Goal: Task Accomplishment & Management: Complete application form

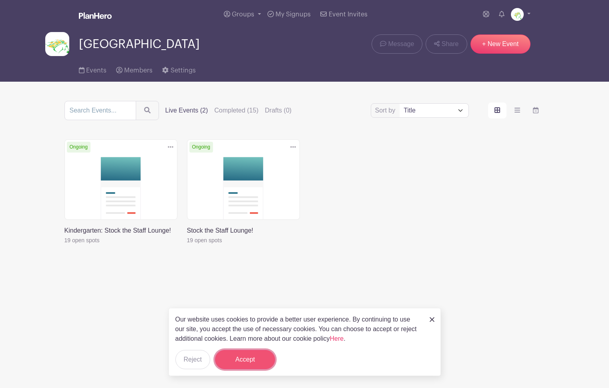
click at [262, 362] on button "Accept" at bounding box center [245, 359] width 60 height 19
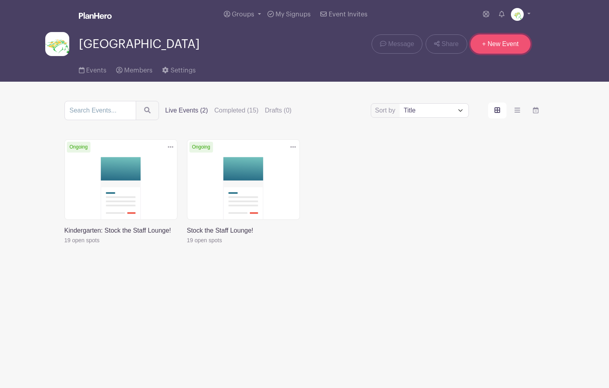
click at [512, 48] on link "+ New Event" at bounding box center [500, 43] width 60 height 19
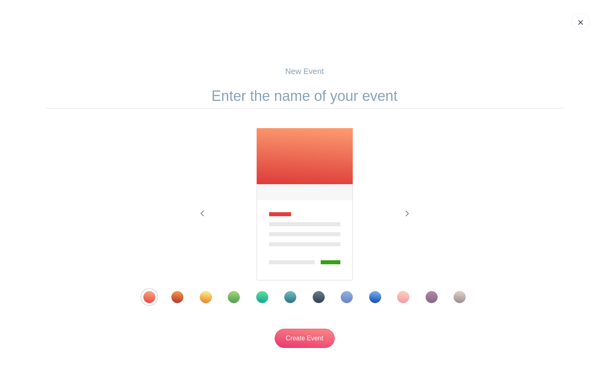
scroll to position [0, 0]
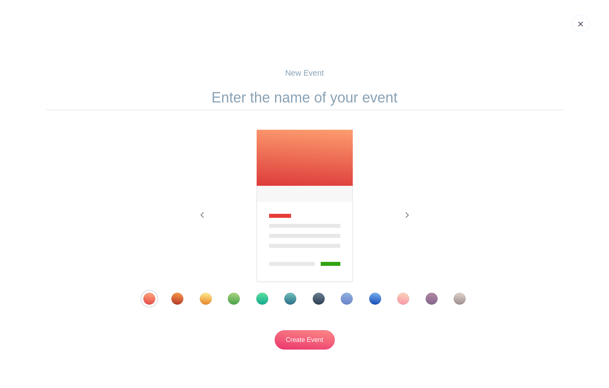
click at [232, 300] on div "Template 4" at bounding box center [234, 298] width 12 height 12
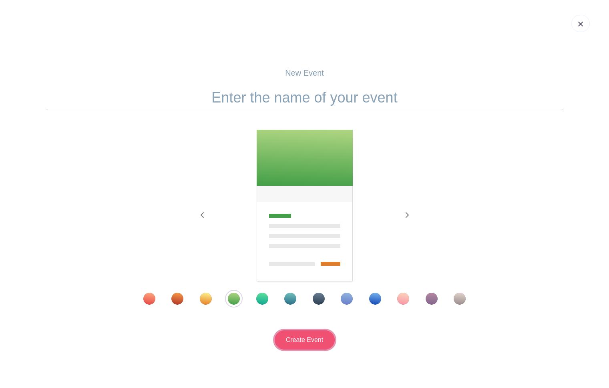
click at [298, 338] on input "Create Event" at bounding box center [304, 339] width 60 height 19
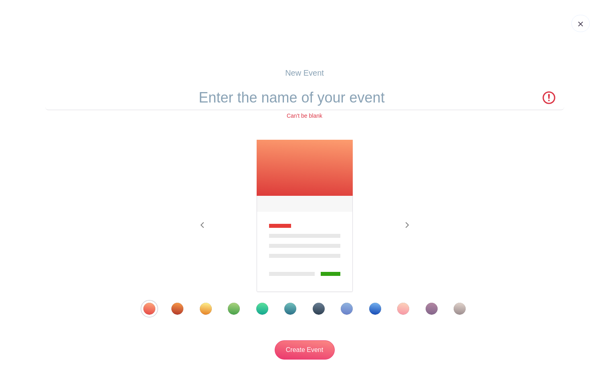
scroll to position [0, 0]
click at [233, 310] on div "Template 4" at bounding box center [234, 309] width 12 height 12
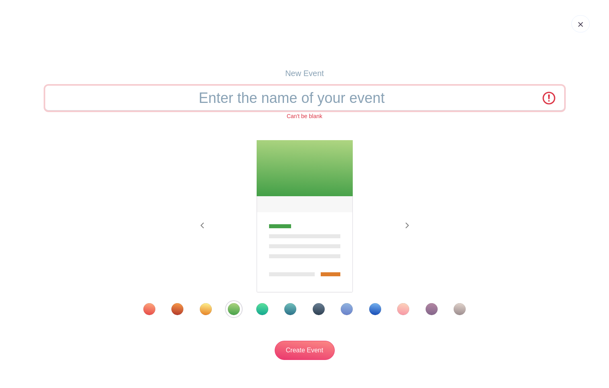
click at [333, 98] on input "text" at bounding box center [304, 98] width 519 height 25
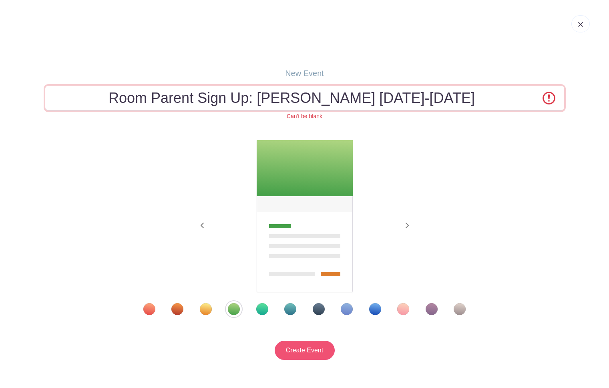
type input "Room Parent Sign Up: [PERSON_NAME] [DATE]-[DATE]"
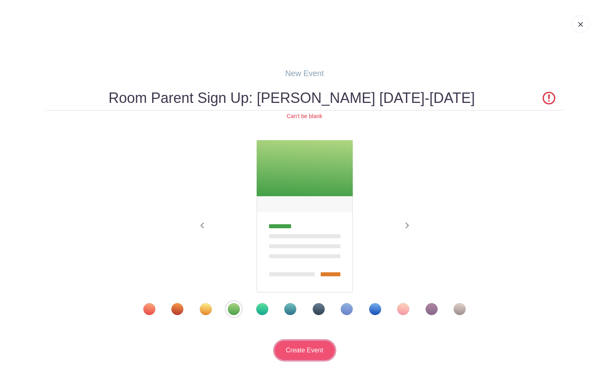
click at [303, 354] on input "Create Event" at bounding box center [304, 349] width 60 height 19
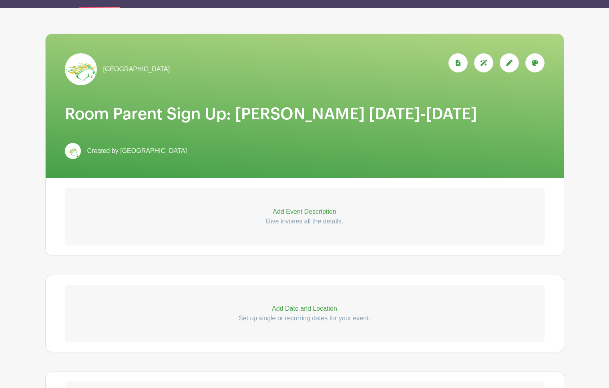
scroll to position [93, 0]
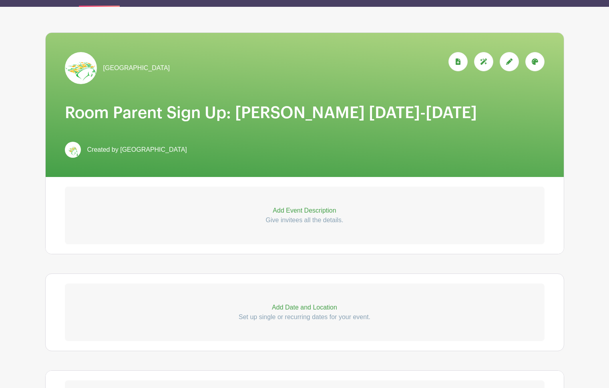
click at [321, 212] on p "Add Event Description" at bounding box center [304, 211] width 479 height 10
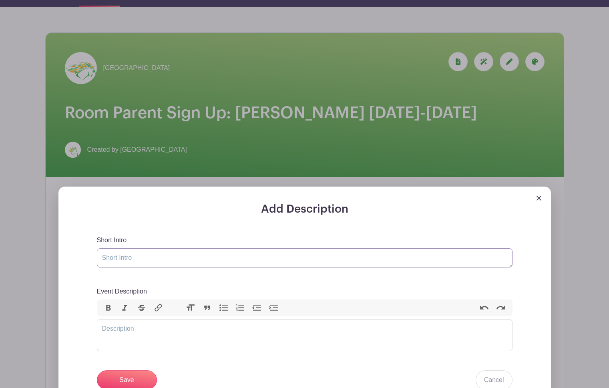
click at [356, 261] on textarea "Short Intro" at bounding box center [304, 257] width 415 height 19
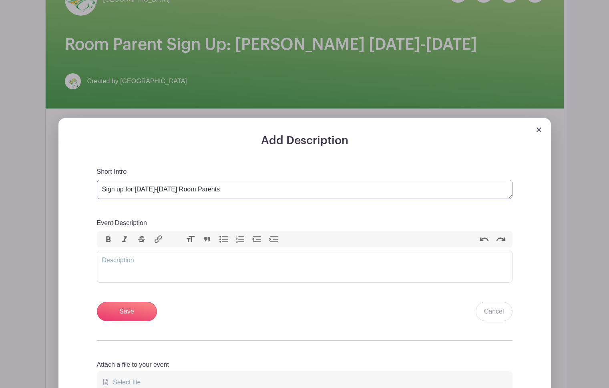
scroll to position [168, 0]
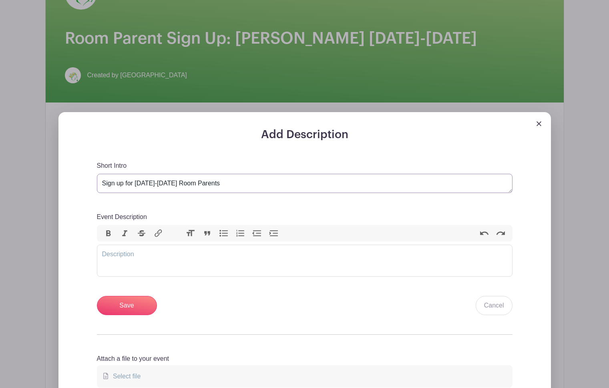
type textarea "Sign up for [DATE]-[DATE] Room Parents"
click at [346, 258] on trix-editor "Event Description" at bounding box center [304, 260] width 415 height 32
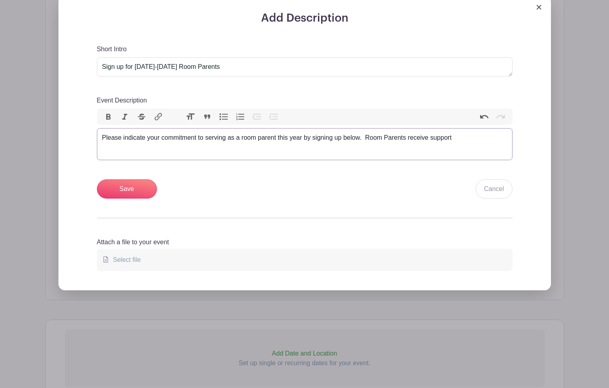
scroll to position [282, 0]
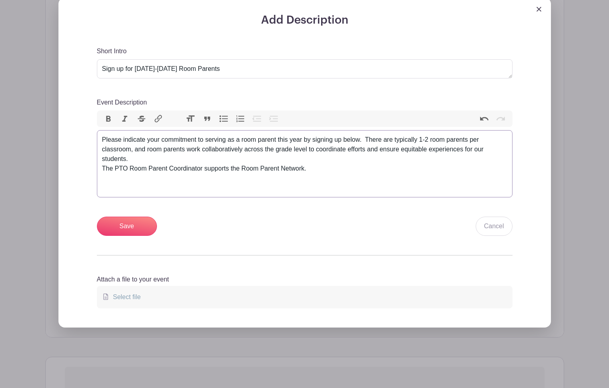
paste trix-editor "strong>Room Parent Network Overview</strong></div><div>The goal of the Room Par…"
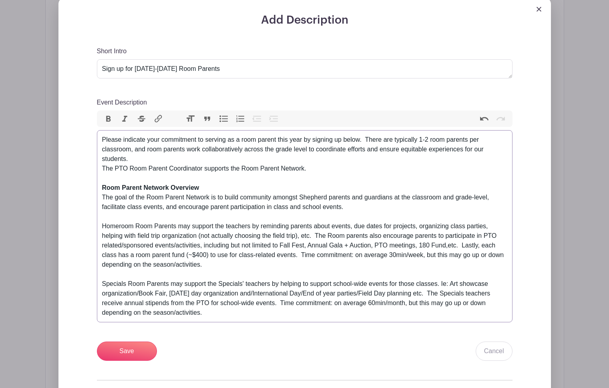
type trix-editor "<div>Please indicate your commitment to serving as a room parent this year by s…"
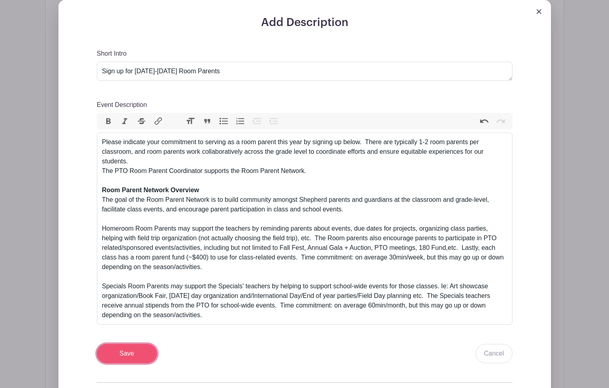
click at [130, 359] on input "Save" at bounding box center [127, 353] width 60 height 19
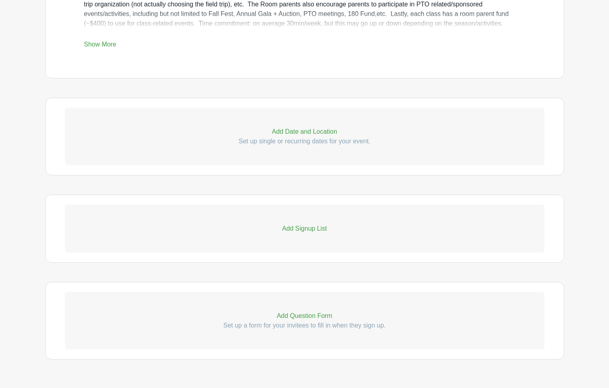
scroll to position [499, 0]
click at [298, 230] on p "Add Signup List" at bounding box center [304, 229] width 479 height 10
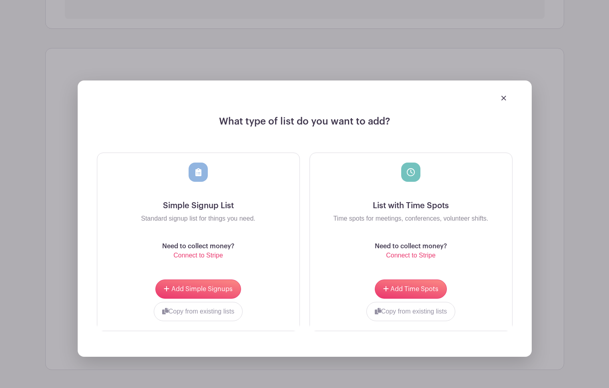
scroll to position [653, 0]
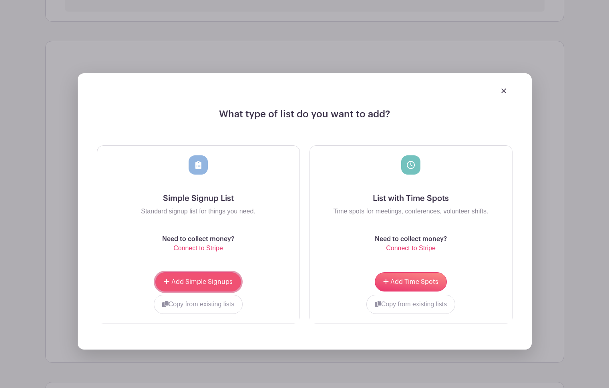
click at [201, 284] on span "Add Simple Signups" at bounding box center [201, 281] width 61 height 6
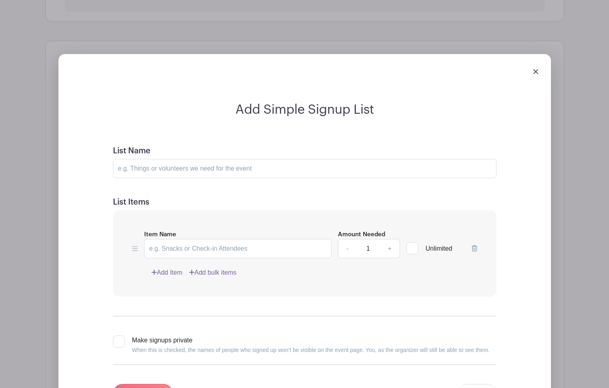
scroll to position [655, 0]
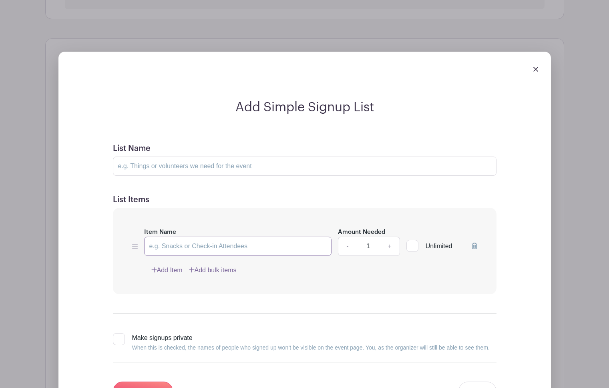
click at [246, 247] on input "Item Name" at bounding box center [238, 245] width 188 height 19
type input "PK3 - [PERSON_NAME][GEOGRAPHIC_DATA]"
click at [389, 249] on link "+" at bounding box center [389, 245] width 20 height 19
type input "2"
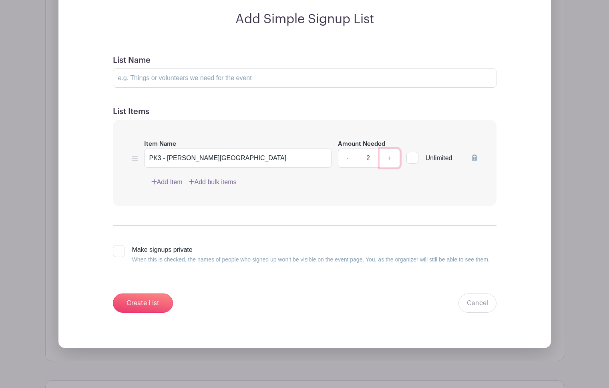
scroll to position [741, 0]
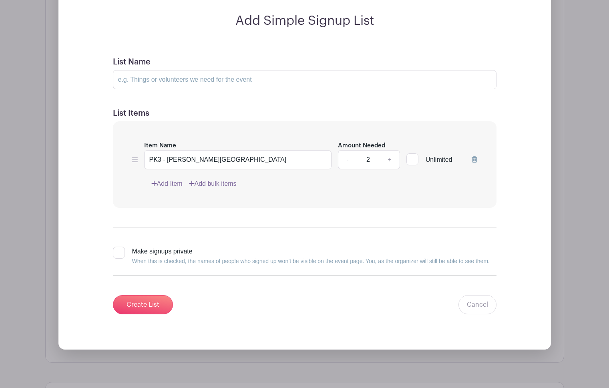
click at [173, 183] on link "Add Item" at bounding box center [166, 184] width 31 height 10
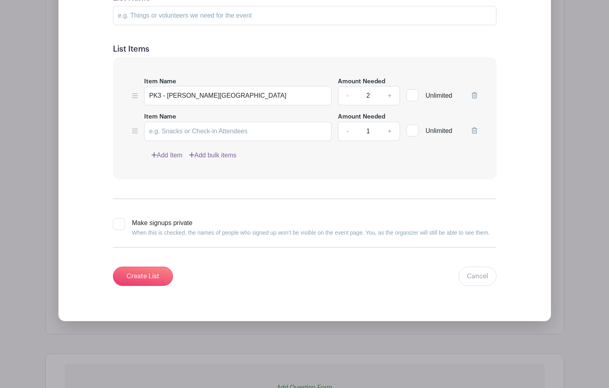
scroll to position [677, 0]
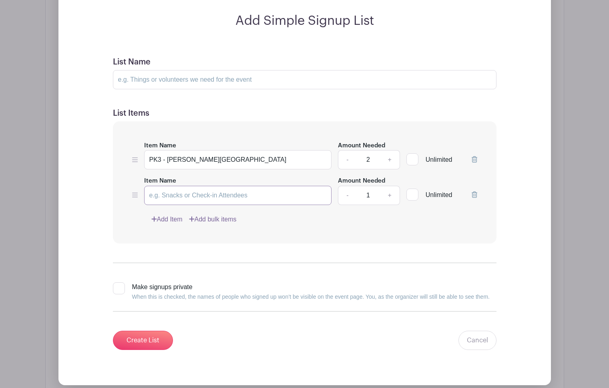
click at [193, 196] on input "Item Name" at bounding box center [238, 195] width 188 height 19
type input "PK3 - [PERSON_NAME]"
click at [390, 196] on link "+" at bounding box center [389, 195] width 20 height 19
type input "2"
click at [169, 218] on link "Add Item" at bounding box center [166, 219] width 31 height 10
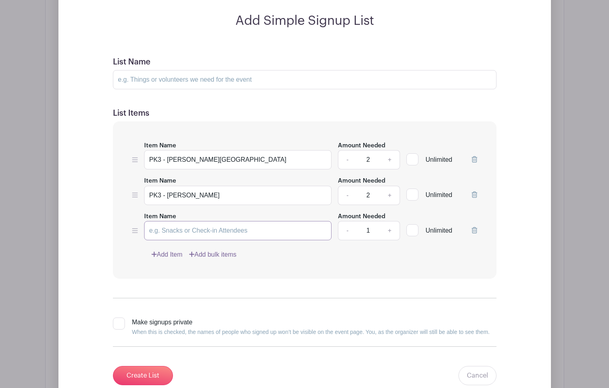
click at [207, 228] on input "Item Name" at bounding box center [238, 230] width 188 height 19
type input "PK4 - [PERSON_NAME]"
drag, startPoint x: 390, startPoint y: 228, endPoint x: 328, endPoint y: 238, distance: 63.1
click at [390, 228] on link "+" at bounding box center [389, 230] width 20 height 19
type input "2"
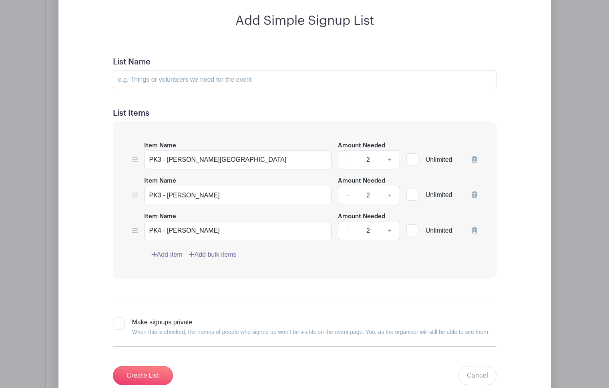
click at [165, 255] on link "Add Item" at bounding box center [166, 255] width 31 height 10
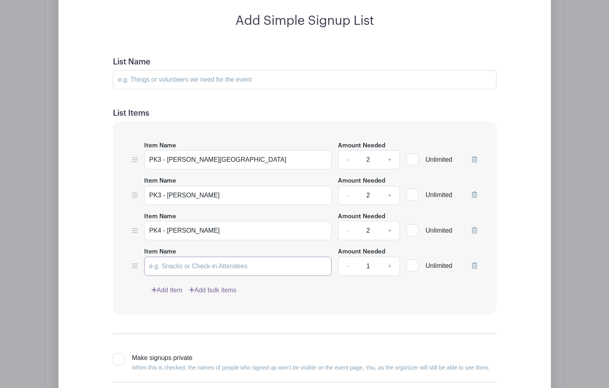
click at [216, 264] on input "Item Name" at bounding box center [238, 265] width 188 height 19
type input "PK4 - [PERSON_NAME]"
click at [388, 266] on link "+" at bounding box center [389, 265] width 20 height 19
type input "2"
click at [176, 291] on link "Add Item" at bounding box center [166, 290] width 31 height 10
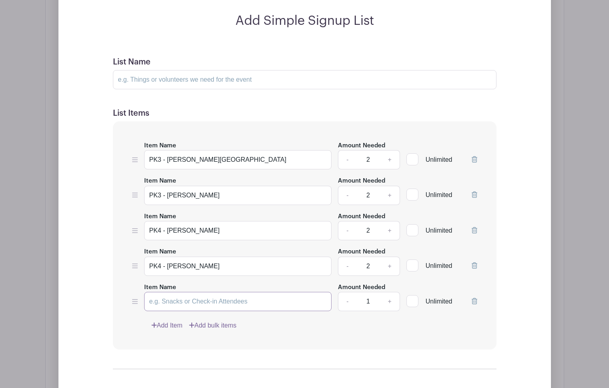
click at [165, 299] on input "Item Name" at bounding box center [238, 301] width 188 height 19
type input "Kinder - [PERSON_NAME]"
drag, startPoint x: 392, startPoint y: 300, endPoint x: 376, endPoint y: 306, distance: 16.7
click at [392, 300] on link "+" at bounding box center [389, 301] width 20 height 19
type input "2"
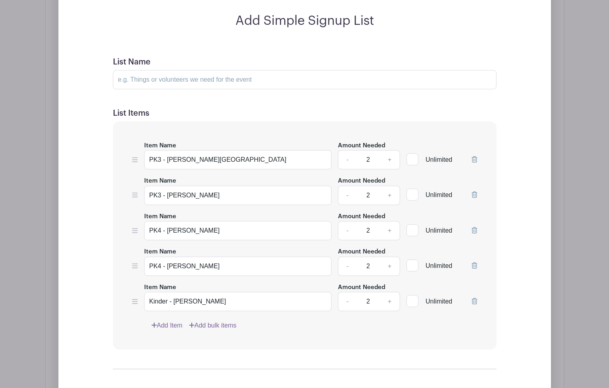
click at [168, 328] on link "Add Item" at bounding box center [166, 325] width 31 height 10
click at [228, 332] on input "Item Name" at bounding box center [238, 336] width 188 height 19
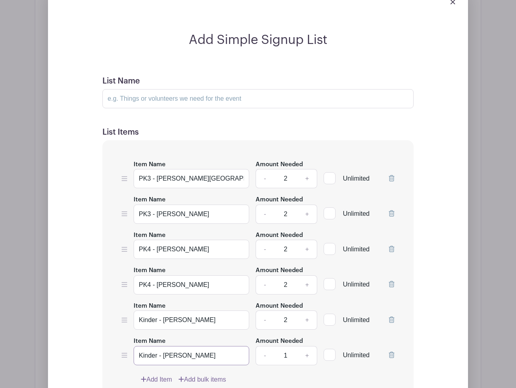
scroll to position [675, 0]
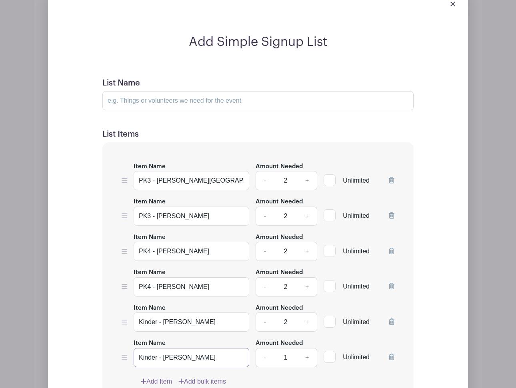
type input "Kinder - [PERSON_NAME]"
drag, startPoint x: 308, startPoint y: 337, endPoint x: 266, endPoint y: 342, distance: 42.4
click at [308, 348] on link "+" at bounding box center [307, 357] width 20 height 19
type input "2"
click at [163, 377] on link "Add Item" at bounding box center [156, 382] width 31 height 10
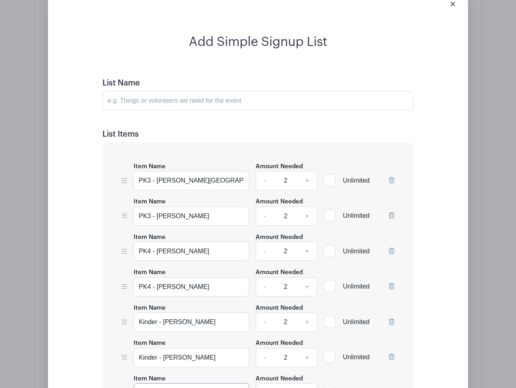
click at [168, 384] on input "Item Name" at bounding box center [192, 393] width 116 height 19
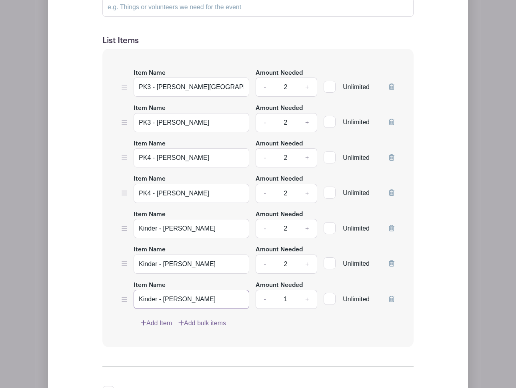
scroll to position [769, 0]
type input "Kinder - [PERSON_NAME]"
click at [308, 290] on link "+" at bounding box center [307, 299] width 20 height 19
type input "2"
click at [155, 318] on link "Add Item" at bounding box center [156, 323] width 31 height 10
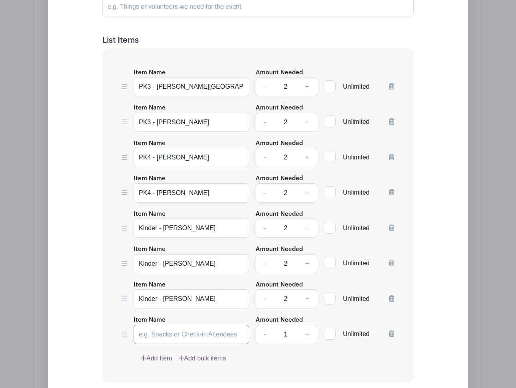
click at [188, 325] on input "Item Name" at bounding box center [192, 334] width 116 height 19
type input "1st - [PERSON_NAME]"
drag, startPoint x: 308, startPoint y: 315, endPoint x: 277, endPoint y: 320, distance: 31.3
click at [308, 325] on link "+" at bounding box center [307, 334] width 20 height 19
type input "2"
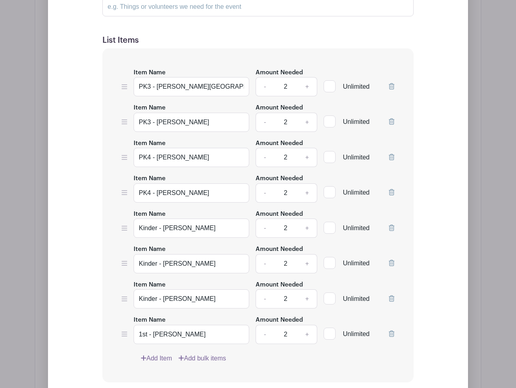
click at [158, 354] on link "Add Item" at bounding box center [156, 359] width 31 height 10
click at [160, 360] on input "Item Name" at bounding box center [192, 369] width 116 height 19
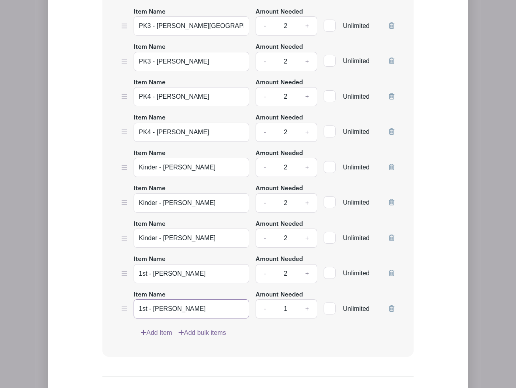
scroll to position [833, 0]
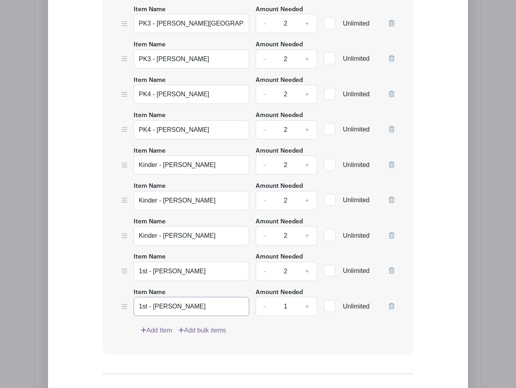
type input "1st - [PERSON_NAME]"
click at [152, 326] on link "Add Item" at bounding box center [156, 331] width 31 height 10
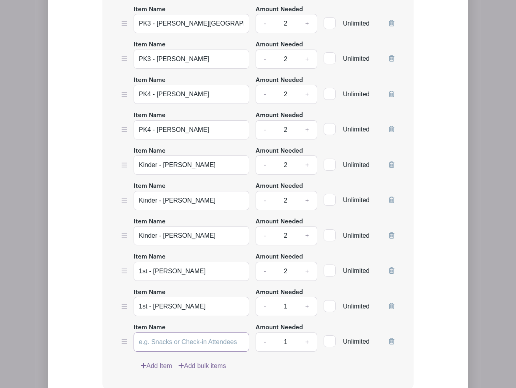
click at [158, 333] on input "Item Name" at bounding box center [192, 342] width 116 height 19
type input "1st - [PERSON_NAME]"
click at [308, 297] on link "+" at bounding box center [307, 306] width 20 height 19
type input "2"
drag, startPoint x: 306, startPoint y: 324, endPoint x: 300, endPoint y: 327, distance: 7.4
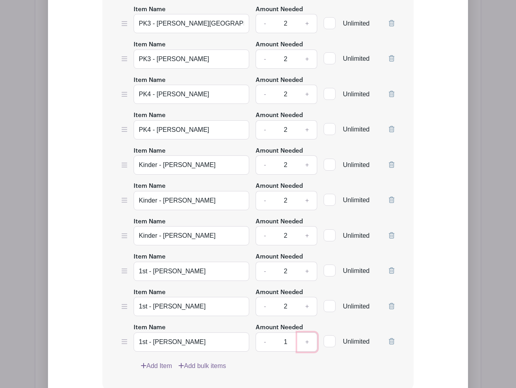
click at [306, 333] on link "+" at bounding box center [307, 342] width 20 height 19
type input "2"
click at [166, 362] on link "Add Item" at bounding box center [156, 367] width 31 height 10
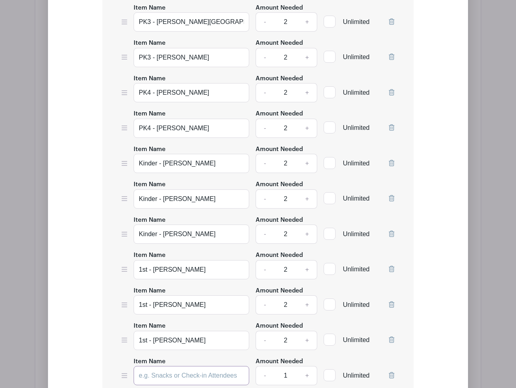
click at [180, 366] on input "Item Name" at bounding box center [192, 375] width 116 height 19
type input "2nd - Ms. Murali"
click at [306, 366] on link "+" at bounding box center [307, 375] width 20 height 19
type input "2"
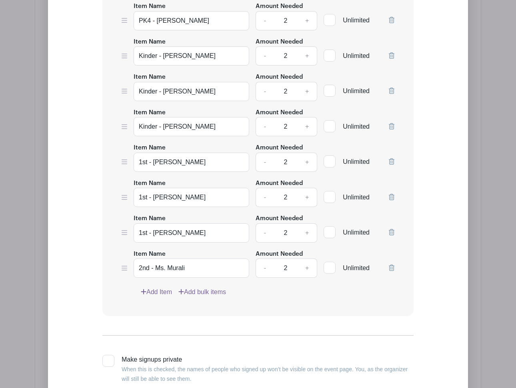
click at [161, 288] on link "Add Item" at bounding box center [156, 293] width 31 height 10
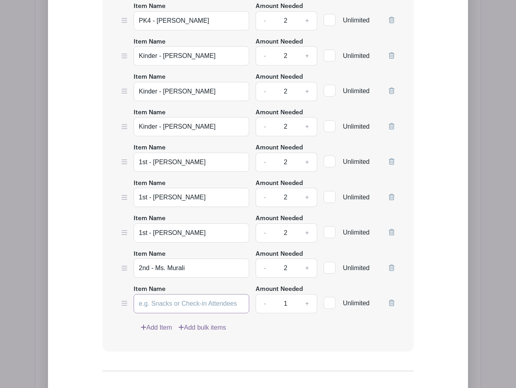
click at [162, 294] on input "Item Name" at bounding box center [192, 303] width 116 height 19
type input "2nd - [PERSON_NAME]"
click at [307, 294] on link "+" at bounding box center [307, 303] width 20 height 19
type input "2"
click at [160, 323] on link "Add Item" at bounding box center [156, 328] width 31 height 10
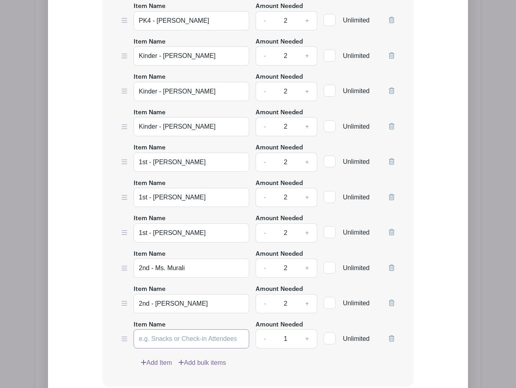
click at [157, 330] on input "Item Name" at bounding box center [192, 339] width 116 height 19
click at [179, 330] on input "2nd - Ms. Mckinley" at bounding box center [192, 339] width 116 height 19
type input "2nd - [PERSON_NAME]"
click at [306, 330] on link "+" at bounding box center [307, 339] width 20 height 19
type input "2"
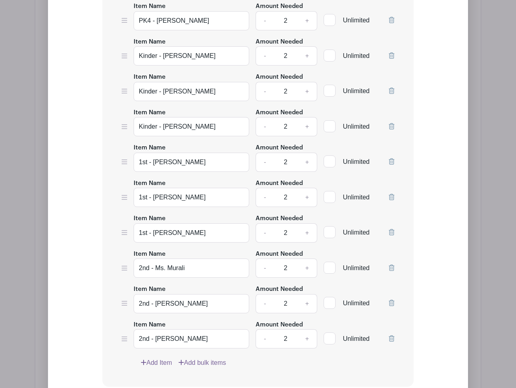
drag, startPoint x: 156, startPoint y: 339, endPoint x: 174, endPoint y: 335, distance: 17.8
click at [156, 358] on link "Add Item" at bounding box center [156, 363] width 31 height 10
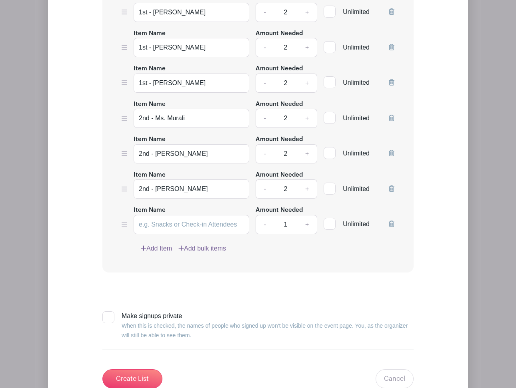
scroll to position [1097, 0]
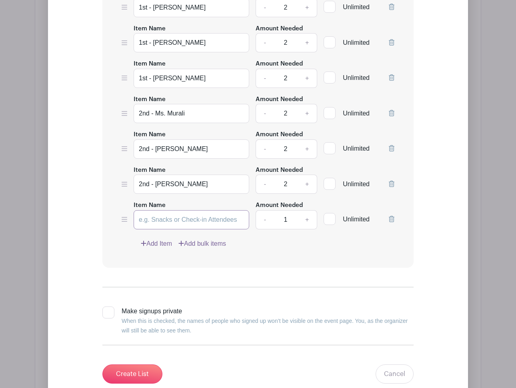
click at [167, 210] on input "Item Name" at bounding box center [192, 219] width 116 height 19
type input "3rd - Ms. Denmark-Lawal"
click at [307, 210] on link "+" at bounding box center [307, 219] width 20 height 19
type input "2"
click at [165, 239] on link "Add Item" at bounding box center [156, 244] width 31 height 10
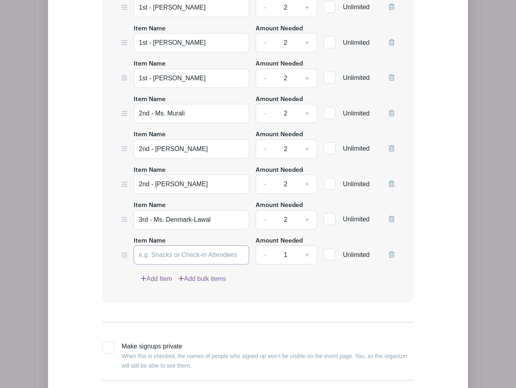
click at [164, 246] on input "Item Name" at bounding box center [192, 255] width 116 height 19
type input "3rd - [PERSON_NAME]"
drag, startPoint x: 307, startPoint y: 236, endPoint x: 298, endPoint y: 240, distance: 9.8
click at [307, 246] on link "+" at bounding box center [307, 255] width 20 height 19
type input "2"
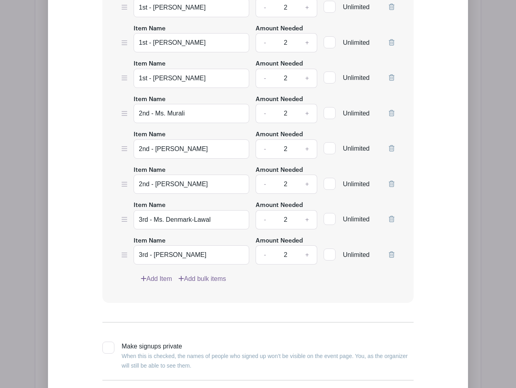
click at [163, 274] on link "Add Item" at bounding box center [156, 279] width 31 height 10
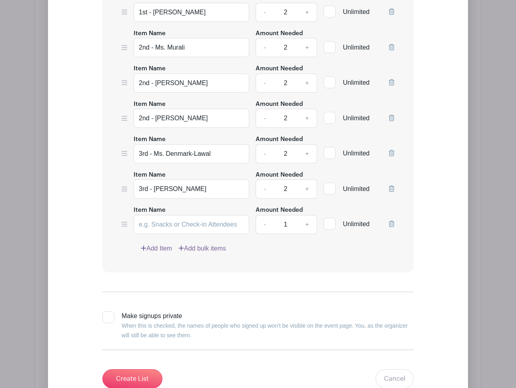
scroll to position [1170, 0]
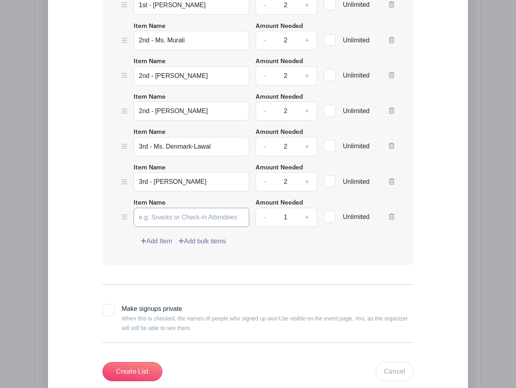
click at [198, 208] on input "Item Name" at bounding box center [192, 217] width 116 height 19
type input "4th - Mr. Dogbe"
click at [309, 208] on link "+" at bounding box center [307, 217] width 20 height 19
type input "2"
click at [153, 237] on link "Add Item" at bounding box center [156, 242] width 31 height 10
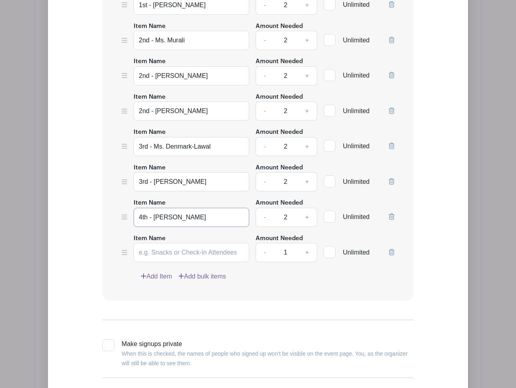
click at [160, 208] on input "4th - Mr. Dogbe" at bounding box center [192, 217] width 116 height 19
type input "4th - Teacher Dogbe"
click at [181, 243] on input "Item Name" at bounding box center [192, 252] width 116 height 19
type input "4th - [PERSON_NAME]"
click at [309, 243] on link "+" at bounding box center [307, 252] width 20 height 19
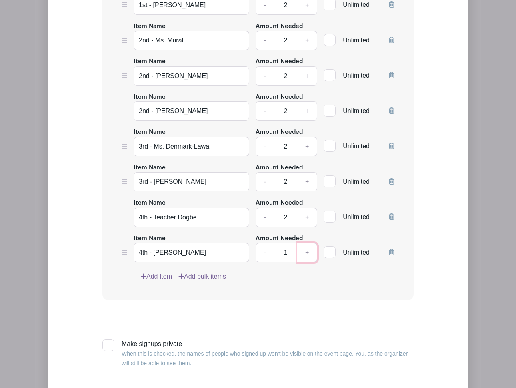
type input "2"
click at [156, 272] on link "Add Item" at bounding box center [156, 277] width 31 height 10
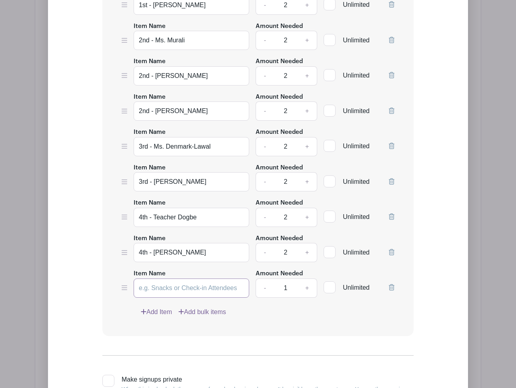
click at [160, 279] on input "Item Name" at bounding box center [192, 288] width 116 height 19
type input "5th - [PERSON_NAME]"
click at [309, 279] on link "+" at bounding box center [307, 288] width 20 height 19
type input "2"
click at [156, 308] on link "Add Item" at bounding box center [156, 313] width 31 height 10
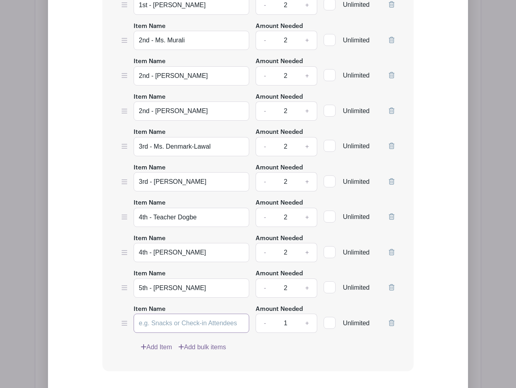
click at [184, 314] on input "Item Name" at bounding box center [192, 323] width 116 height 19
type input "5th - [PERSON_NAME]"
click at [162, 343] on link "Add Item" at bounding box center [156, 348] width 31 height 10
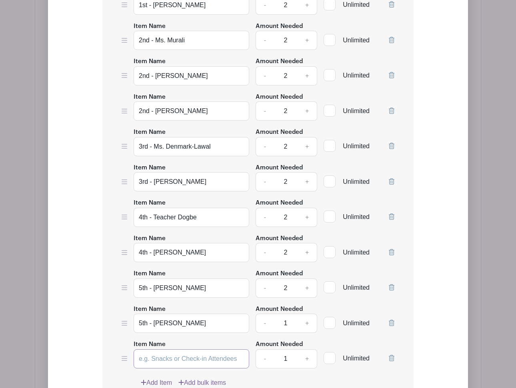
click at [161, 350] on input "Item Name" at bounding box center [192, 359] width 116 height 19
type input "5th - [PERSON_NAME]"
drag, startPoint x: 308, startPoint y: 302, endPoint x: 310, endPoint y: 322, distance: 20.5
click at [308, 314] on link "+" at bounding box center [307, 323] width 20 height 19
type input "2"
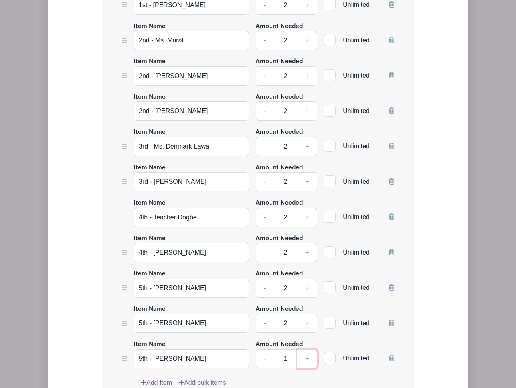
click at [307, 350] on link "+" at bounding box center [307, 359] width 20 height 19
type input "2"
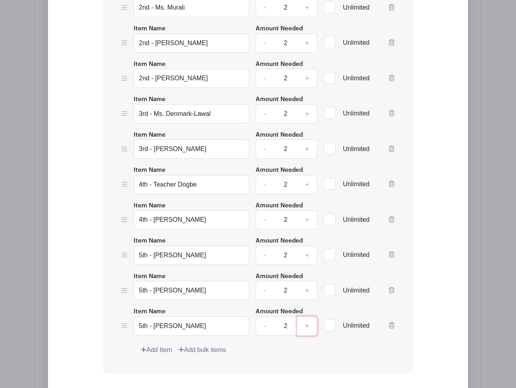
scroll to position [1203, 0]
click at [155, 345] on link "Add Item" at bounding box center [156, 350] width 31 height 10
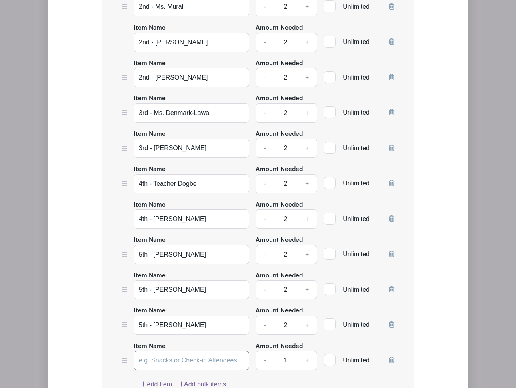
click at [162, 351] on input "Item Name" at bounding box center [192, 360] width 116 height 19
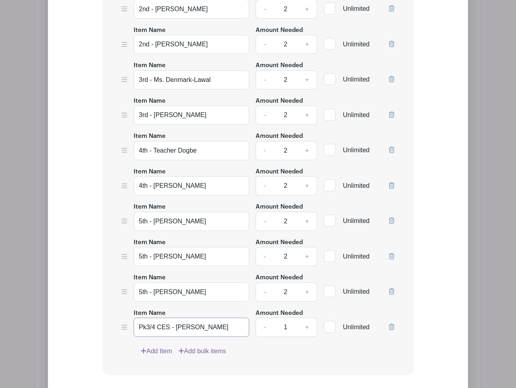
scroll to position [1237, 0]
type input "Pk3/4 CES - Ms. Patel"
click at [308, 318] on link "+" at bounding box center [307, 327] width 20 height 19
type input "2"
click at [160, 346] on link "Add Item" at bounding box center [156, 351] width 31 height 10
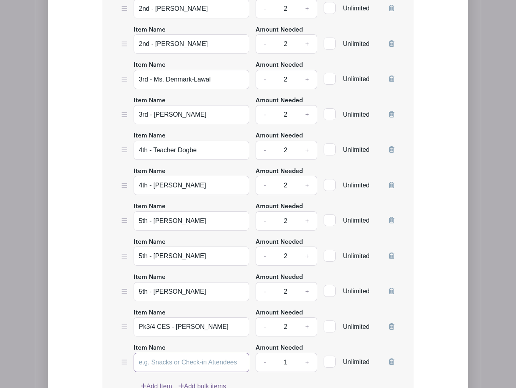
click at [156, 353] on input "Item Name" at bounding box center [192, 362] width 116 height 19
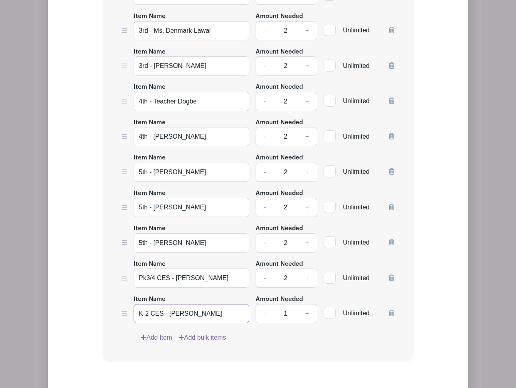
scroll to position [1311, 0]
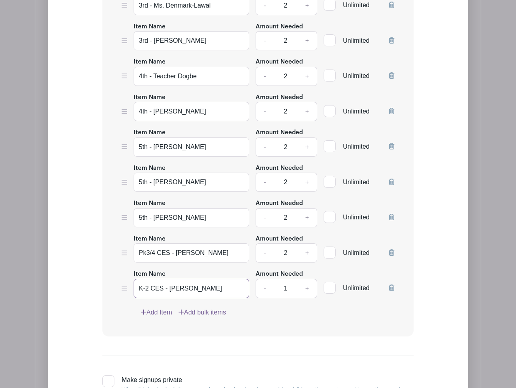
type input "K-2 CES - [PERSON_NAME]"
drag, startPoint x: 306, startPoint y: 266, endPoint x: 284, endPoint y: 276, distance: 24.2
click at [306, 279] on link "+" at bounding box center [307, 288] width 20 height 19
type input "2"
click at [153, 308] on link "Add Item" at bounding box center [156, 313] width 31 height 10
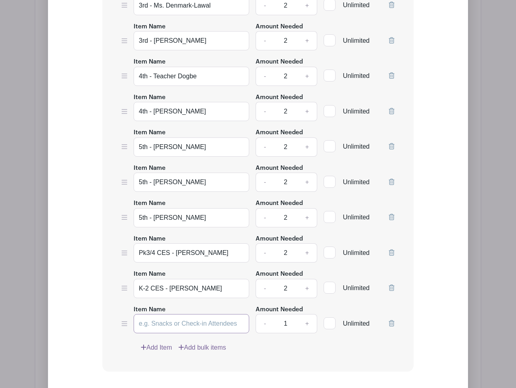
click at [189, 314] on input "Item Name" at bounding box center [192, 323] width 116 height 19
type input "3-5 CES - [PERSON_NAME]"
click at [307, 314] on link "+" at bounding box center [307, 323] width 20 height 19
type input "2"
click at [146, 244] on input "Pk3/4 CES - Ms. Patel" at bounding box center [192, 253] width 116 height 19
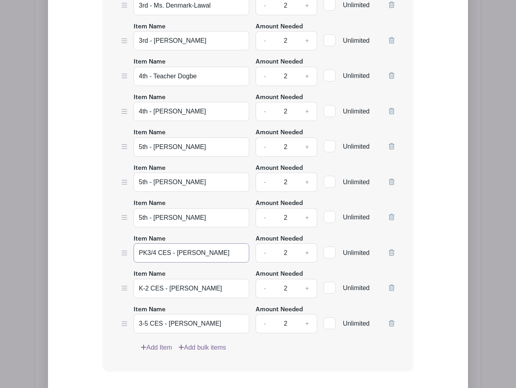
type input "PK3/4 CES - [PERSON_NAME]"
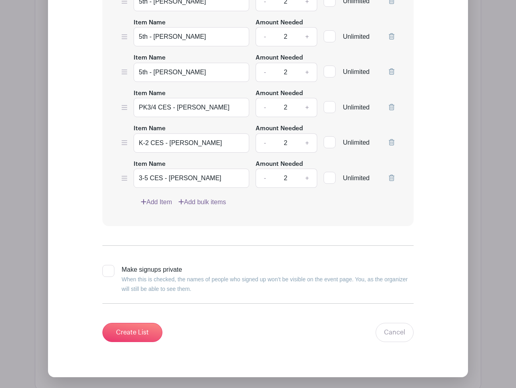
scroll to position [1458, 0]
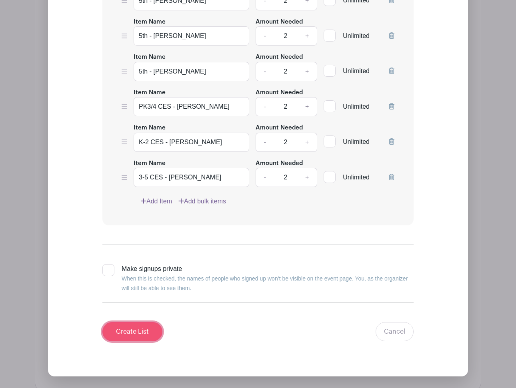
click at [140, 322] on input "Create List" at bounding box center [132, 331] width 60 height 19
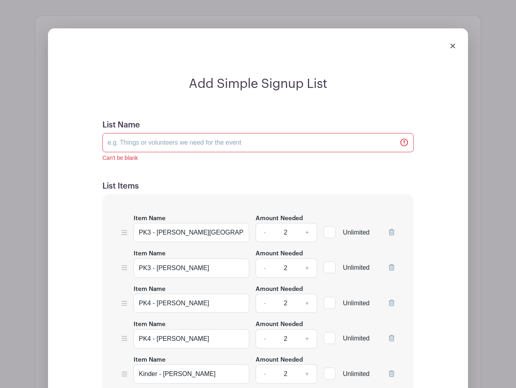
scroll to position [692, 0]
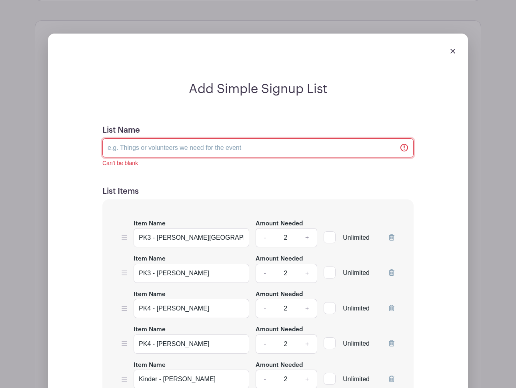
click at [144, 138] on input "List Name" at bounding box center [257, 147] width 311 height 19
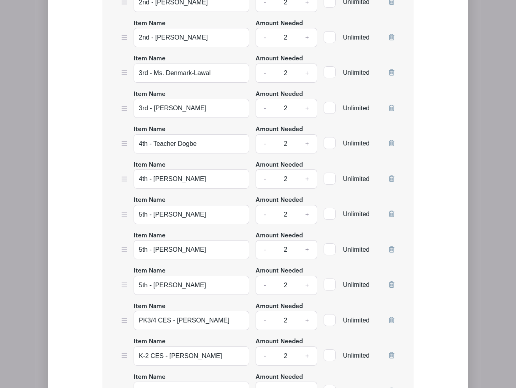
scroll to position [1413, 0]
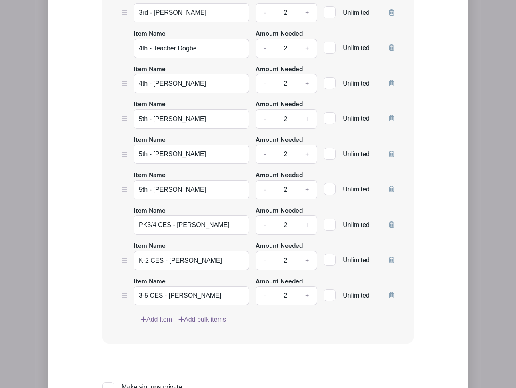
type input "Room Parent Sign Up [DATE]-[DATE]"
click at [159, 315] on link "Add Item" at bounding box center [156, 320] width 31 height 10
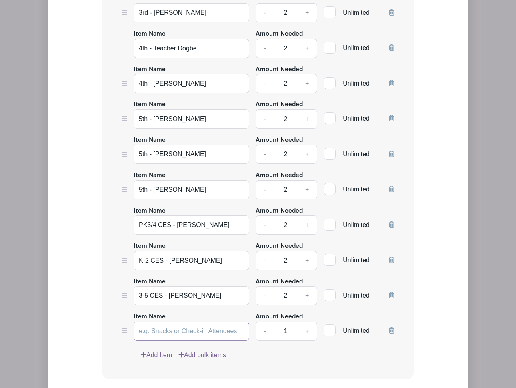
click at [155, 322] on input "Item Name" at bounding box center [192, 331] width 116 height 19
type input "Art - [PERSON_NAME]"
click at [306, 322] on link "+" at bounding box center [307, 331] width 20 height 19
type input "2"
click at [156, 351] on link "Add Item" at bounding box center [156, 356] width 31 height 10
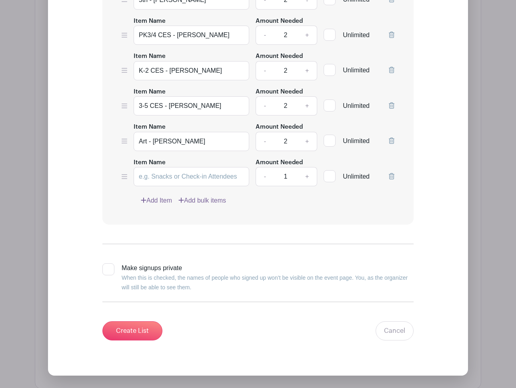
scroll to position [1552, 0]
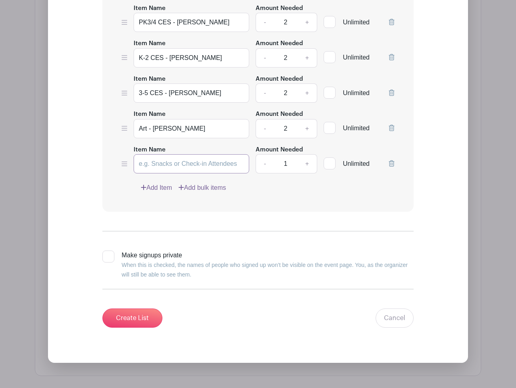
click at [160, 154] on input "Item Name" at bounding box center [192, 163] width 116 height 19
type input "Library - [PERSON_NAME]"
drag, startPoint x: 308, startPoint y: 141, endPoint x: 271, endPoint y: 152, distance: 39.0
click at [308, 154] on link "+" at bounding box center [307, 163] width 20 height 19
type input "2"
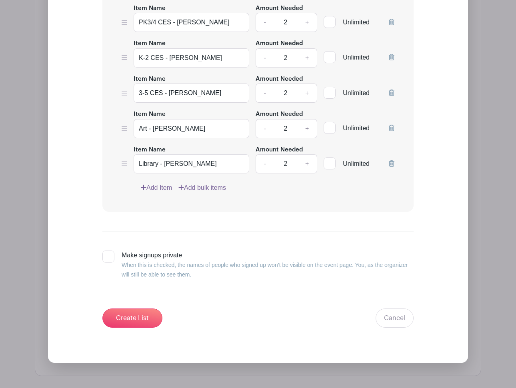
click at [157, 183] on link "Add Item" at bounding box center [156, 188] width 31 height 10
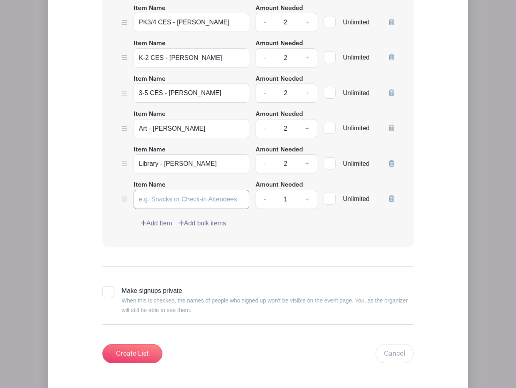
click at [150, 190] on input "Item Name" at bounding box center [192, 199] width 116 height 19
type input "PE - [PERSON_NAME]"
click at [305, 190] on link "+" at bounding box center [307, 199] width 20 height 19
type input "2"
click at [156, 219] on link "Add Item" at bounding box center [156, 224] width 31 height 10
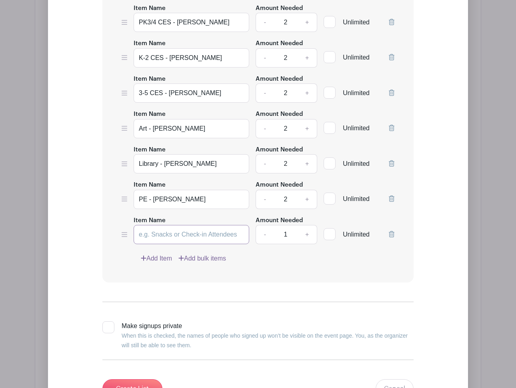
click at [153, 225] on input "Item Name" at bounding box center [192, 234] width 116 height 19
type input "Spanish - Sr. [PERSON_NAME]"
click at [304, 225] on link "+" at bounding box center [307, 234] width 20 height 19
type input "2"
click at [151, 254] on link "Add Item" at bounding box center [156, 259] width 31 height 10
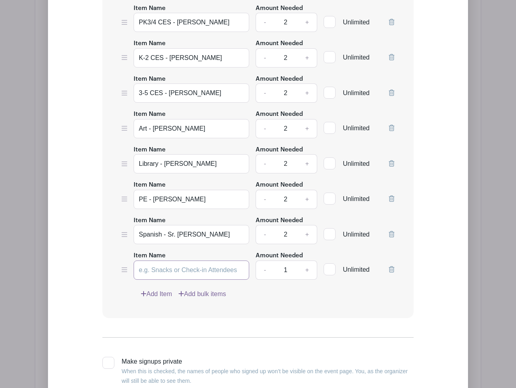
click at [166, 261] on input "Item Name" at bounding box center [192, 270] width 116 height 19
type input "French - Mme. Gadie"
click at [304, 261] on link "+" at bounding box center [307, 270] width 20 height 19
type input "2"
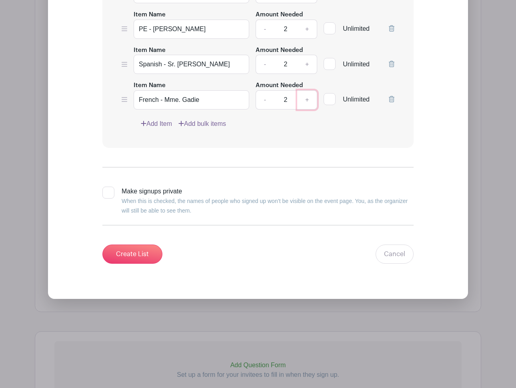
scroll to position [1729, 0]
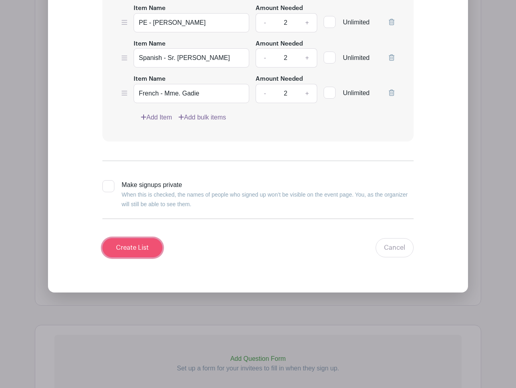
click at [155, 238] on input "Create List" at bounding box center [132, 247] width 60 height 19
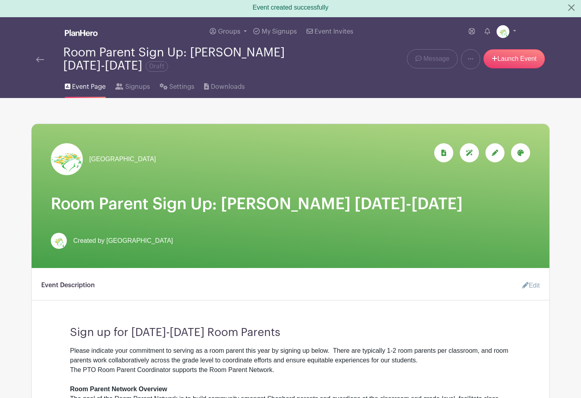
scroll to position [0, 0]
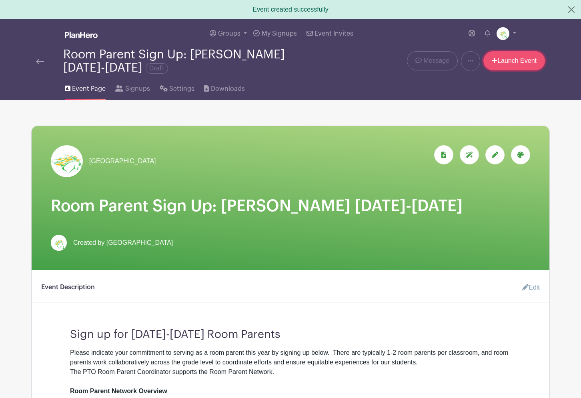
click at [505, 62] on link "Launch Event" at bounding box center [514, 60] width 62 height 19
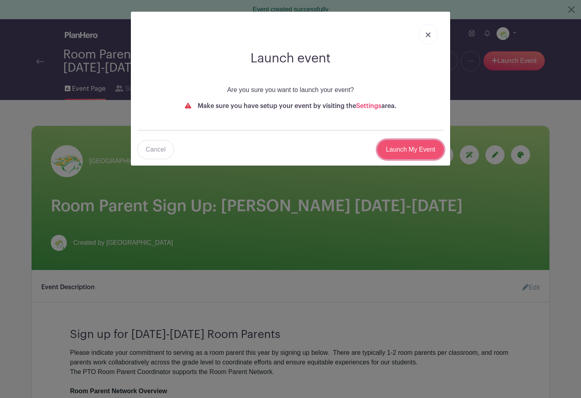
click at [407, 154] on input "Launch My Event" at bounding box center [410, 149] width 66 height 19
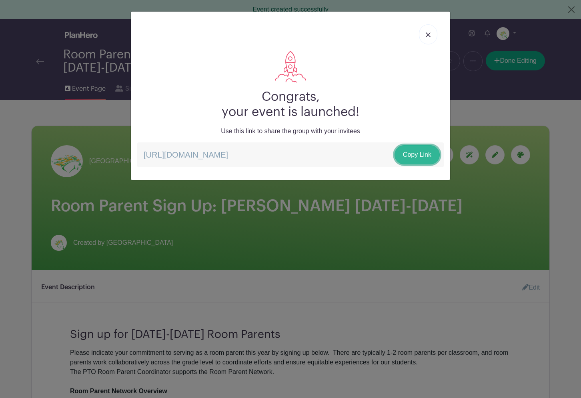
click at [403, 156] on link "Copy Link" at bounding box center [416, 154] width 45 height 19
click at [422, 32] on link at bounding box center [428, 34] width 18 height 20
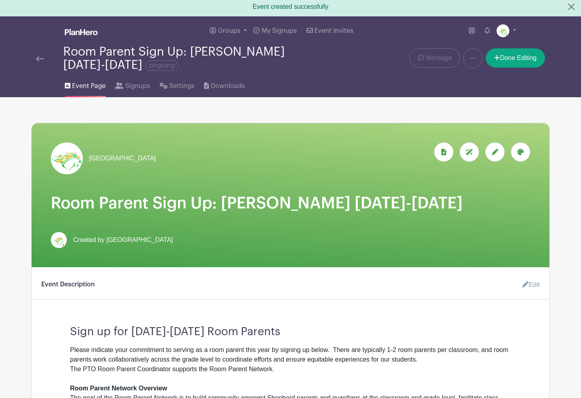
scroll to position [1, 0]
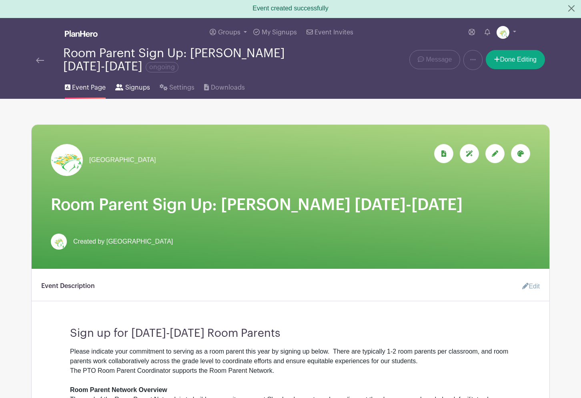
click at [133, 89] on span "Signups" at bounding box center [137, 88] width 25 height 10
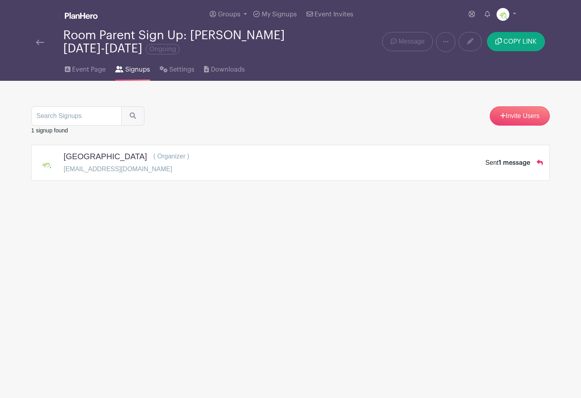
click at [469, 164] on div "Shepherd Elementary School ( Organizer ) arellanojodi@gmail.com Sent 1 message" at bounding box center [290, 163] width 505 height 22
click at [189, 160] on p "( Organizer )" at bounding box center [171, 158] width 36 height 13
click at [258, 110] on div "Invite Users" at bounding box center [290, 115] width 519 height 19
click at [88, 68] on span "Event Page" at bounding box center [89, 70] width 34 height 10
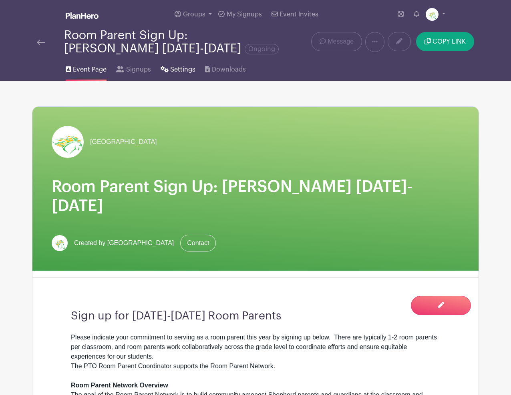
click at [174, 70] on span "Settings" at bounding box center [182, 70] width 25 height 10
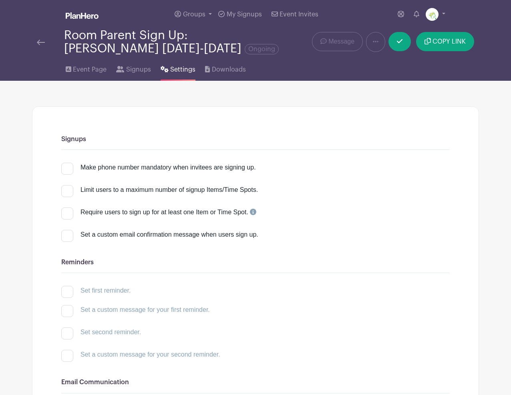
click at [68, 170] on div at bounding box center [67, 169] width 12 height 12
click at [66, 168] on input "Make phone number mandatory when invitees are signing up." at bounding box center [63, 165] width 5 height 5
checkbox input "true"
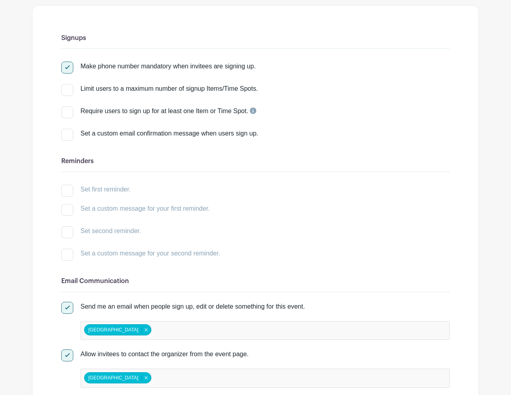
scroll to position [103, 0]
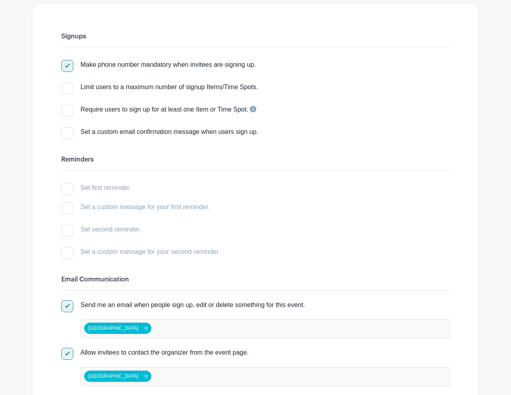
click at [71, 134] on div at bounding box center [67, 133] width 12 height 12
click at [66, 132] on input "Set a custom email confirmation message when users sign up." at bounding box center [63, 129] width 5 height 5
checkbox input "true"
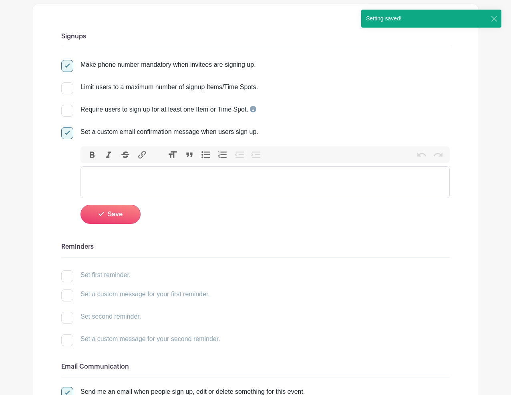
click at [169, 176] on trix-editor at bounding box center [264, 182] width 369 height 32
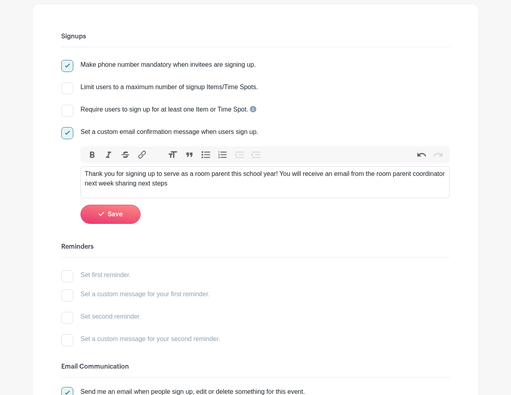
type trix-editor "<div>Thank you for signing up to serve as a room parent this school year! You w…"
click at [111, 215] on span "Save" at bounding box center [115, 214] width 15 height 6
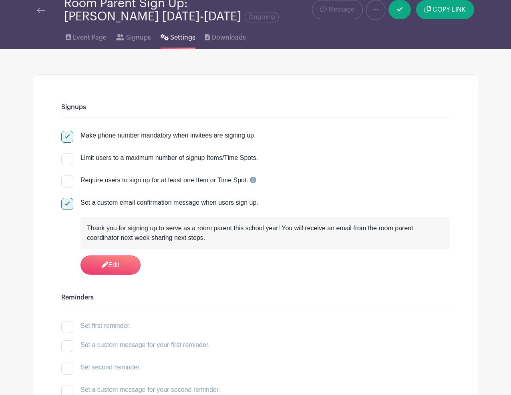
scroll to position [0, 0]
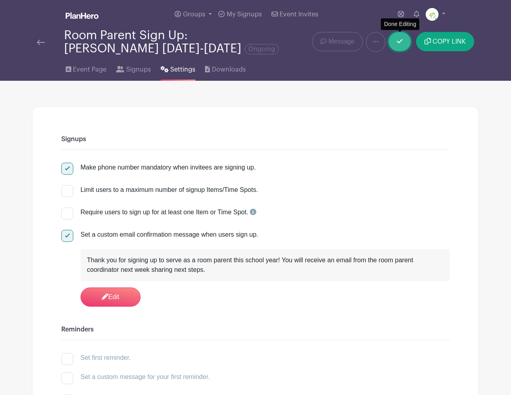
click at [397, 46] on link at bounding box center [399, 41] width 22 height 19
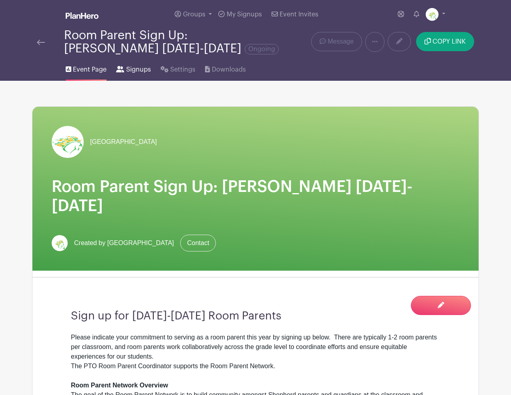
click at [146, 71] on span "Signups" at bounding box center [138, 70] width 25 height 10
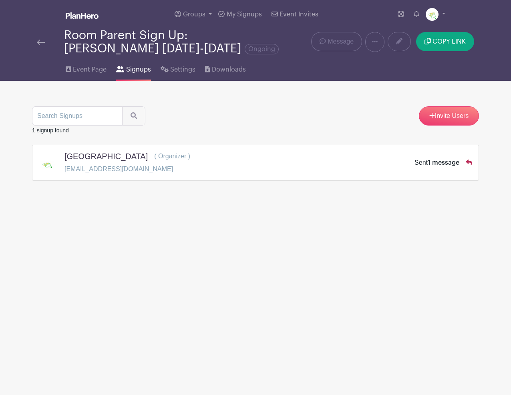
click at [471, 163] on icon at bounding box center [468, 163] width 6 height 6
click at [148, 161] on h5 "Shepherd Elementary School" at bounding box center [105, 157] width 83 height 10
click at [85, 72] on span "Event Page" at bounding box center [90, 70] width 34 height 10
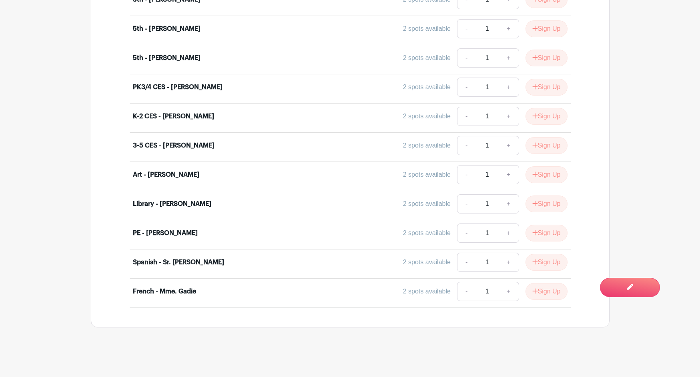
scroll to position [1043, 0]
click at [541, 263] on button "Sign Up" at bounding box center [546, 262] width 42 height 17
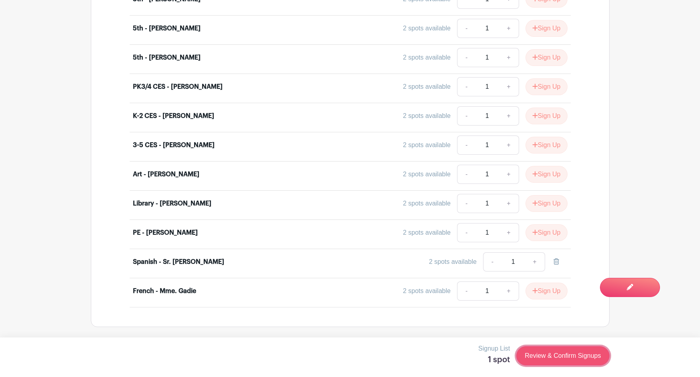
click at [547, 356] on link "Review & Confirm Signups" at bounding box center [562, 355] width 93 height 19
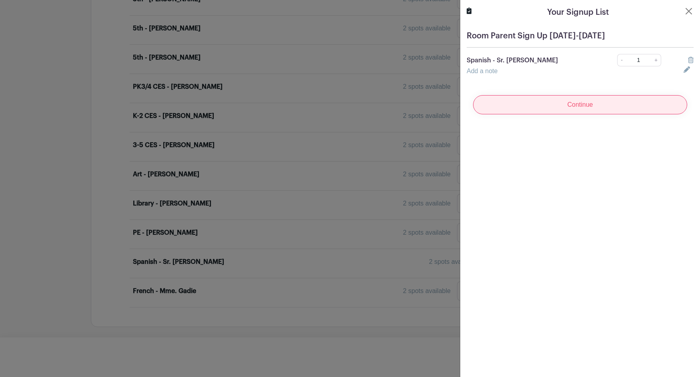
click at [558, 105] on input "Continue" at bounding box center [580, 104] width 214 height 19
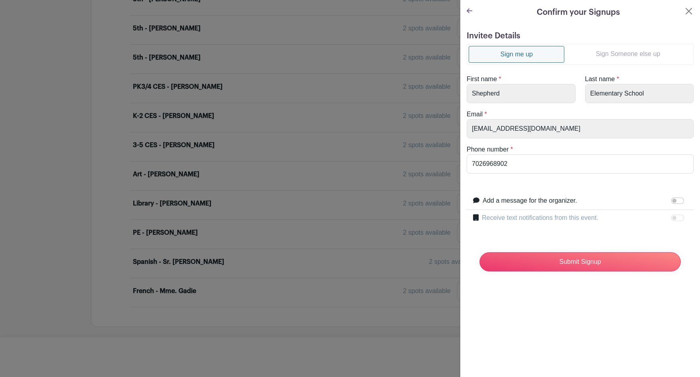
click at [607, 56] on link "Sign Someone else up" at bounding box center [627, 54] width 127 height 16
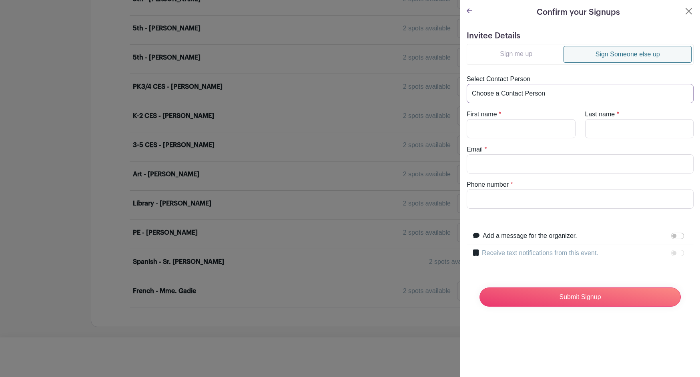
click at [533, 94] on select "Choose a Contact Person" at bounding box center [580, 93] width 227 height 19
click at [529, 128] on input "First name" at bounding box center [521, 128] width 109 height 19
type input "Erin"
type input "Sherman"
paste input "erin.dc.55@gmail.com"
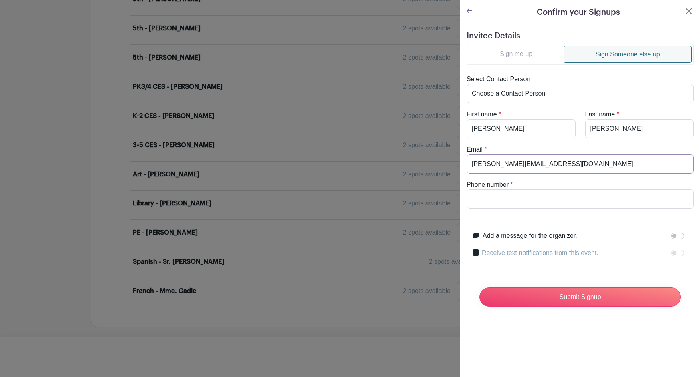
type input "erin.dc.55@gmail.com"
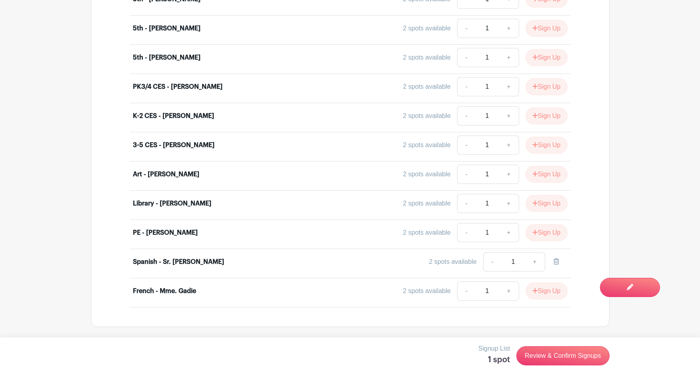
drag, startPoint x: 281, startPoint y: 90, endPoint x: 403, endPoint y: 83, distance: 121.8
click at [282, 90] on div at bounding box center [350, 188] width 700 height 377
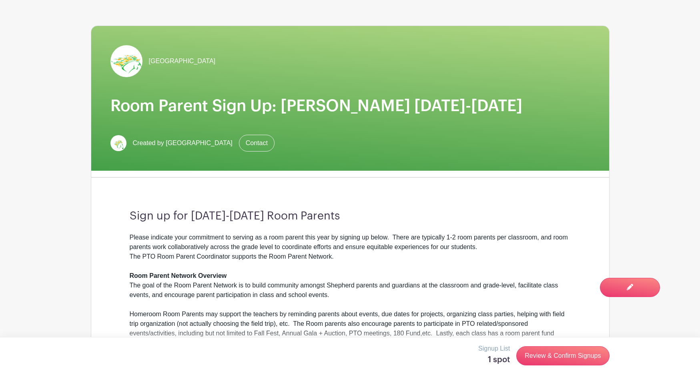
scroll to position [0, 0]
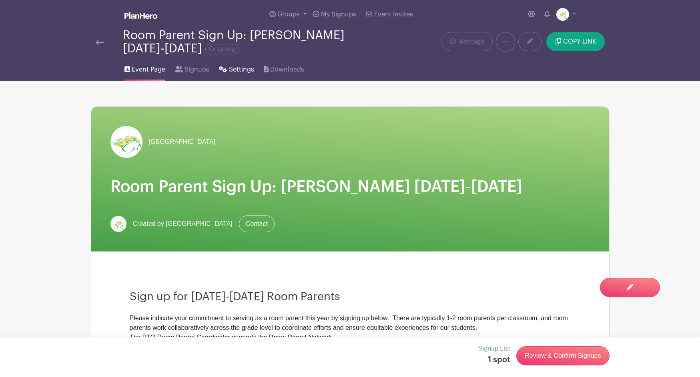
click at [231, 67] on span "Settings" at bounding box center [241, 70] width 25 height 10
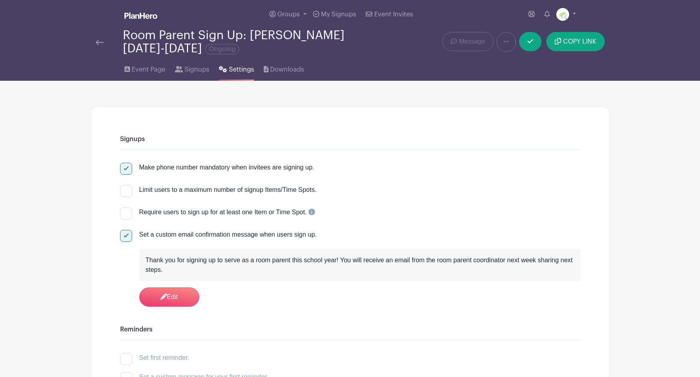
click at [125, 168] on div at bounding box center [126, 169] width 12 height 12
click at [125, 168] on input "Make phone number mandatory when invitees are signing up." at bounding box center [122, 165] width 5 height 5
checkbox input "false"
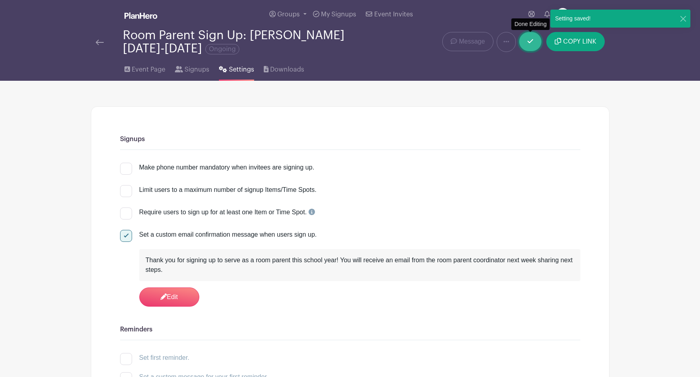
click at [530, 44] on icon at bounding box center [530, 41] width 6 height 6
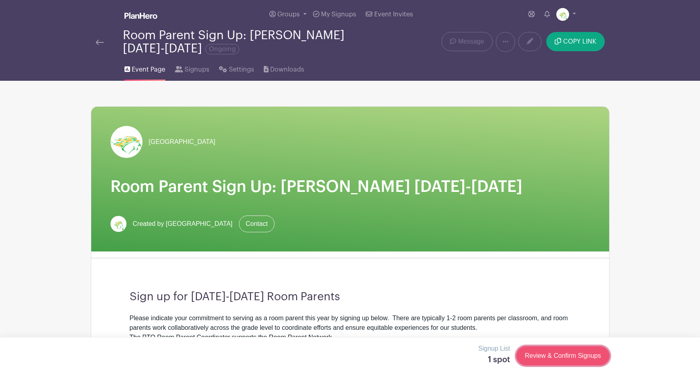
click at [556, 359] on link "Review & Confirm Signups" at bounding box center [562, 355] width 93 height 19
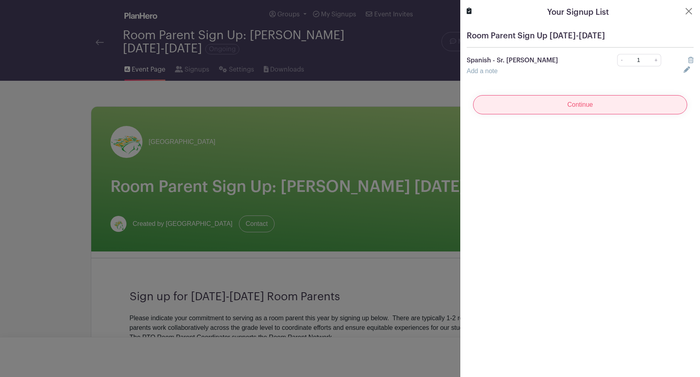
click at [546, 107] on input "Continue" at bounding box center [580, 104] width 214 height 19
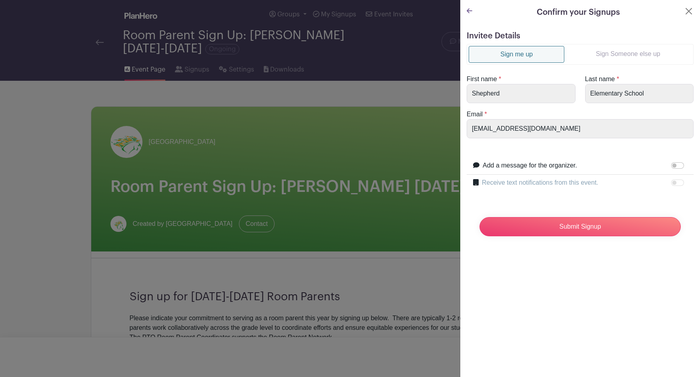
click at [608, 57] on link "Sign Someone else up" at bounding box center [627, 54] width 127 height 16
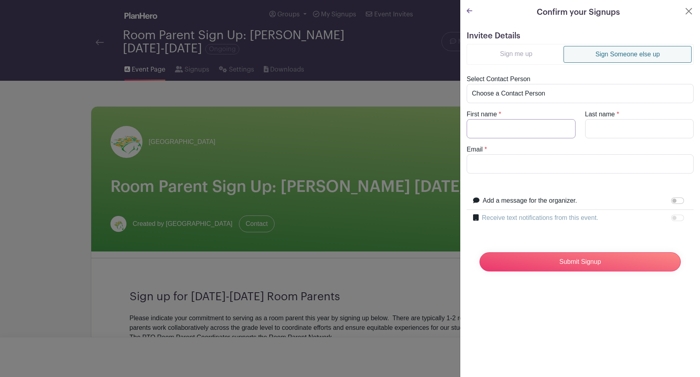
click at [507, 128] on input "First name" at bounding box center [521, 128] width 109 height 19
type input "Erin"
type input "Sherman"
paste input "erin.dc.55@gmail.com"
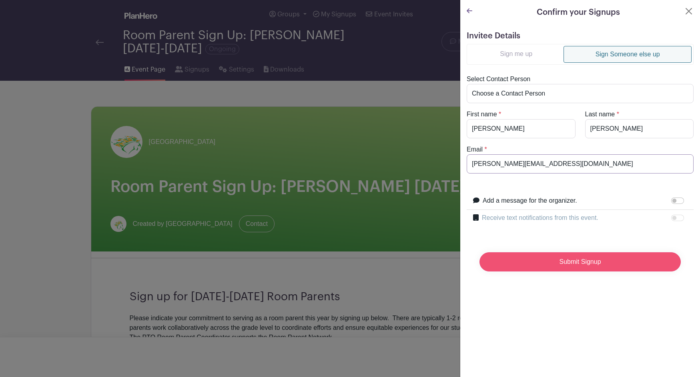
type input "erin.dc.55@gmail.com"
click at [589, 262] on input "Submit Signup" at bounding box center [579, 261] width 201 height 19
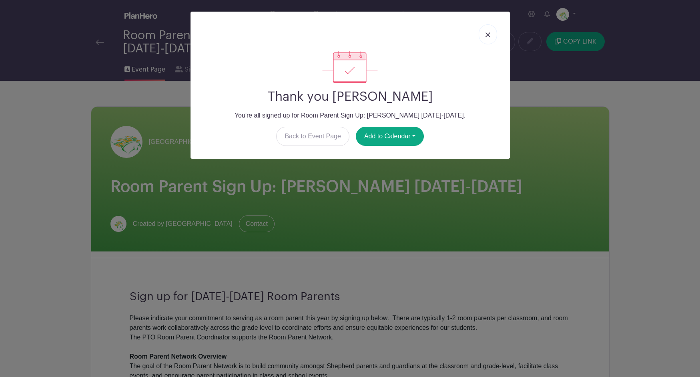
click at [487, 37] on link at bounding box center [488, 34] width 18 height 20
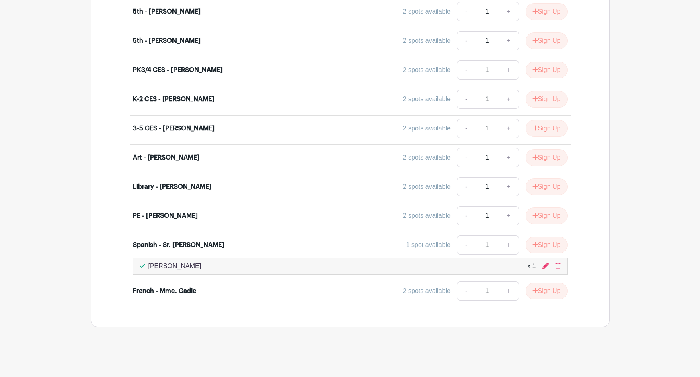
scroll to position [1058, 0]
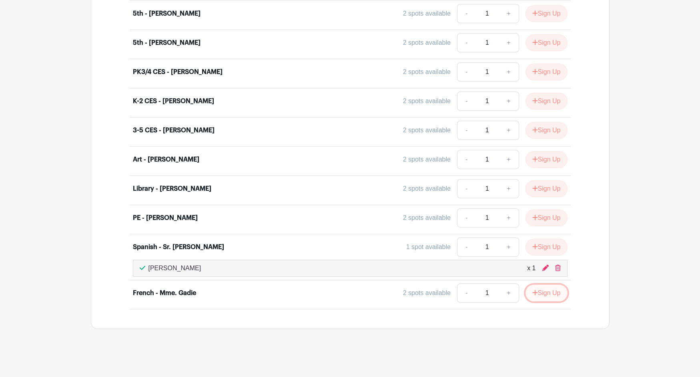
click at [533, 295] on icon "submit" at bounding box center [535, 293] width 6 height 6
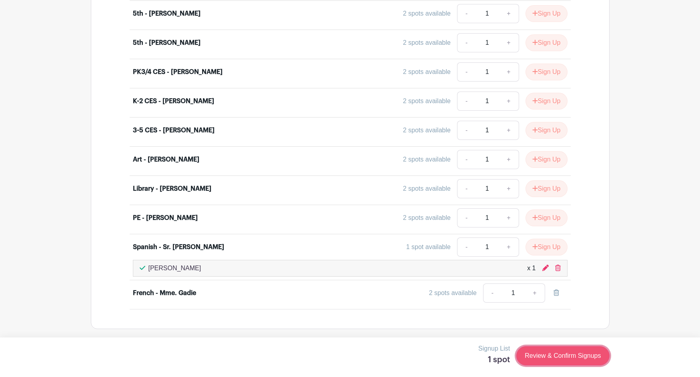
click at [559, 354] on link "Review & Confirm Signups" at bounding box center [562, 355] width 93 height 19
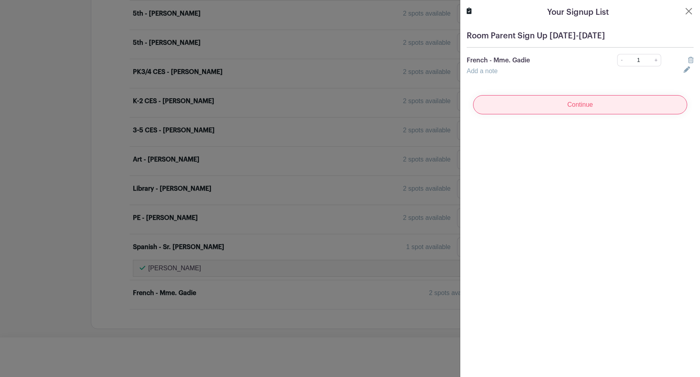
click at [579, 105] on input "Continue" at bounding box center [580, 104] width 214 height 19
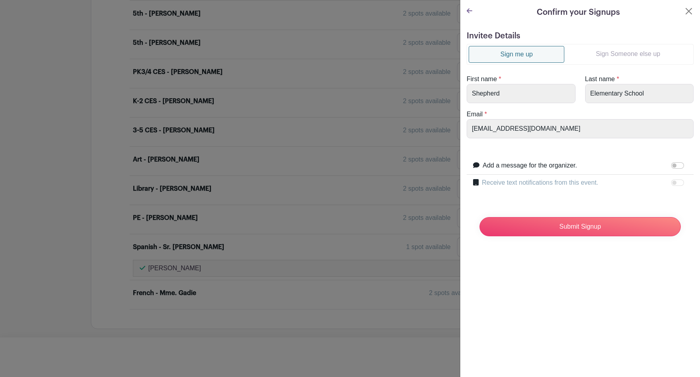
click at [608, 55] on link "Sign Someone else up" at bounding box center [627, 54] width 127 height 16
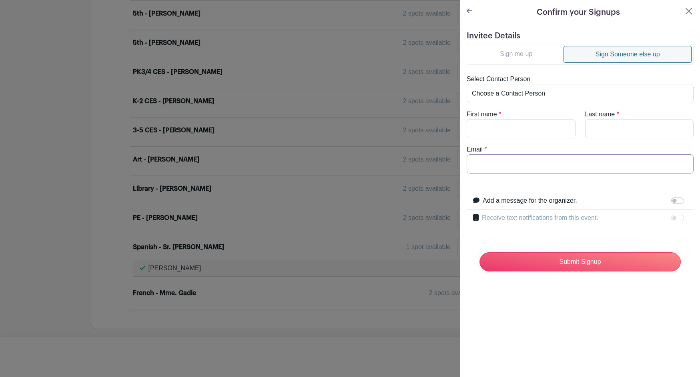
click at [507, 162] on input "Email" at bounding box center [580, 163] width 227 height 19
paste input "Maninels@hotmail.com"
type input "Maninels@hotmail.com"
click at [508, 124] on input "First name" at bounding box center [521, 128] width 109 height 19
type input "Nelly"
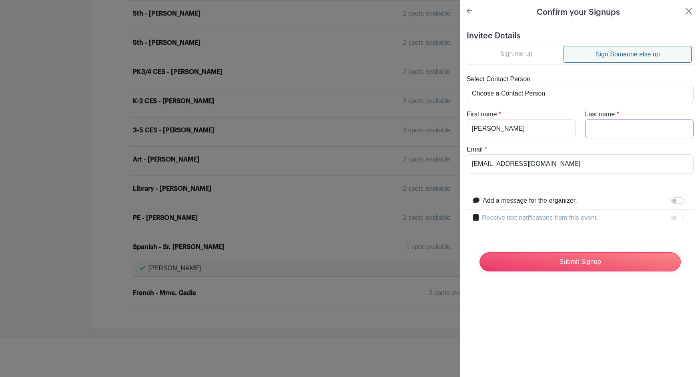
paste input "Manirakiza"
type input "Manirakiza"
click at [557, 264] on input "Submit Signup" at bounding box center [579, 261] width 201 height 19
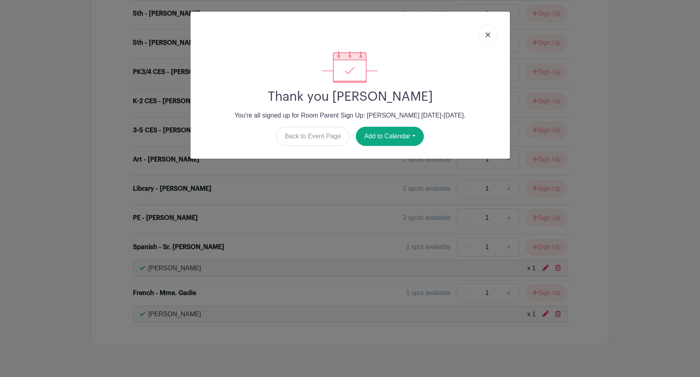
click at [489, 34] on img at bounding box center [487, 34] width 5 height 5
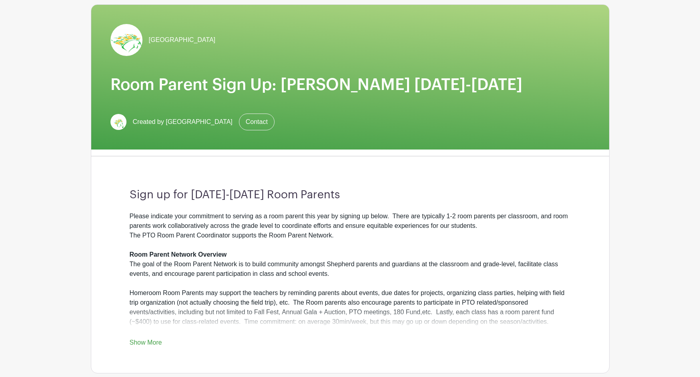
scroll to position [0, 0]
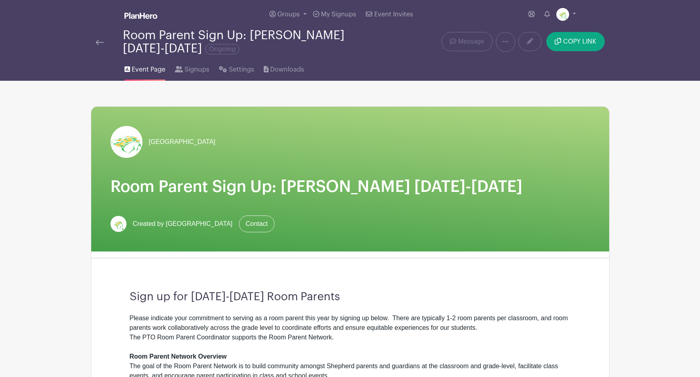
click at [100, 42] on img at bounding box center [100, 43] width 8 height 6
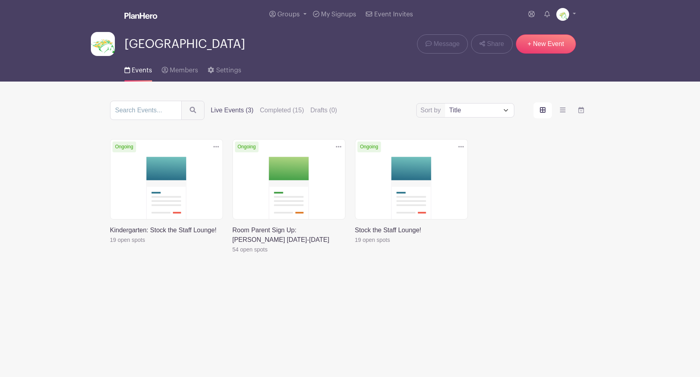
click at [232, 254] on link at bounding box center [232, 254] width 0 height 0
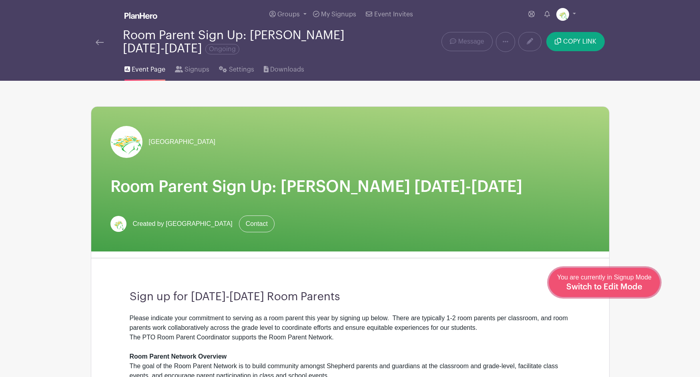
click at [608, 285] on span "Switch to Edit Mode" at bounding box center [604, 287] width 76 height 8
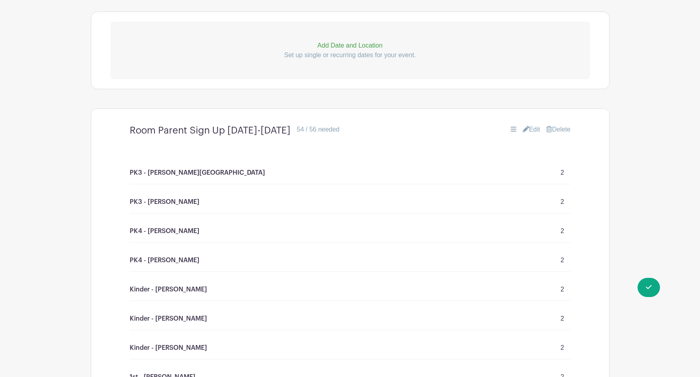
scroll to position [505, 0]
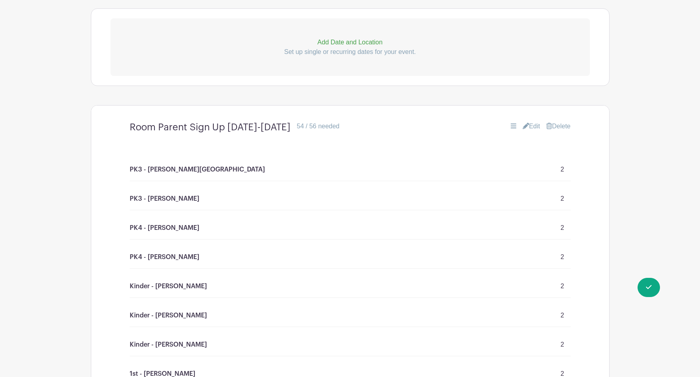
click at [536, 124] on link "Edit" at bounding box center [532, 127] width 18 height 10
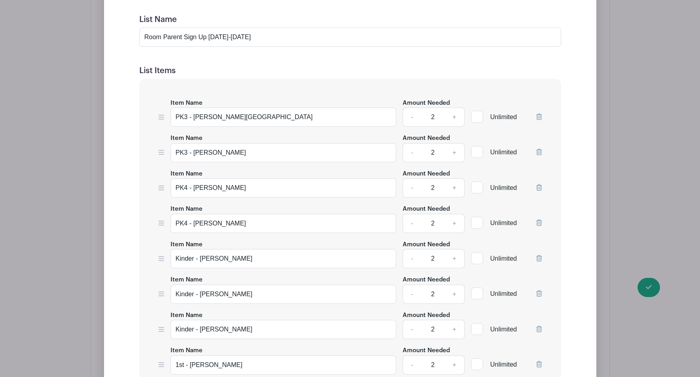
scroll to position [713, 0]
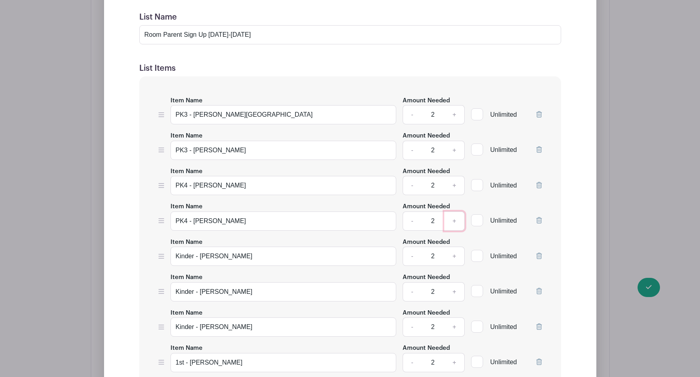
click at [453, 222] on link "+" at bounding box center [454, 221] width 20 height 19
type input "3"
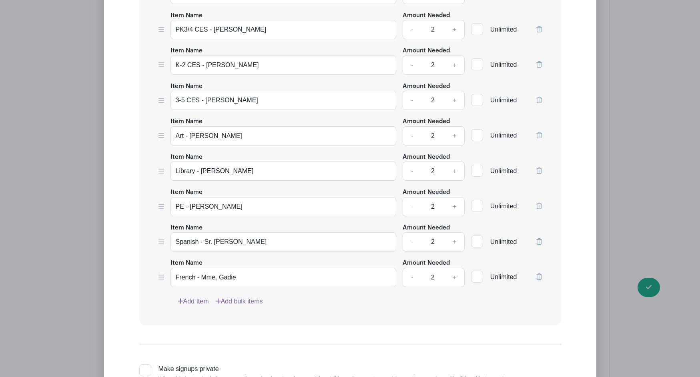
scroll to position [1536, 0]
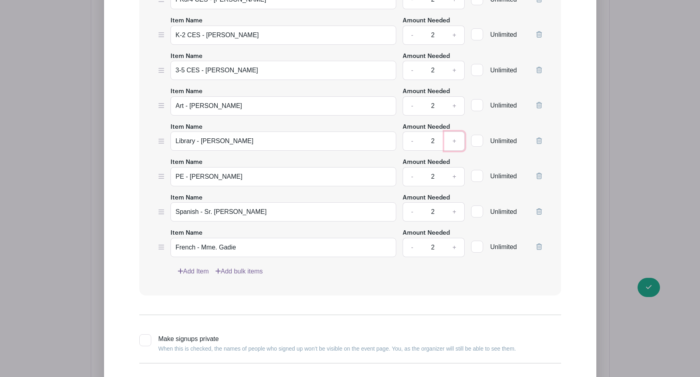
click at [455, 136] on link "+" at bounding box center [454, 141] width 20 height 19
type input "3"
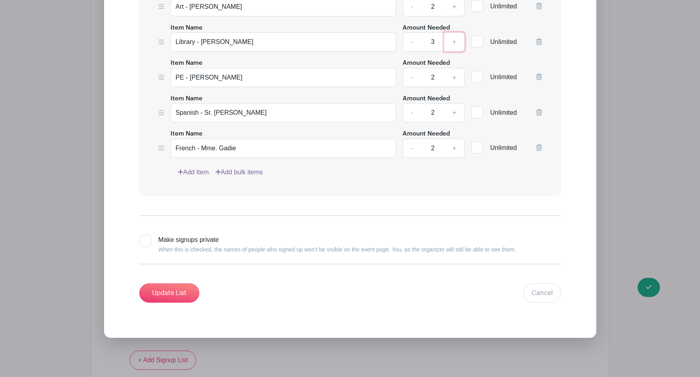
scroll to position [1638, 0]
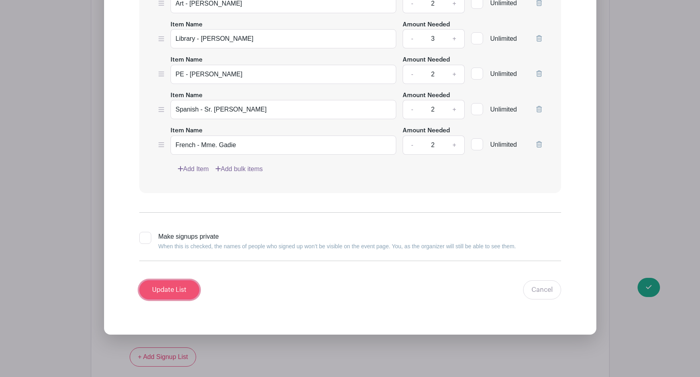
click at [175, 286] on input "Update List" at bounding box center [169, 289] width 60 height 19
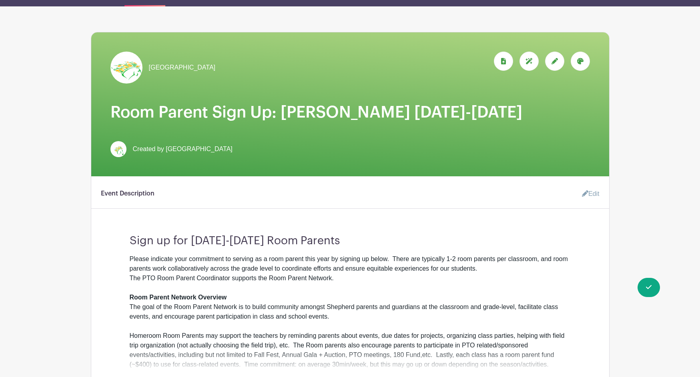
scroll to position [0, 0]
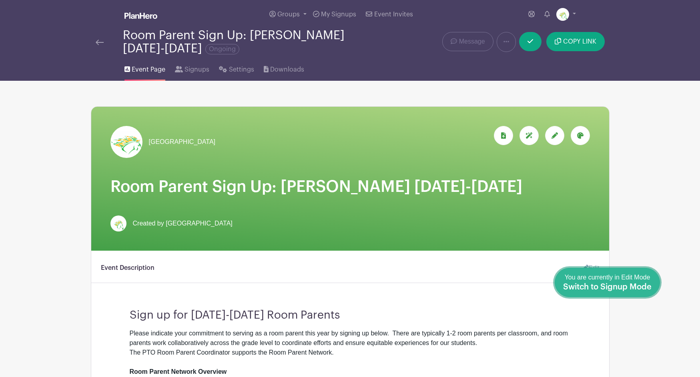
click at [608, 286] on span "Switch to Signup Mode" at bounding box center [607, 287] width 88 height 8
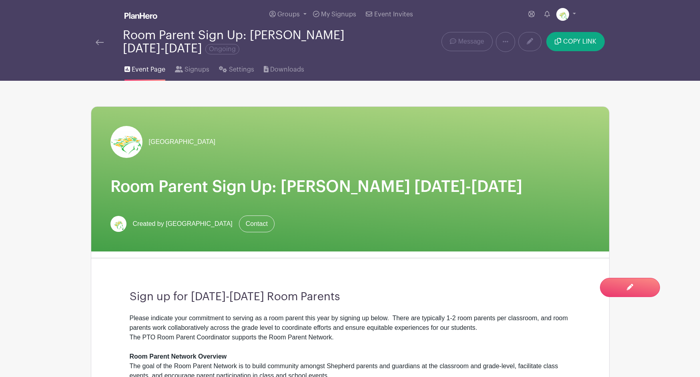
click at [149, 70] on span "Event Page" at bounding box center [149, 70] width 34 height 10
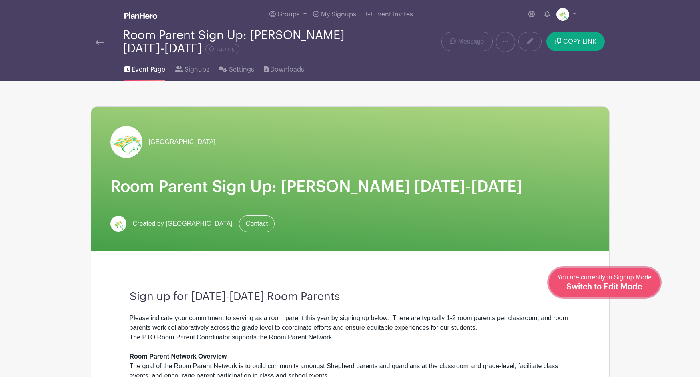
click at [608, 288] on span "Switch to Edit Mode" at bounding box center [604, 287] width 76 height 8
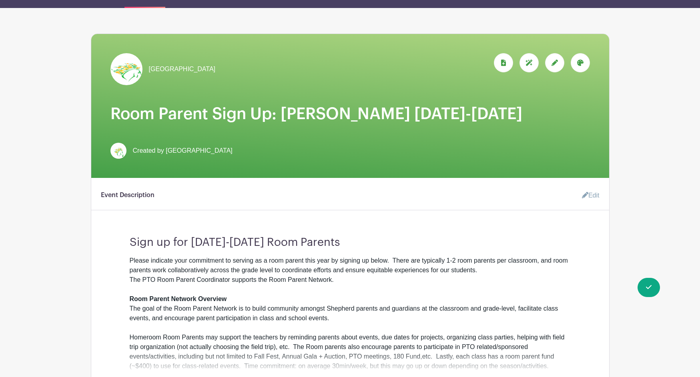
scroll to position [63, 0]
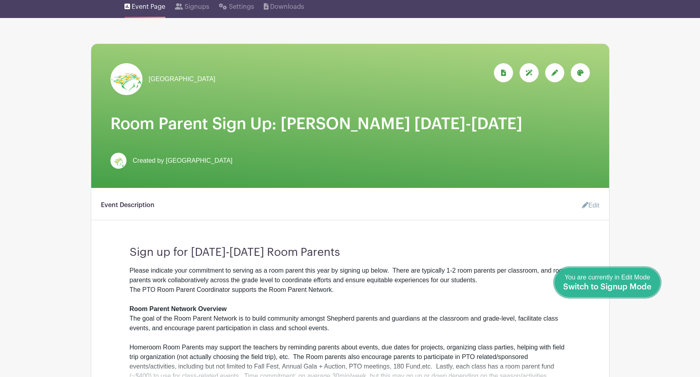
click at [608, 287] on span "Switch to Signup Mode" at bounding box center [607, 287] width 88 height 8
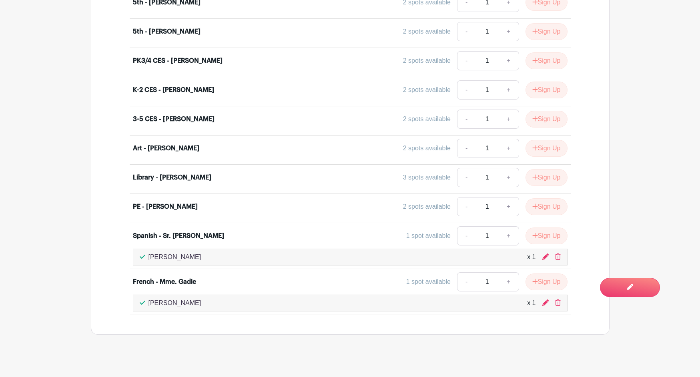
scroll to position [1077, 0]
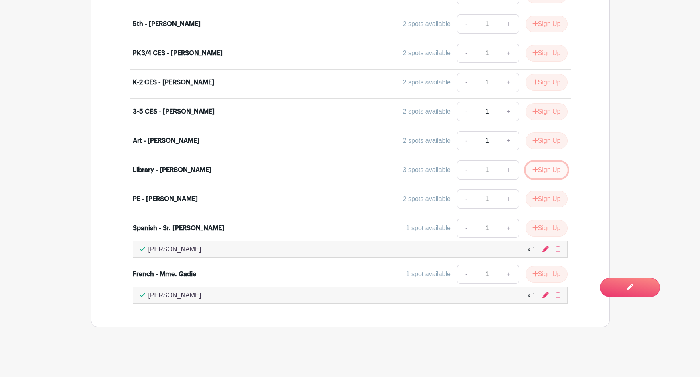
click at [537, 171] on button "Sign Up" at bounding box center [546, 170] width 42 height 17
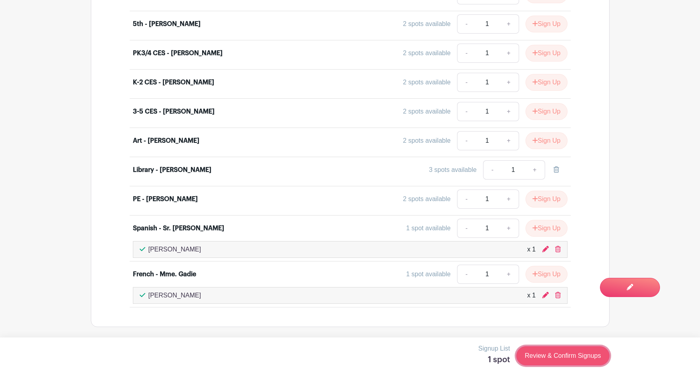
click at [592, 355] on link "Review & Confirm Signups" at bounding box center [562, 355] width 93 height 19
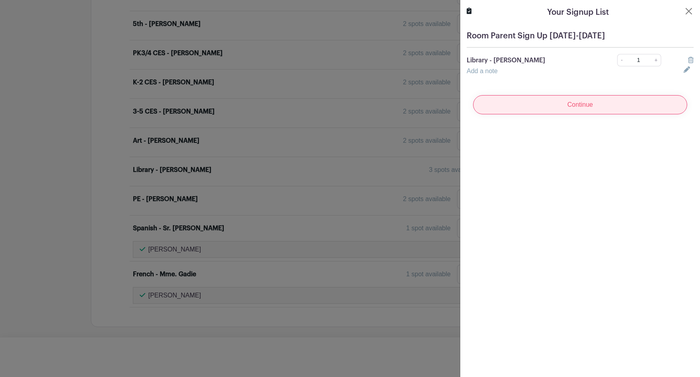
click at [565, 108] on input "Continue" at bounding box center [580, 104] width 214 height 19
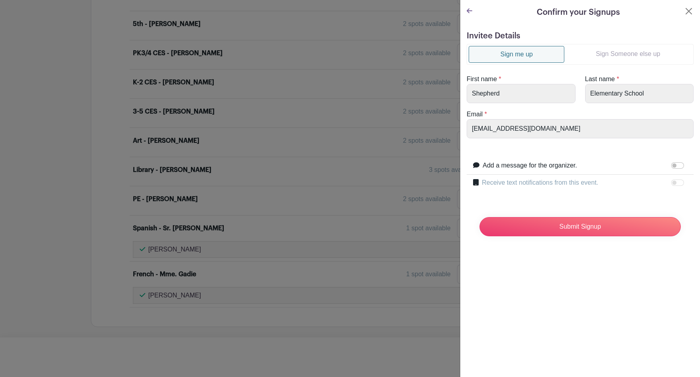
click at [608, 57] on link "Sign Someone else up" at bounding box center [627, 54] width 127 height 16
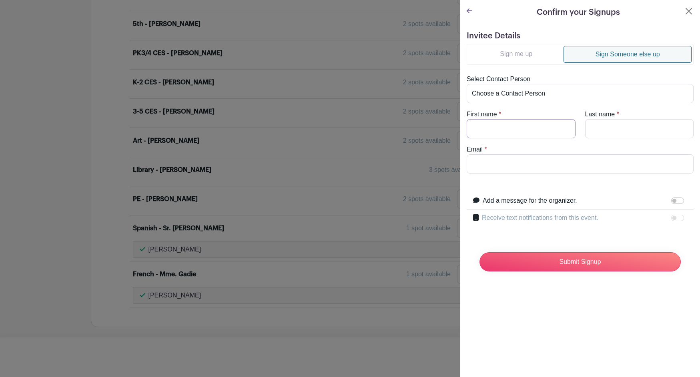
click at [520, 130] on input "First name" at bounding box center [521, 128] width 109 height 19
type input "Ashli"
type input "C"
type input "Scott Palmer"
paste input "ashliscottpalmer@gmail.com"
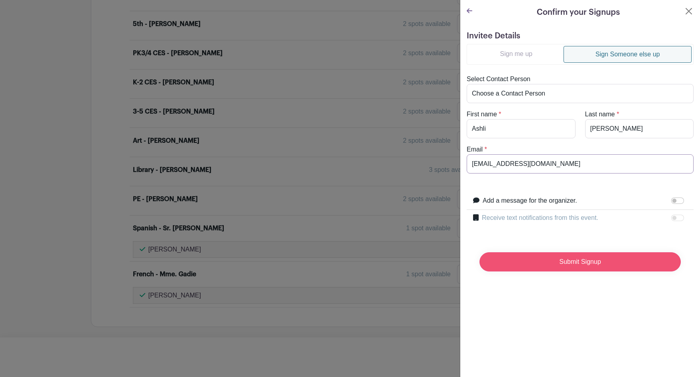
type input "ashliscottpalmer@gmail.com"
click at [563, 268] on input "Submit Signup" at bounding box center [579, 261] width 201 height 19
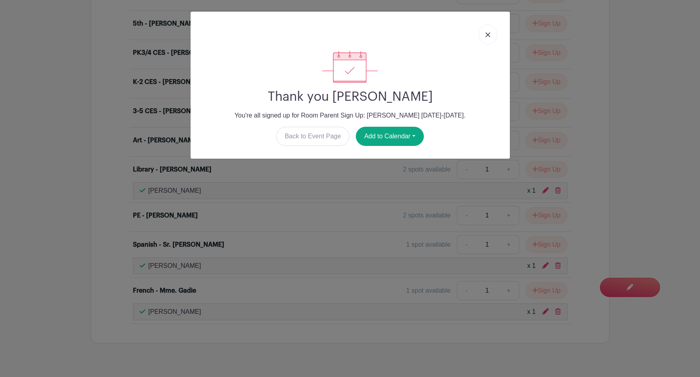
click at [489, 35] on img at bounding box center [487, 34] width 5 height 5
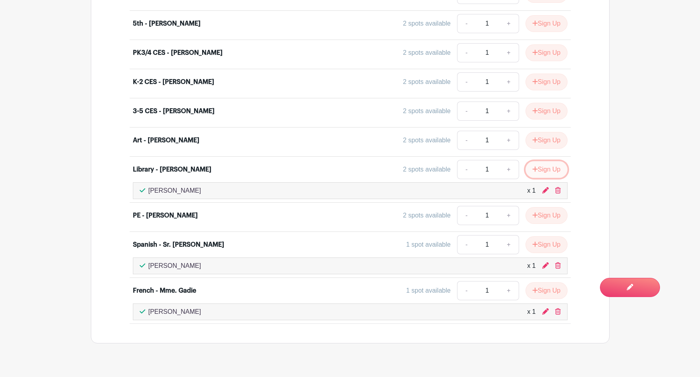
click at [538, 172] on button "Sign Up" at bounding box center [546, 169] width 42 height 17
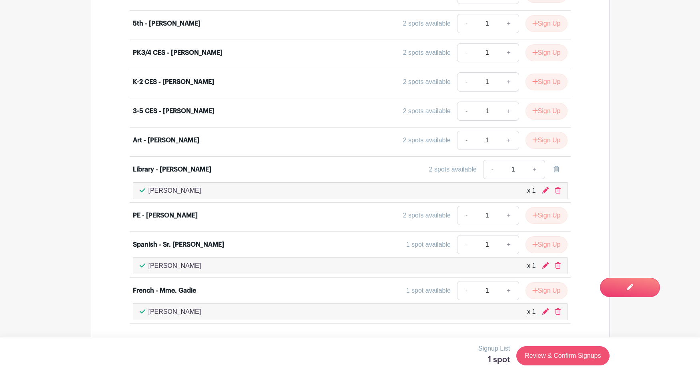
scroll to position [1077, 0]
click at [581, 355] on link "Review & Confirm Signups" at bounding box center [562, 355] width 93 height 19
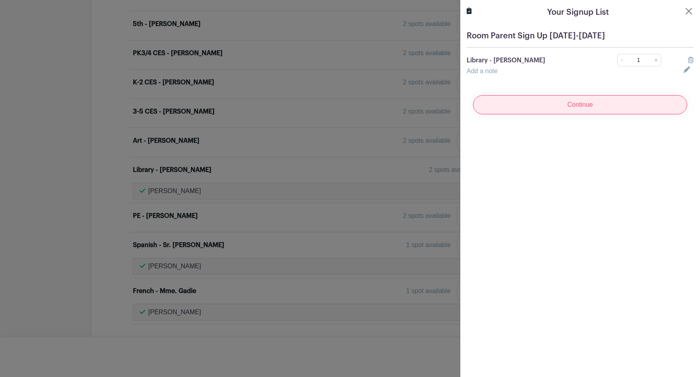
click at [599, 109] on input "Continue" at bounding box center [580, 104] width 214 height 19
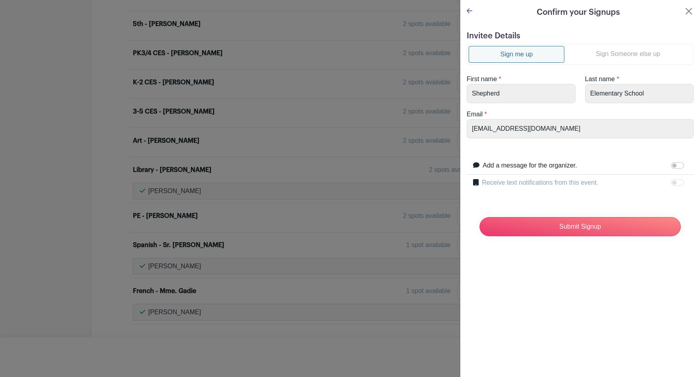
click at [608, 54] on link "Sign Someone else up" at bounding box center [627, 54] width 127 height 16
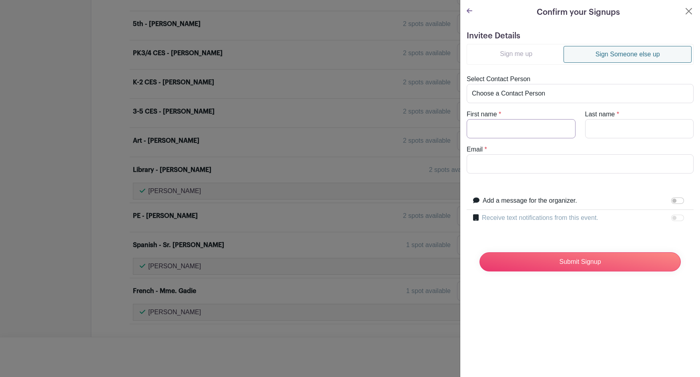
click at [519, 128] on input "First name" at bounding box center [521, 128] width 109 height 19
type input "Saba"
type input "Ahmed"
paste input "sabanahmed@gmail.com"
type input "sabanahmed@gmail.com"
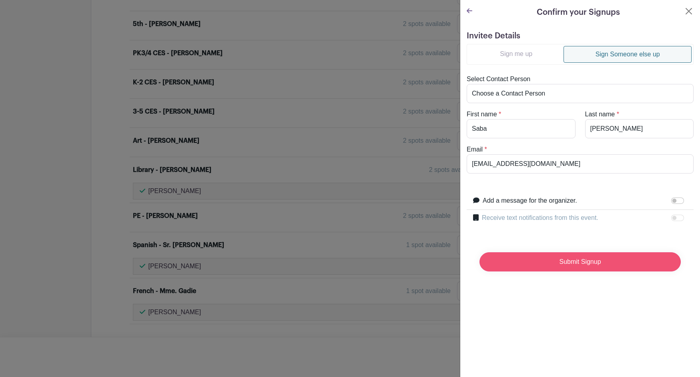
click at [559, 264] on input "Submit Signup" at bounding box center [579, 261] width 201 height 19
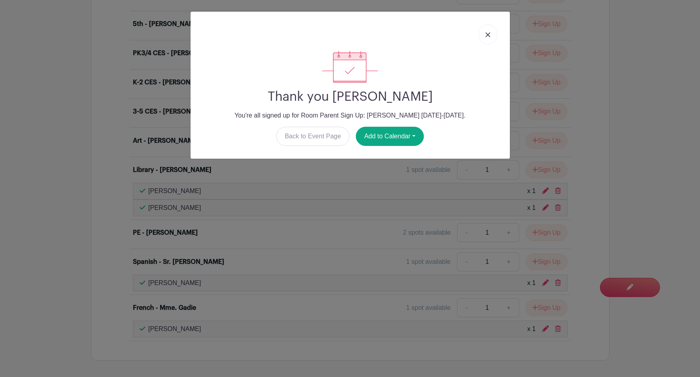
click at [488, 35] on img at bounding box center [487, 34] width 5 height 5
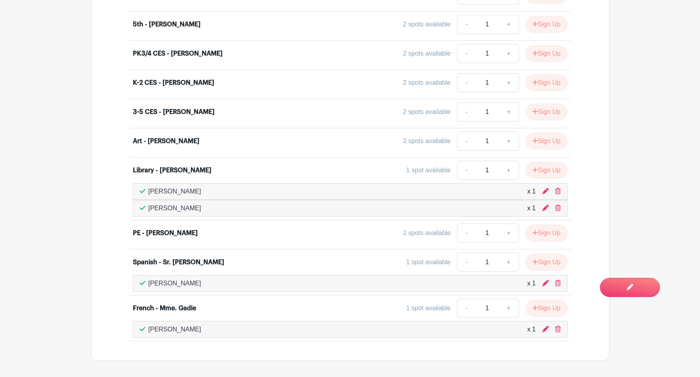
scroll to position [1079, 0]
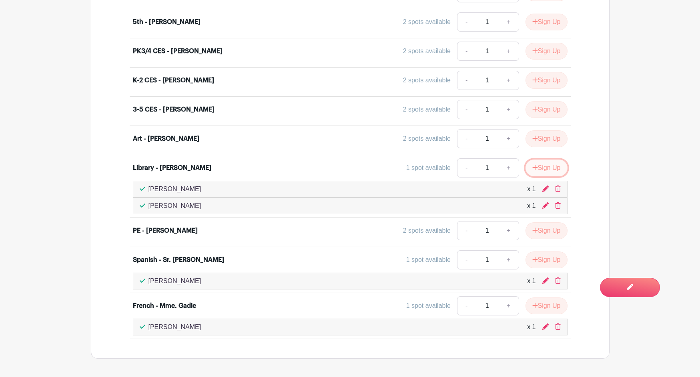
click at [557, 168] on button "Sign Up" at bounding box center [546, 168] width 42 height 17
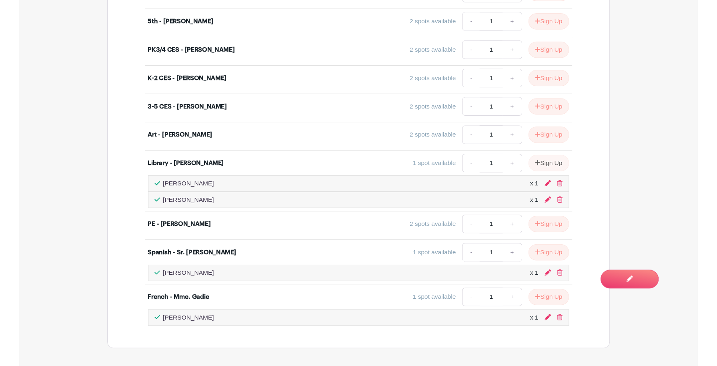
scroll to position [1081, 0]
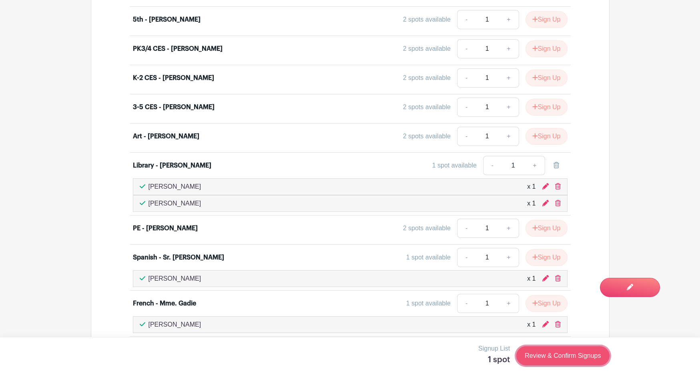
click at [564, 358] on link "Review & Confirm Signups" at bounding box center [562, 355] width 93 height 19
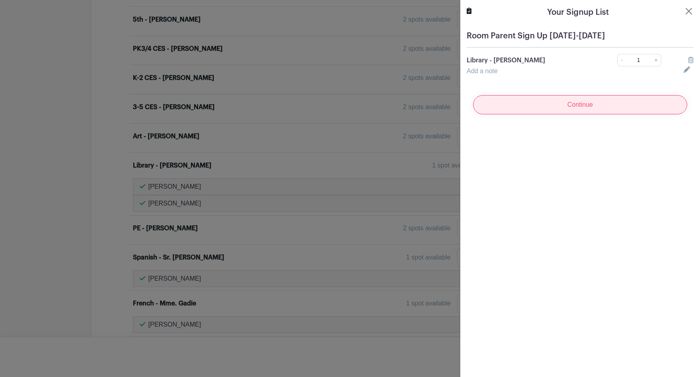
click at [604, 108] on input "Continue" at bounding box center [580, 104] width 214 height 19
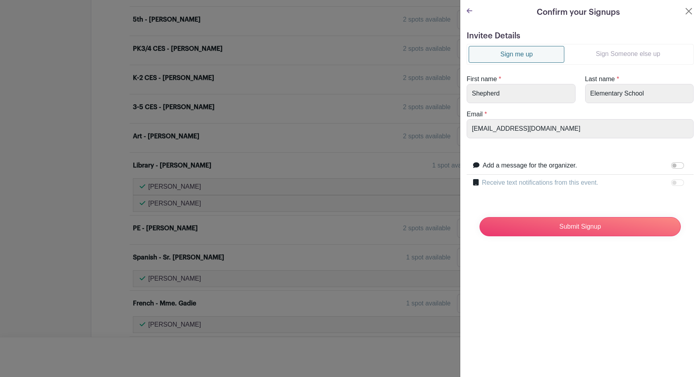
click at [608, 52] on link "Sign Someone else up" at bounding box center [627, 54] width 127 height 16
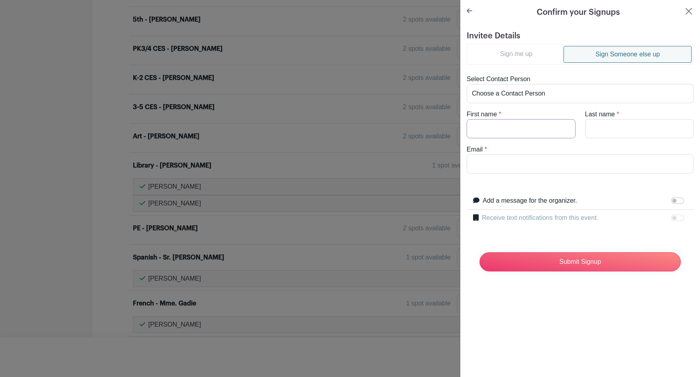
click at [511, 133] on input "First name" at bounding box center [521, 128] width 109 height 19
type input "Keisha"
paste input "Keishakellythompson@gmail.com"
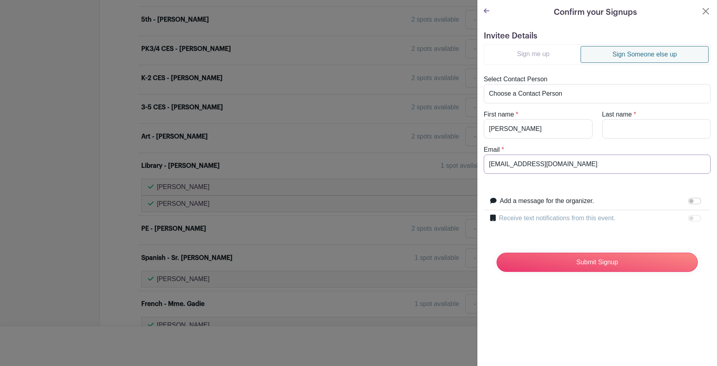
type input "Keishakellythompson@gmail.com"
click at [559, 127] on input "Keisha" at bounding box center [538, 128] width 109 height 19
type input "Kelly Thompson"
click at [605, 265] on input "Submit Signup" at bounding box center [597, 261] width 201 height 19
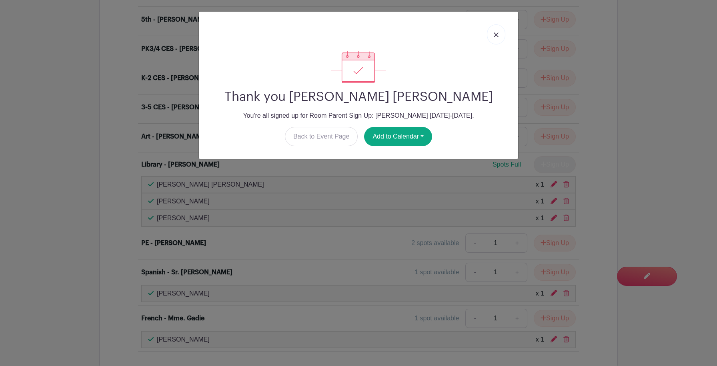
click at [497, 35] on img at bounding box center [496, 34] width 5 height 5
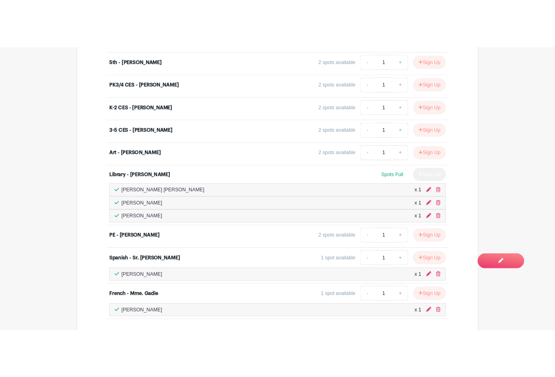
scroll to position [1089, 0]
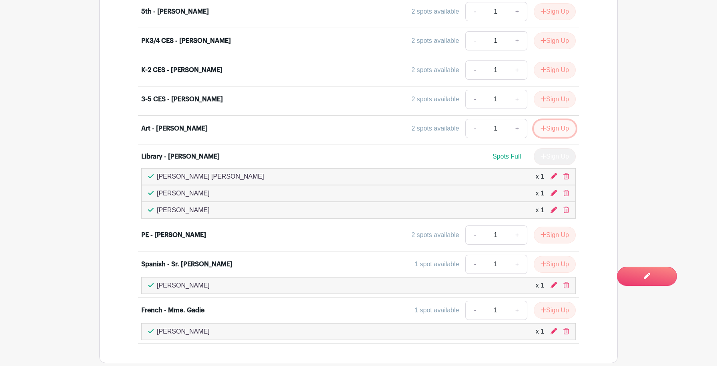
click at [560, 127] on button "Sign Up" at bounding box center [555, 128] width 42 height 17
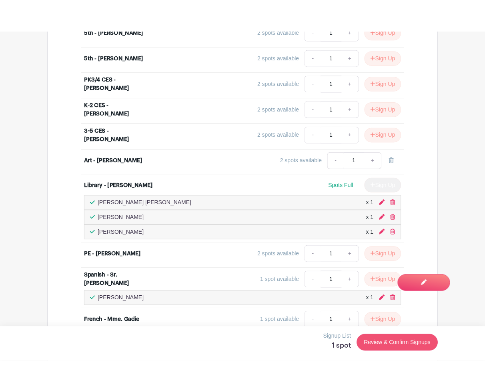
scroll to position [1087, 0]
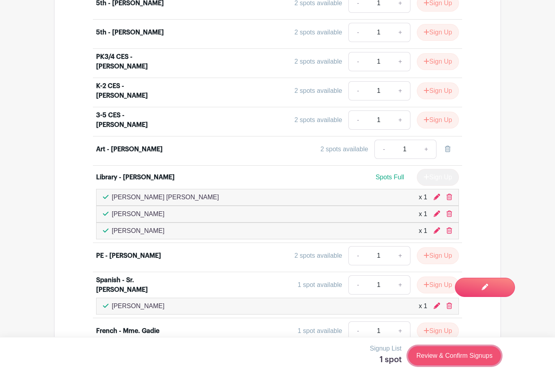
click at [467, 357] on link "Review & Confirm Signups" at bounding box center [454, 355] width 93 height 19
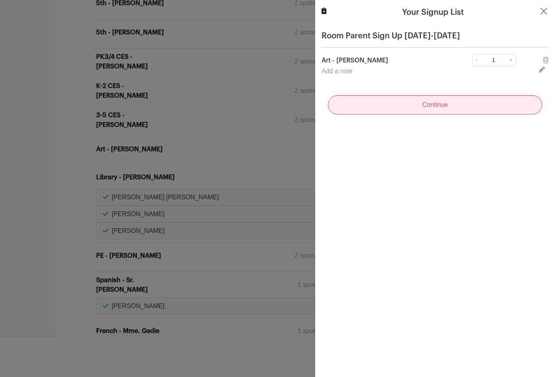
click at [443, 101] on input "Continue" at bounding box center [435, 104] width 214 height 19
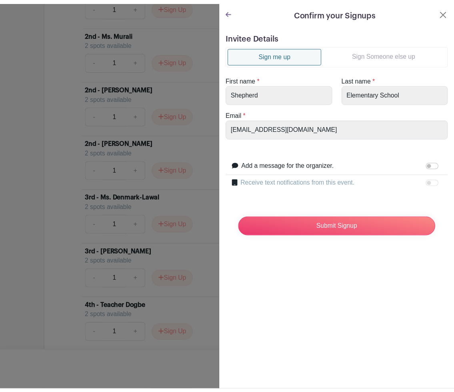
scroll to position [1087, 0]
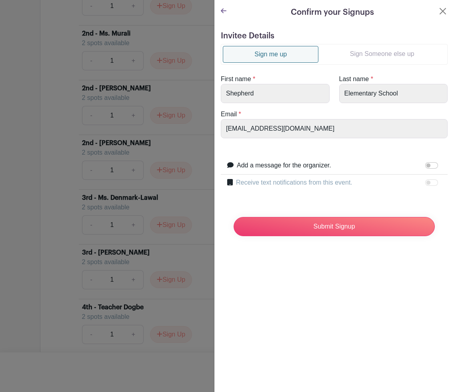
click at [388, 52] on link "Sign Someone else up" at bounding box center [381, 54] width 127 height 16
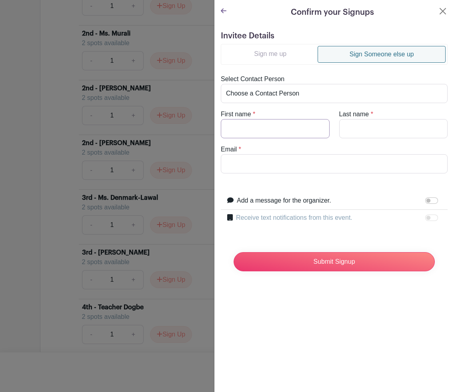
click at [297, 129] on input "First name" at bounding box center [275, 128] width 109 height 19
type input "Justina"
type input "Tong"
paste input "jtong61@gmail.com"
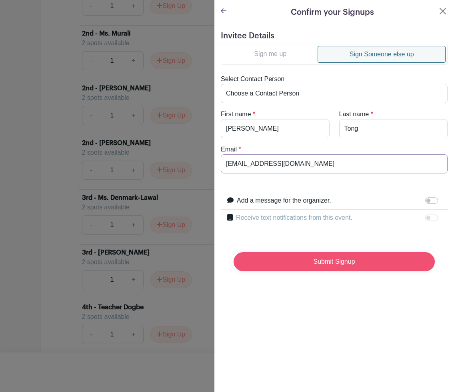
type input "jtong61@gmail.com"
click at [316, 265] on input "Submit Signup" at bounding box center [334, 261] width 201 height 19
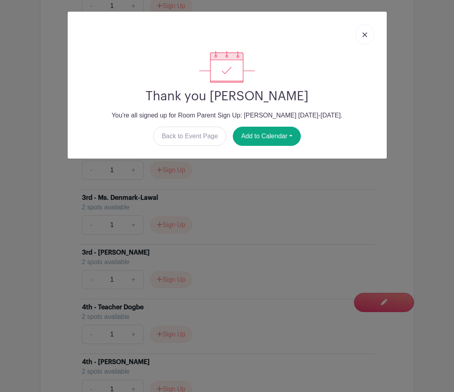
click at [364, 36] on img at bounding box center [364, 34] width 5 height 5
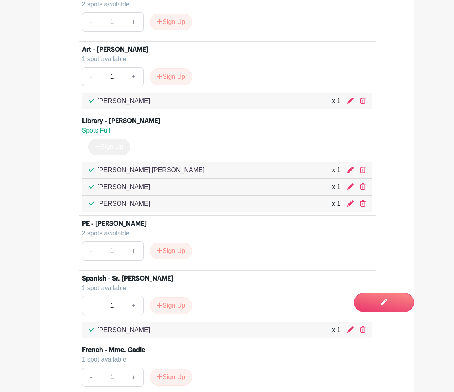
scroll to position [1795, 0]
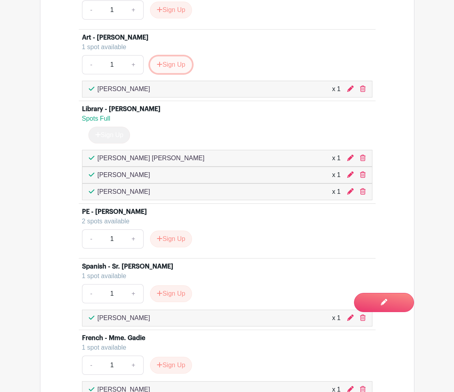
click at [167, 62] on button "Sign Up" at bounding box center [171, 64] width 42 height 17
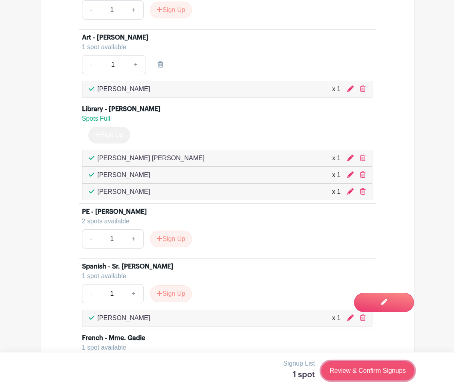
click at [385, 373] on link "Review & Confirm Signups" at bounding box center [367, 371] width 93 height 19
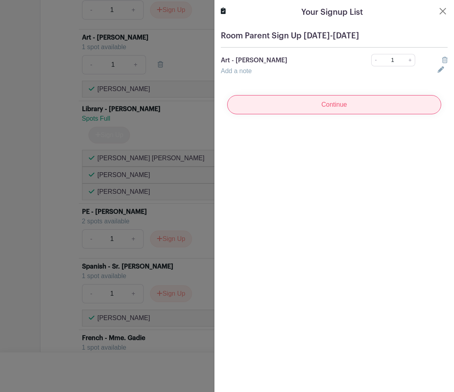
click at [336, 106] on input "Continue" at bounding box center [334, 104] width 214 height 19
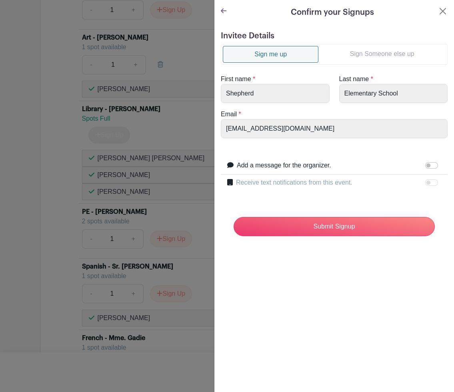
click at [352, 54] on link "Sign Someone else up" at bounding box center [381, 54] width 127 height 16
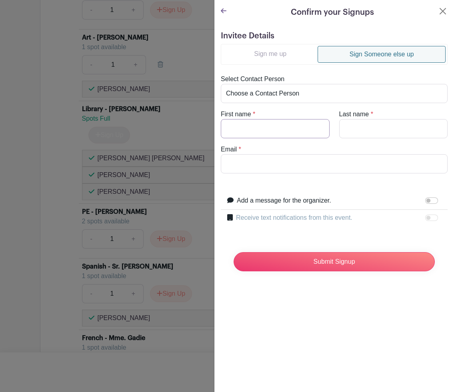
click at [278, 124] on input "First name" at bounding box center [275, 128] width 109 height 19
type input "Megan"
type input "Rose"
click at [299, 163] on input "Email" at bounding box center [334, 163] width 227 height 19
paste input "mccloskey.meg@gmail.com"
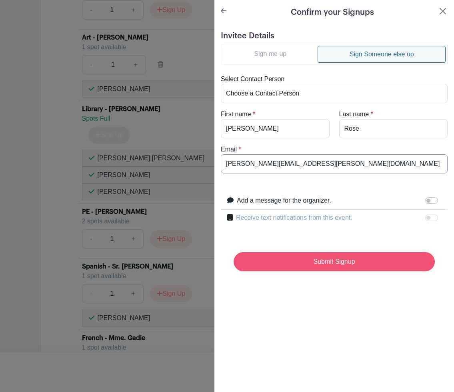
type input "mccloskey.meg@gmail.com"
click at [354, 265] on input "Submit Signup" at bounding box center [334, 261] width 201 height 19
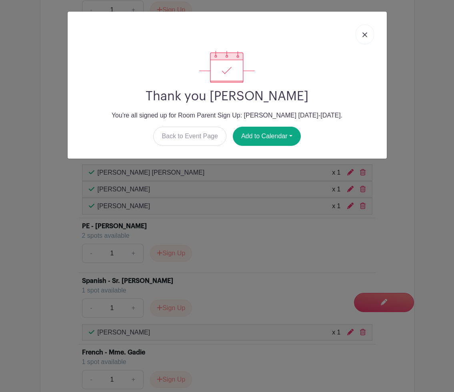
click at [364, 32] on img at bounding box center [364, 34] width 5 height 5
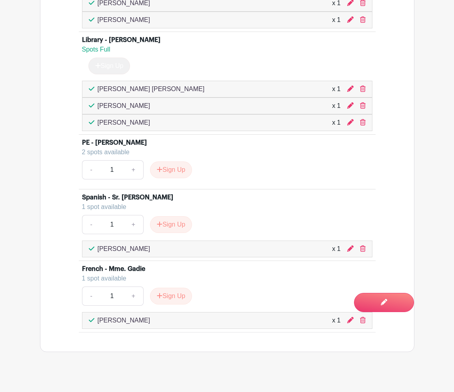
scroll to position [1889, 0]
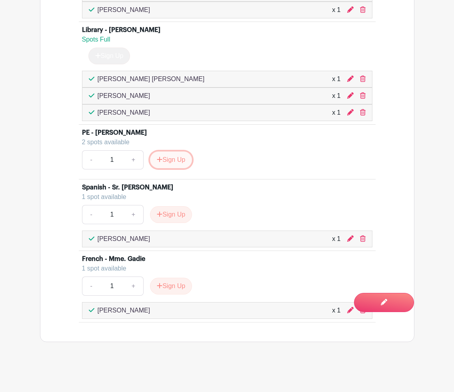
click at [173, 164] on button "Sign Up" at bounding box center [171, 160] width 42 height 17
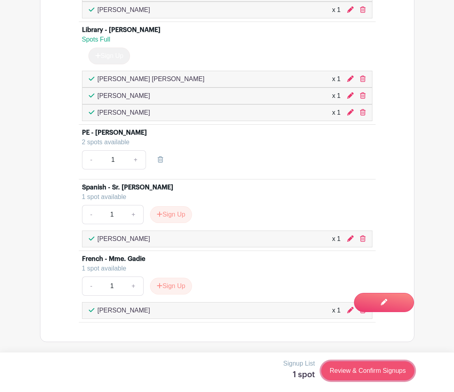
click at [360, 372] on link "Review & Confirm Signups" at bounding box center [367, 371] width 93 height 19
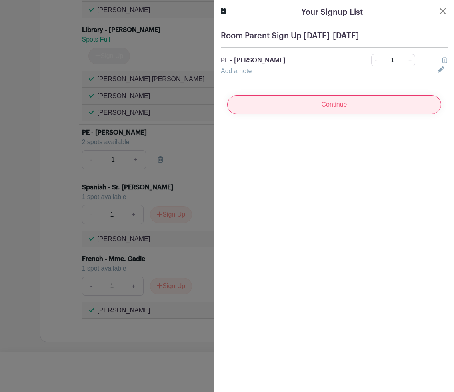
click at [330, 108] on input "Continue" at bounding box center [334, 104] width 214 height 19
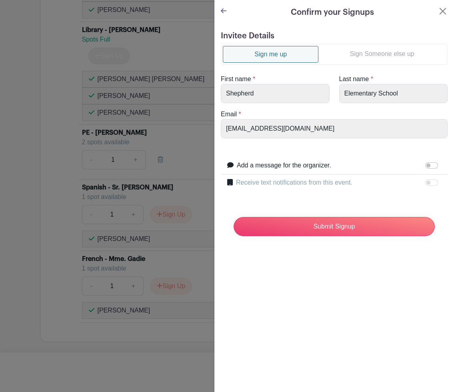
click at [351, 56] on link "Sign Someone else up" at bounding box center [381, 54] width 127 height 16
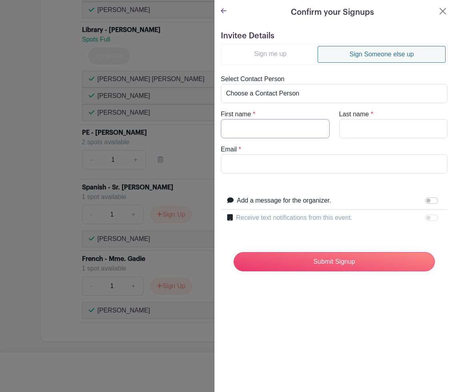
click at [273, 126] on input "First name" at bounding box center [275, 128] width 109 height 19
type input "Lauren"
type input "Powell"
paste input "lnpowell22@gmail.com"
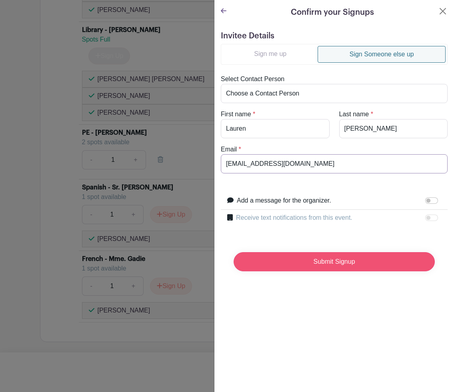
type input "lnpowell22@gmail.com"
click at [348, 265] on input "Submit Signup" at bounding box center [334, 261] width 201 height 19
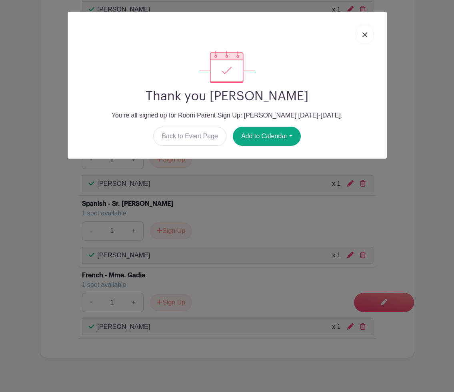
click at [364, 39] on link at bounding box center [365, 34] width 18 height 20
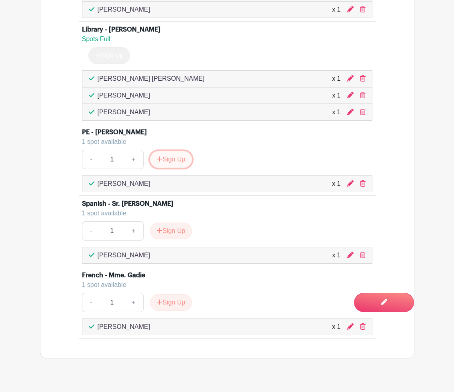
click at [170, 159] on button "Sign Up" at bounding box center [171, 159] width 42 height 17
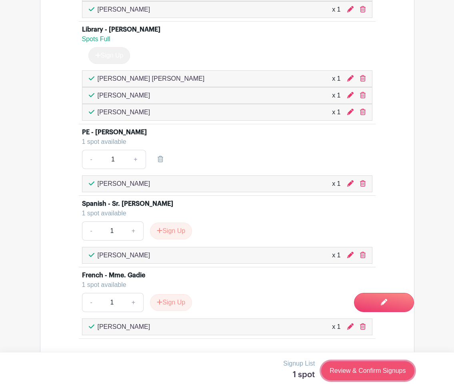
click at [383, 368] on link "Review & Confirm Signups" at bounding box center [367, 371] width 93 height 19
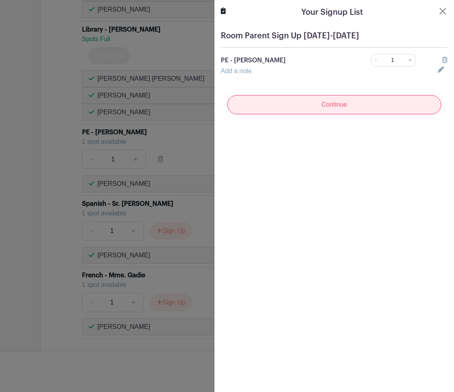
click at [321, 102] on input "Continue" at bounding box center [334, 104] width 214 height 19
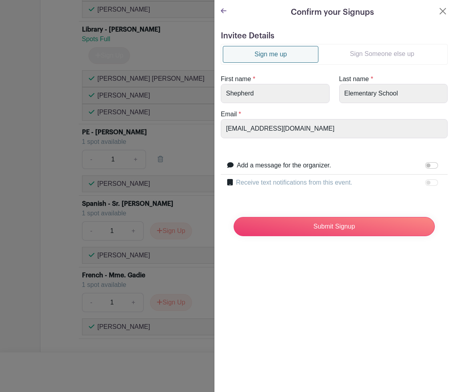
click at [385, 56] on link "Sign Someone else up" at bounding box center [381, 54] width 127 height 16
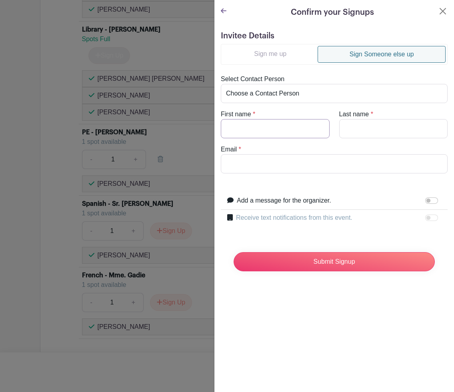
click at [267, 134] on input "First name" at bounding box center [275, 128] width 109 height 19
type input "Jonathan"
type input "Cooper"
click at [316, 165] on input "Email" at bounding box center [334, 163] width 227 height 19
paste input "jonathanjgcooper@gmail.com"
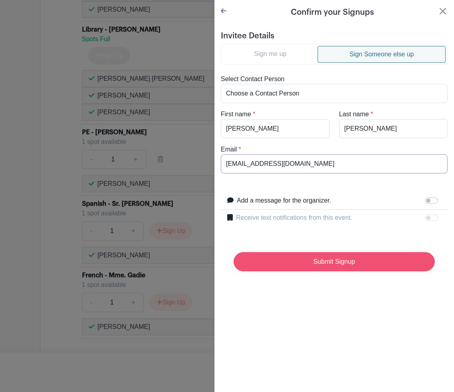
type input "jonathanjgcooper@gmail.com"
click at [287, 264] on input "Submit Signup" at bounding box center [334, 261] width 201 height 19
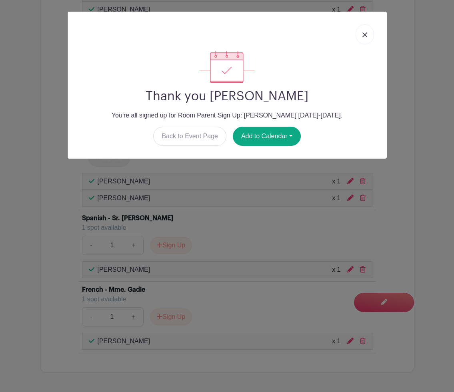
click at [364, 35] on img at bounding box center [364, 34] width 5 height 5
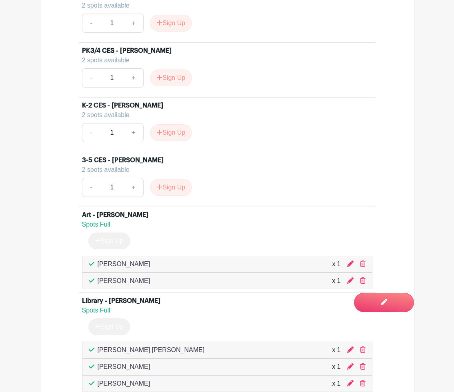
scroll to position [1586, 0]
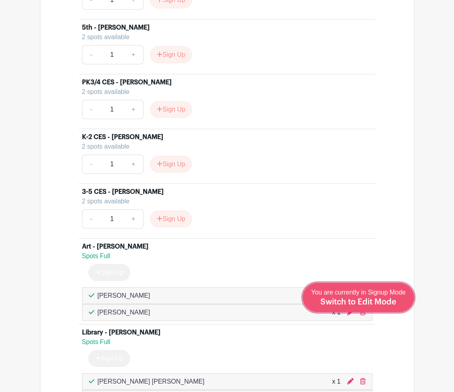
click at [394, 300] on span "Switch to Edit Mode" at bounding box center [358, 302] width 76 height 8
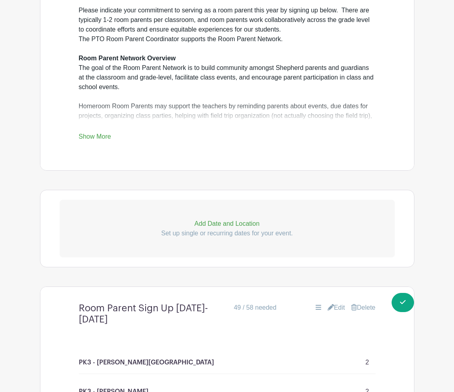
scroll to position [379, 0]
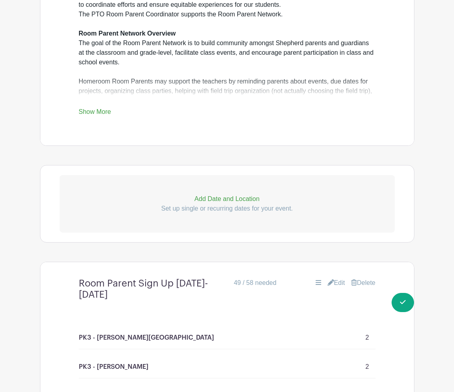
click at [337, 282] on link "Edit" at bounding box center [337, 283] width 18 height 10
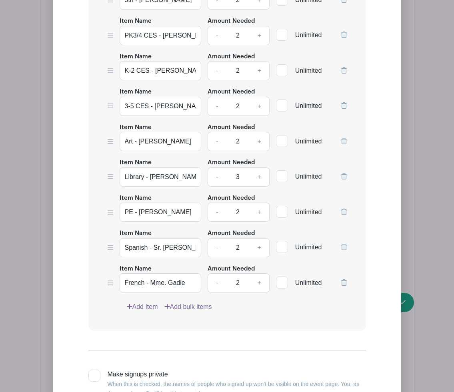
scroll to position [1546, 0]
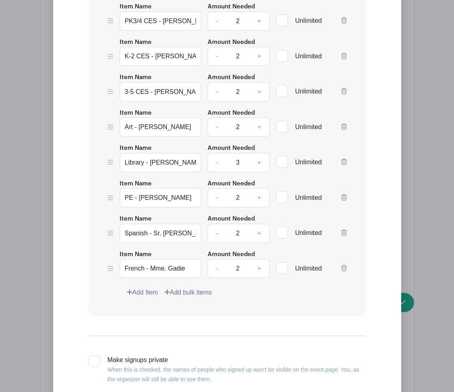
click at [148, 288] on link "Add Item" at bounding box center [142, 293] width 31 height 10
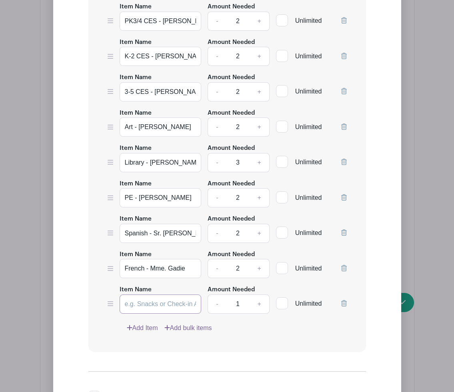
drag, startPoint x: 180, startPoint y: 300, endPoint x: 208, endPoint y: 299, distance: 28.8
click at [180, 300] on input "Item Name" at bounding box center [161, 304] width 82 height 19
type input "Music - [PERSON_NAME]"
click at [261, 300] on link "+" at bounding box center [259, 304] width 20 height 19
type input "2"
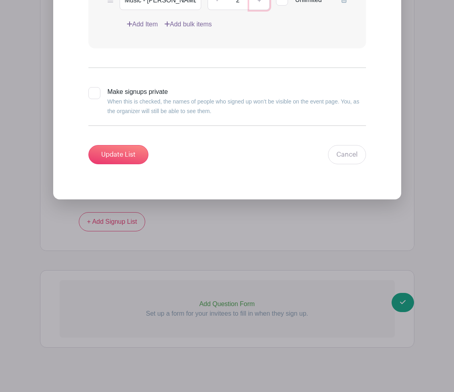
scroll to position [1838, 0]
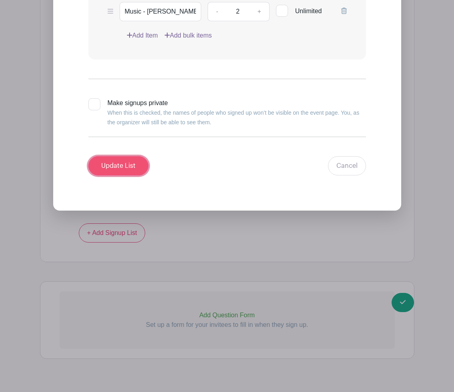
click at [122, 162] on input "Update List" at bounding box center [118, 165] width 60 height 19
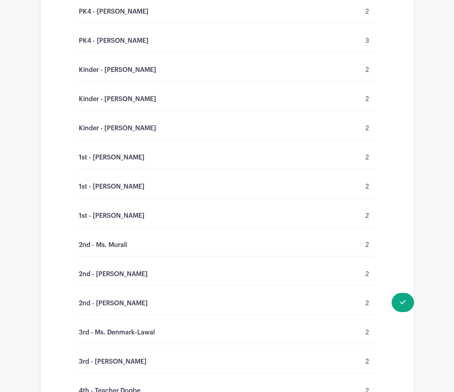
scroll to position [740, 0]
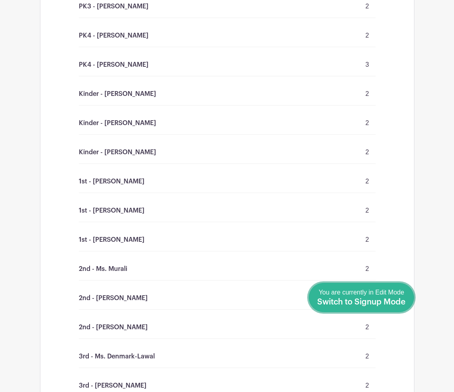
click at [399, 304] on span "Switch to Signup Mode" at bounding box center [361, 302] width 88 height 8
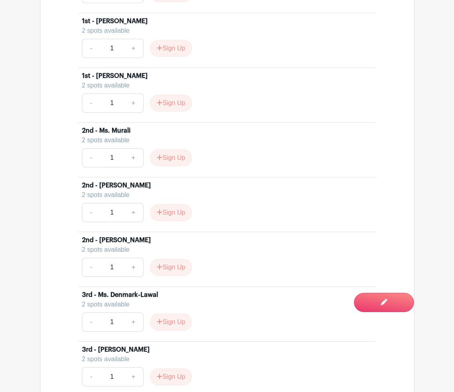
scroll to position [990, 0]
click at [176, 162] on button "Sign Up" at bounding box center [171, 157] width 42 height 17
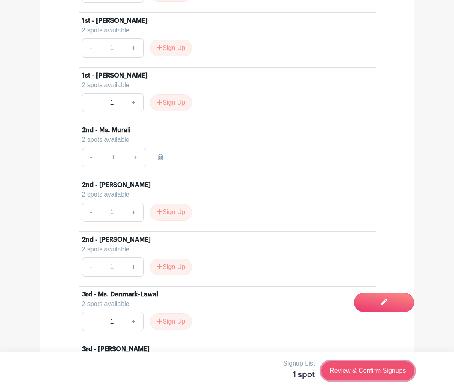
scroll to position [989, 0]
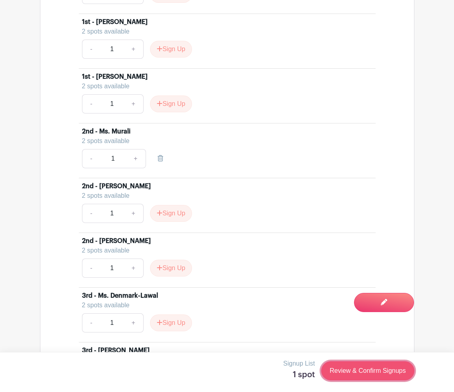
click at [387, 372] on link "Review & Confirm Signups" at bounding box center [367, 371] width 93 height 19
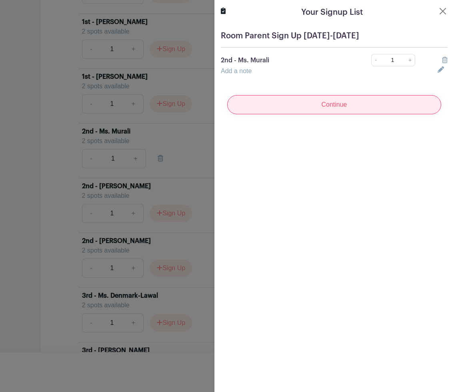
click at [338, 106] on input "Continue" at bounding box center [334, 104] width 214 height 19
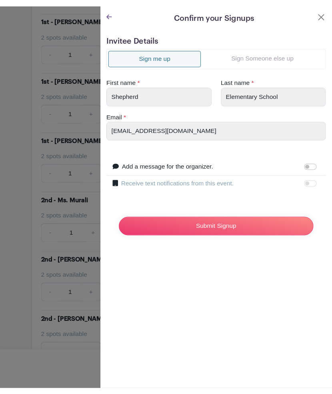
scroll to position [965, 0]
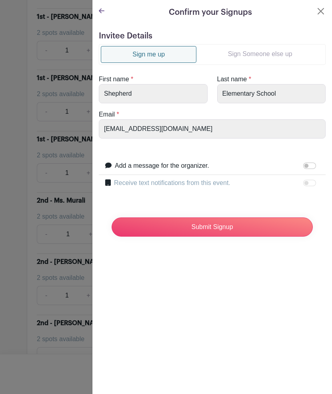
click at [265, 51] on link "Sign Someone else up" at bounding box center [259, 54] width 127 height 16
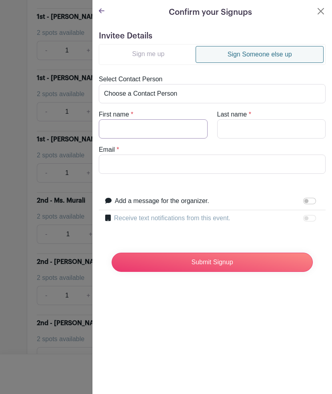
click at [153, 126] on input "First name" at bounding box center [153, 128] width 109 height 19
type input "Harrison"
type input "Kreisberg"
paste input "hkreisberg@gmail.com"
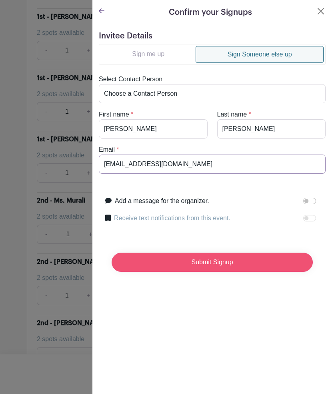
type input "hkreisberg@gmail.com"
click at [219, 260] on input "Submit Signup" at bounding box center [212, 261] width 201 height 19
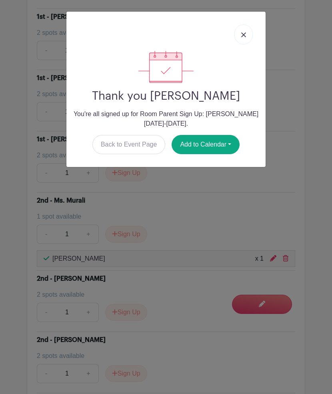
click at [244, 34] on img at bounding box center [243, 34] width 5 height 5
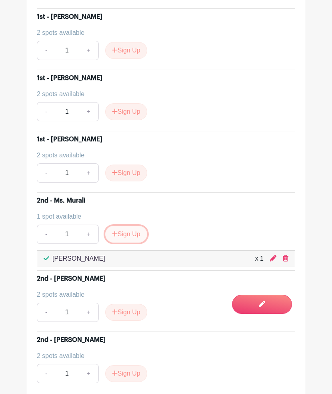
click at [133, 234] on button "Sign Up" at bounding box center [126, 234] width 42 height 17
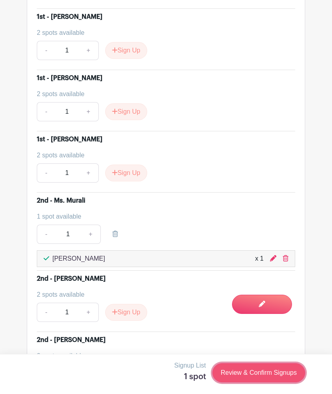
click at [265, 371] on link "Review & Confirm Signups" at bounding box center [258, 372] width 93 height 19
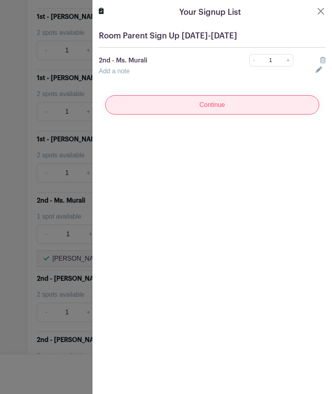
click at [203, 106] on input "Continue" at bounding box center [212, 104] width 214 height 19
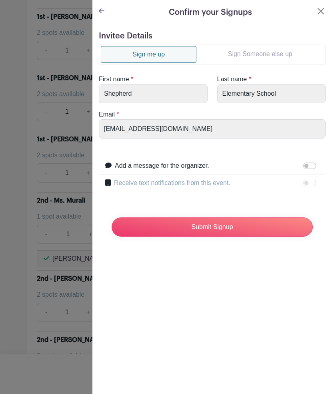
click at [225, 54] on link "Sign Someone else up" at bounding box center [259, 54] width 127 height 16
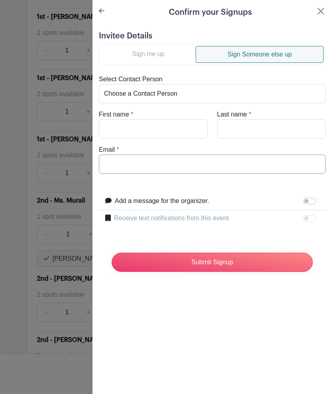
click at [136, 163] on input "Email" at bounding box center [212, 163] width 227 height 19
paste input "hbn002@gmail.com"
type input "hbn002@gmail.com"
click at [143, 129] on input "First name" at bounding box center [153, 128] width 109 height 19
type input "Huck"
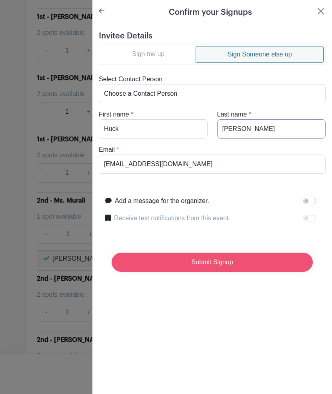
type input "Nielsen"
click at [213, 264] on input "Submit Signup" at bounding box center [212, 261] width 201 height 19
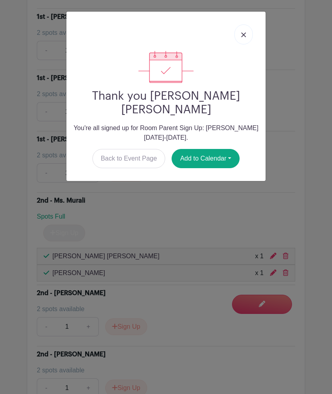
click at [242, 38] on link at bounding box center [243, 34] width 18 height 20
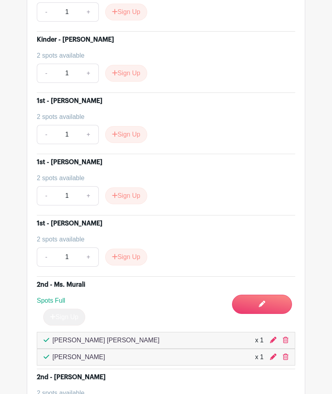
scroll to position [878, 0]
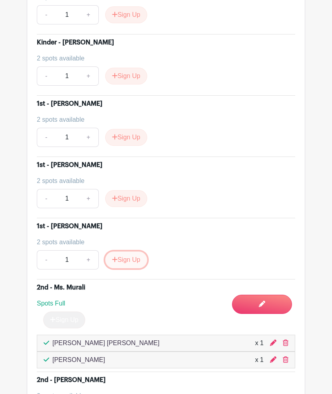
click at [135, 261] on button "Sign Up" at bounding box center [126, 259] width 42 height 17
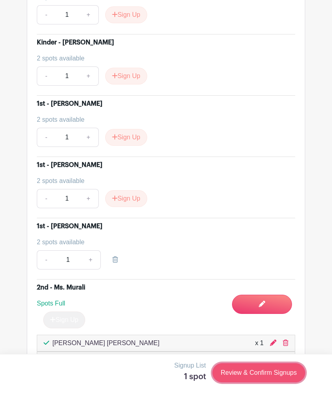
click at [262, 375] on link "Review & Confirm Signups" at bounding box center [258, 372] width 93 height 19
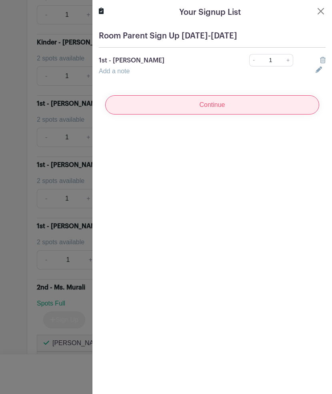
click at [188, 104] on input "Continue" at bounding box center [212, 104] width 214 height 19
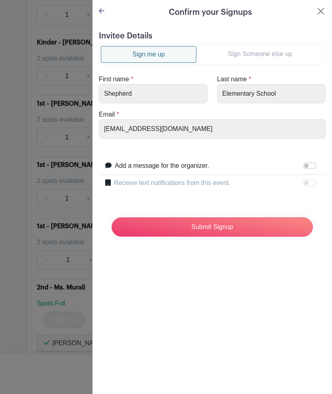
click at [235, 52] on link "Sign Someone else up" at bounding box center [259, 54] width 127 height 16
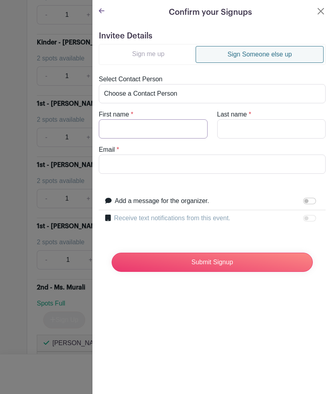
click at [160, 130] on input "First name" at bounding box center [153, 128] width 109 height 19
type input "Candace"
type input "Mainor"
paste input "candace.b.mainor@gmail.com"
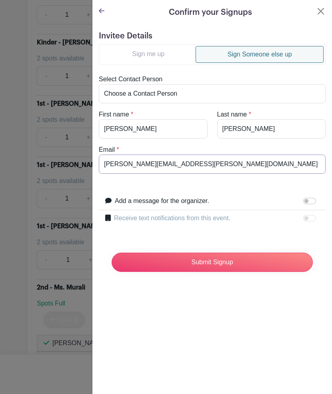
type input "candace.b.mainor@gmail.com"
click at [183, 182] on form "Invitee Details Sign me up Sign Someone else up Select Contact Person Choose a …" at bounding box center [212, 154] width 227 height 247
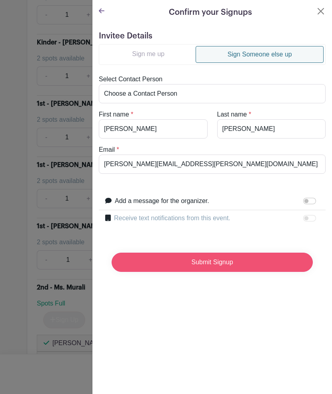
click at [214, 262] on input "Submit Signup" at bounding box center [212, 261] width 201 height 19
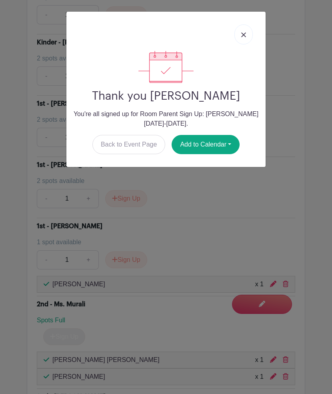
click at [246, 34] on img at bounding box center [243, 34] width 5 height 5
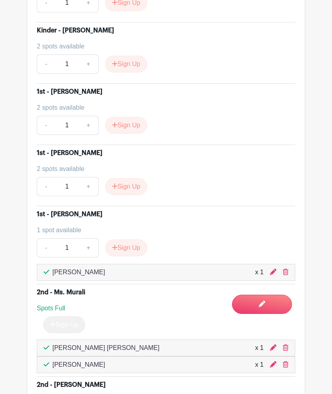
scroll to position [893, 0]
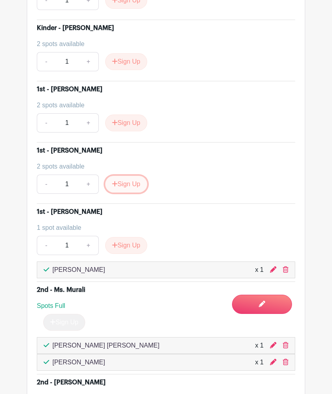
click at [124, 185] on button "Sign Up" at bounding box center [126, 184] width 42 height 17
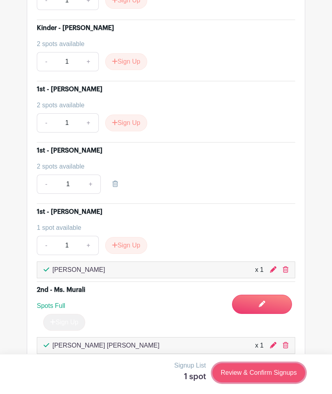
click at [254, 374] on link "Review & Confirm Signups" at bounding box center [258, 372] width 93 height 19
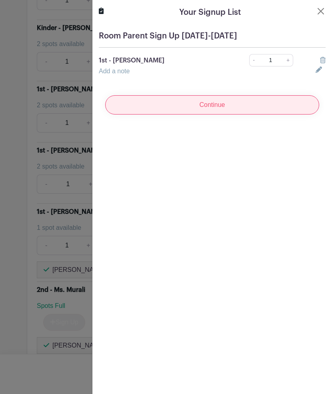
click at [214, 108] on input "Continue" at bounding box center [212, 104] width 214 height 19
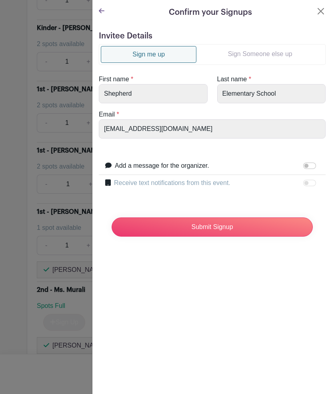
click at [248, 54] on link "Sign Someone else up" at bounding box center [259, 54] width 127 height 16
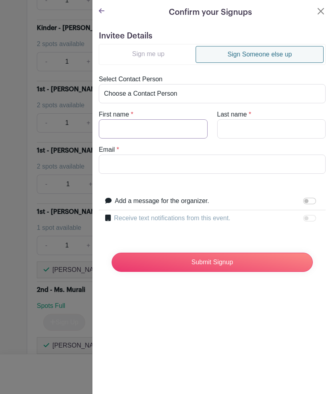
click at [162, 127] on input "First name" at bounding box center [153, 128] width 109 height 19
type input "Brandi"
type input "Howard"
paste input "bglorielhoward@gmail.com"
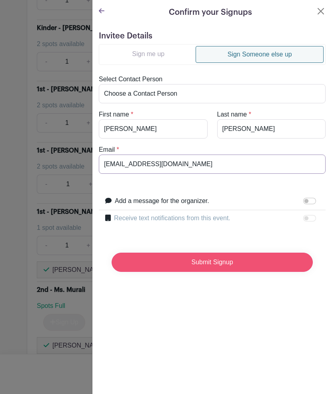
type input "bglorielhoward@gmail.com"
click at [224, 264] on input "Submit Signup" at bounding box center [212, 261] width 201 height 19
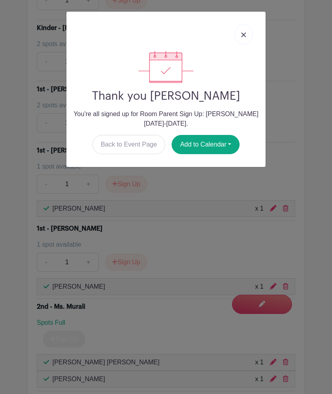
click at [243, 36] on img at bounding box center [243, 34] width 5 height 5
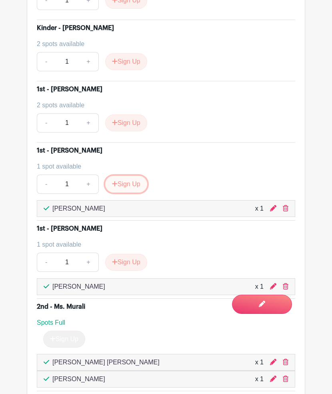
click at [127, 182] on button "Sign Up" at bounding box center [126, 184] width 42 height 17
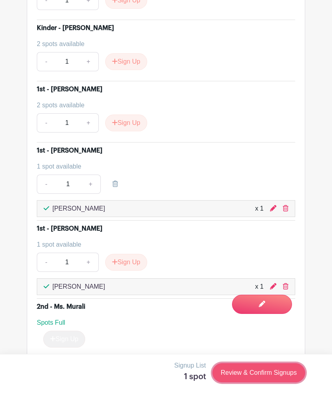
click at [272, 373] on link "Review & Confirm Signups" at bounding box center [258, 372] width 93 height 19
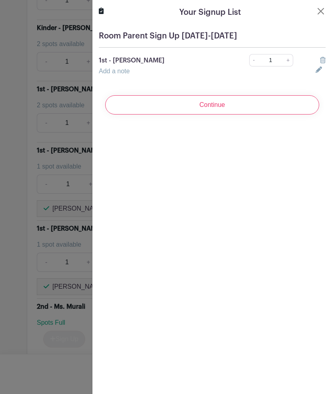
click at [225, 106] on input "Continue" at bounding box center [212, 104] width 214 height 19
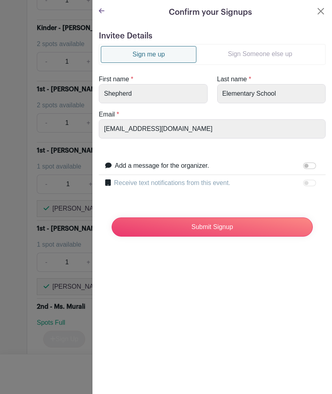
click at [260, 56] on link "Sign Someone else up" at bounding box center [259, 54] width 127 height 16
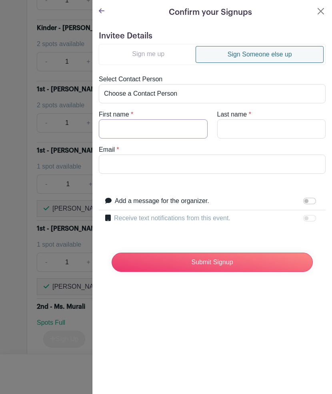
drag, startPoint x: 152, startPoint y: 137, endPoint x: 190, endPoint y: 137, distance: 38.0
click at [152, 137] on input "First name" at bounding box center [153, 128] width 109 height 19
type input "Staci"
type input "Maiers"
paste input "stacimaiers@gmail.com"
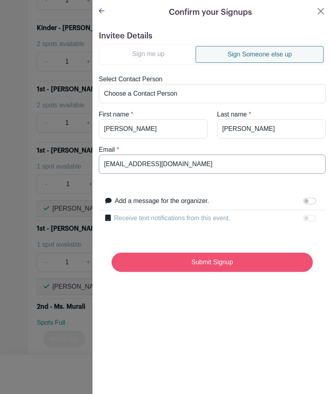
type input "stacimaiers@gmail.com"
click at [216, 264] on input "Submit Signup" at bounding box center [212, 261] width 201 height 19
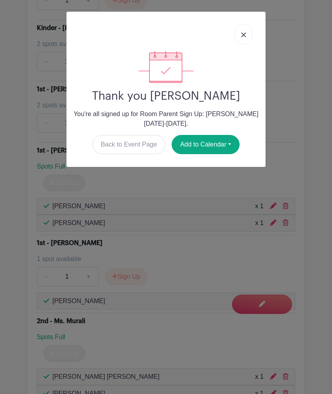
click at [244, 35] on img at bounding box center [243, 34] width 5 height 5
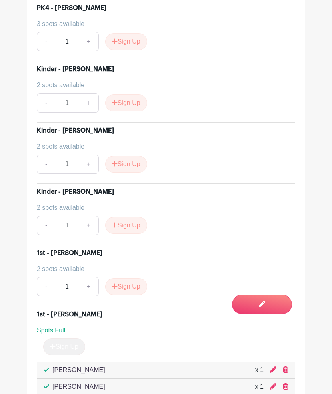
scroll to position [728, 0]
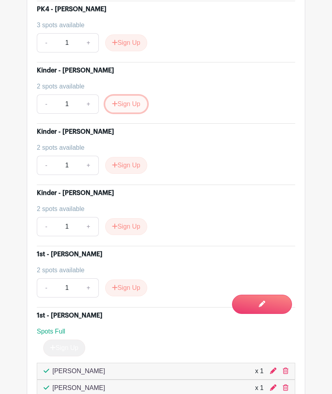
click at [137, 103] on button "Sign Up" at bounding box center [126, 104] width 42 height 17
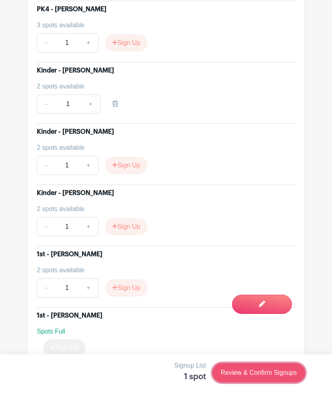
click at [264, 374] on link "Review & Confirm Signups" at bounding box center [258, 372] width 93 height 19
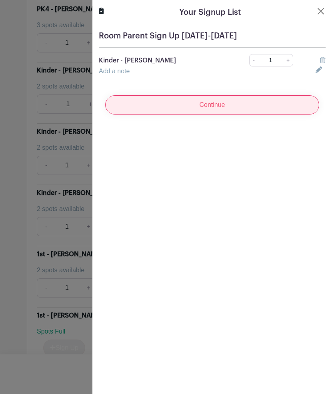
click at [194, 106] on input "Continue" at bounding box center [212, 104] width 214 height 19
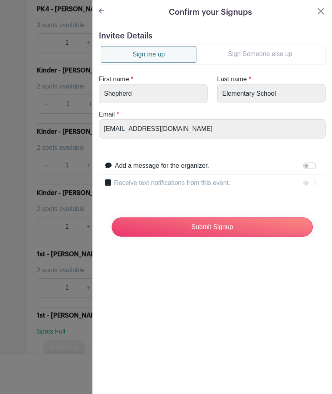
click at [259, 57] on link "Sign Someone else up" at bounding box center [259, 54] width 127 height 16
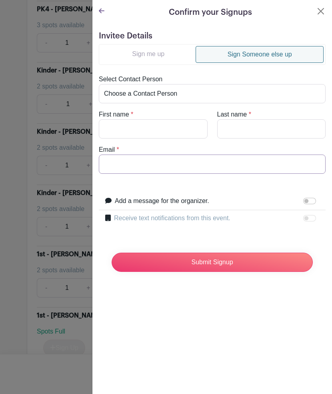
click at [163, 167] on input "Email" at bounding box center [212, 163] width 227 height 19
paste input "brownmxenia@gmail.com"
type input "brownmxenia@gmail.com"
click at [152, 127] on input "First name" at bounding box center [153, 128] width 109 height 19
type input "Xenia"
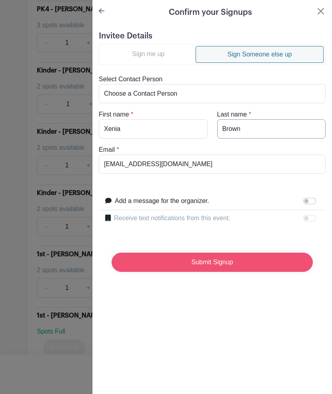
type input "Brown"
click at [195, 260] on input "Submit Signup" at bounding box center [212, 261] width 201 height 19
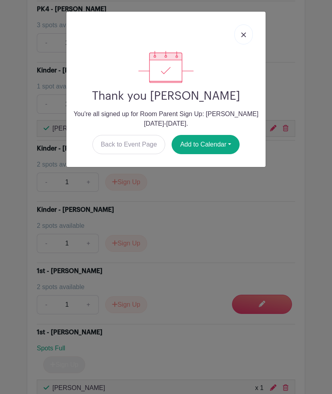
click at [244, 34] on img at bounding box center [243, 34] width 5 height 5
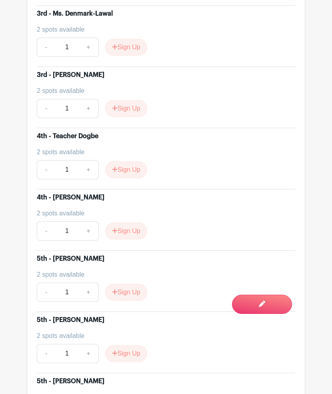
scroll to position [1431, 0]
click at [128, 110] on button "Sign Up" at bounding box center [126, 108] width 42 height 17
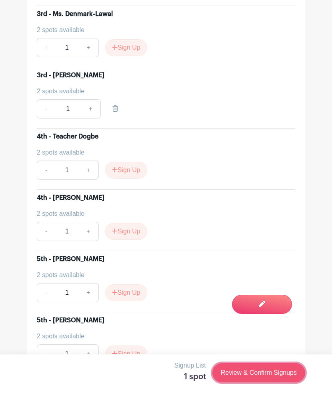
click at [272, 376] on link "Review & Confirm Signups" at bounding box center [258, 372] width 93 height 19
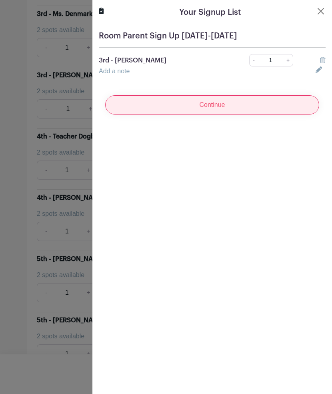
click at [209, 104] on input "Continue" at bounding box center [212, 104] width 214 height 19
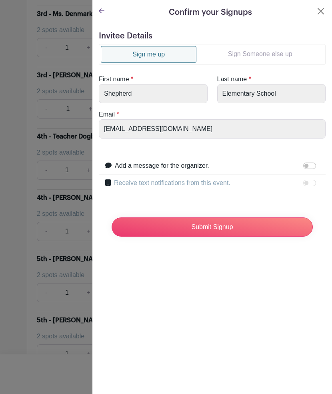
click at [270, 54] on link "Sign Someone else up" at bounding box center [259, 54] width 127 height 16
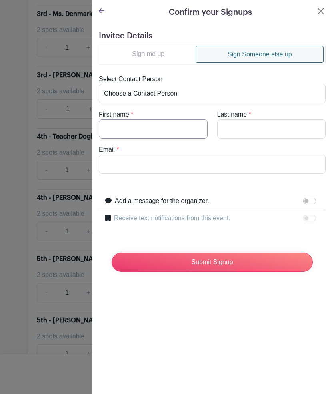
click at [167, 127] on input "First name" at bounding box center [153, 128] width 109 height 19
type input "Rebecca"
type input "Livengood"
paste input "rlivengood@gmail.com"
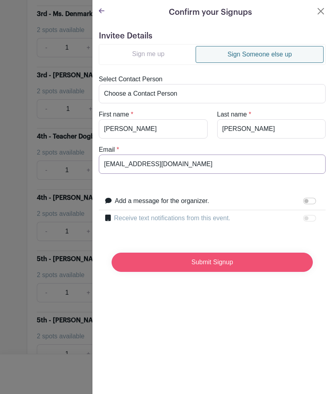
type input "rlivengood@gmail.com"
click at [240, 264] on input "Submit Signup" at bounding box center [212, 261] width 201 height 19
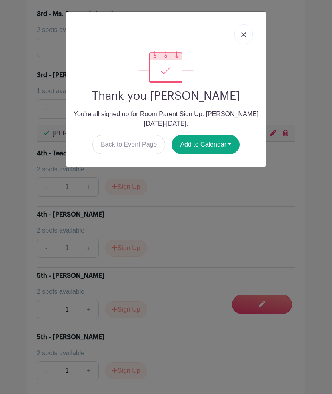
click at [243, 35] on img at bounding box center [243, 34] width 5 height 5
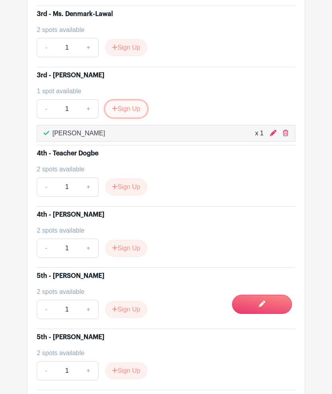
click at [124, 111] on button "Sign Up" at bounding box center [126, 108] width 42 height 17
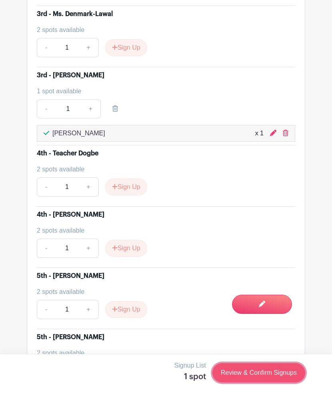
click at [262, 370] on link "Review & Confirm Signups" at bounding box center [258, 372] width 93 height 19
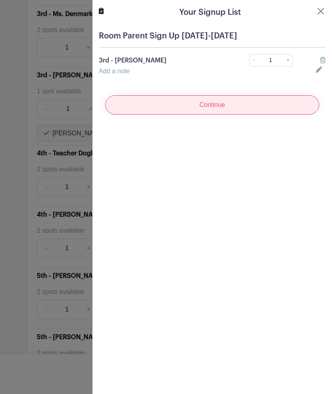
click at [214, 108] on input "Continue" at bounding box center [212, 104] width 214 height 19
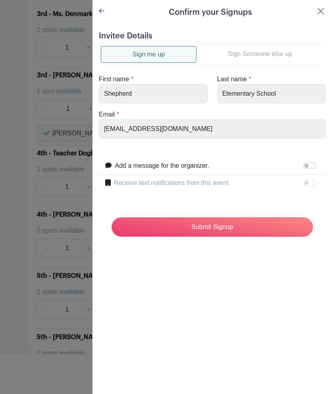
click at [230, 52] on link "Sign Someone else up" at bounding box center [259, 54] width 127 height 16
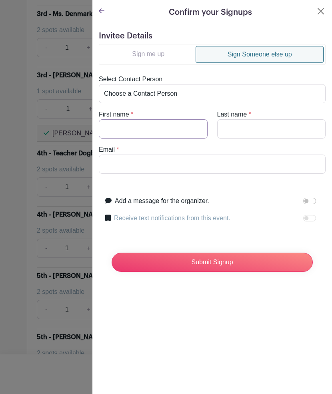
drag, startPoint x: 145, startPoint y: 126, endPoint x: 152, endPoint y: 126, distance: 7.2
click at [145, 126] on input "First name" at bounding box center [153, 128] width 109 height 19
type input "Nathan"
type input "Wenstrup"
paste input "nathaniel.wenstrup@gmail.com"
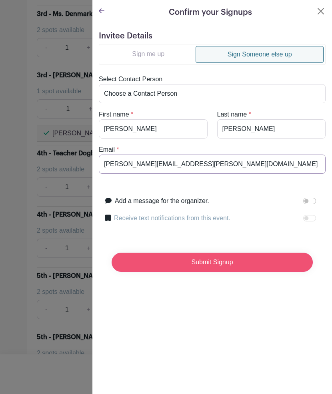
type input "nathaniel.wenstrup@gmail.com"
click at [209, 266] on input "Submit Signup" at bounding box center [212, 261] width 201 height 19
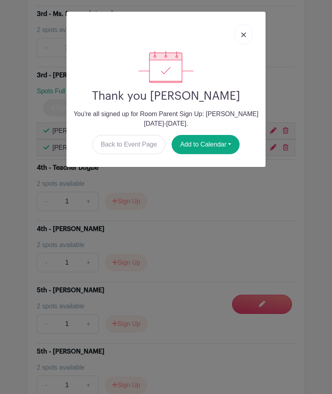
click at [243, 34] on img at bounding box center [243, 34] width 5 height 5
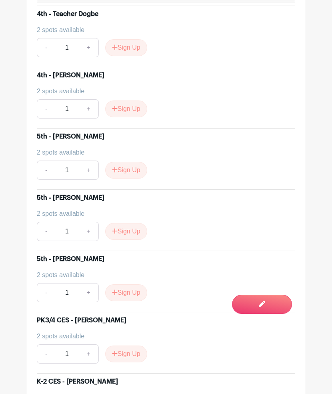
scroll to position [1593, 0]
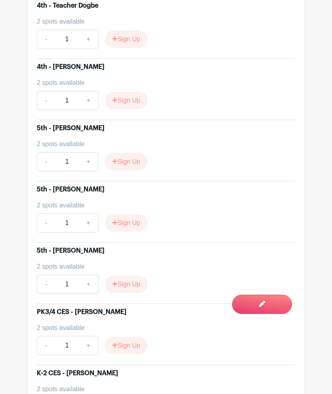
drag, startPoint x: 176, startPoint y: 270, endPoint x: 181, endPoint y: 275, distance: 6.8
click at [176, 270] on div "2 spots available" at bounding box center [163, 267] width 252 height 10
click at [138, 283] on button "Sign Up" at bounding box center [126, 284] width 42 height 17
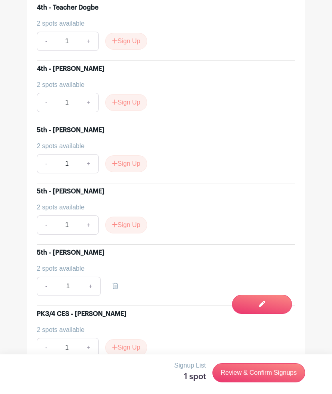
scroll to position [1588, 0]
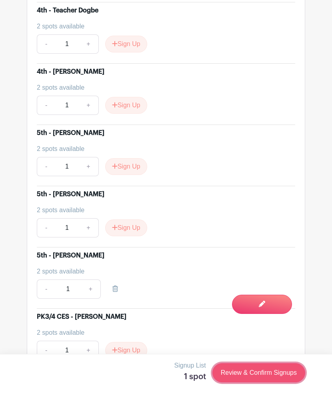
click at [267, 373] on link "Review & Confirm Signups" at bounding box center [258, 372] width 93 height 19
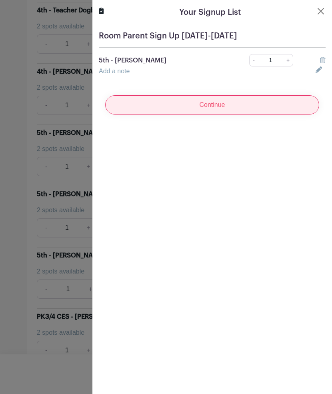
click at [212, 107] on input "Continue" at bounding box center [212, 104] width 214 height 19
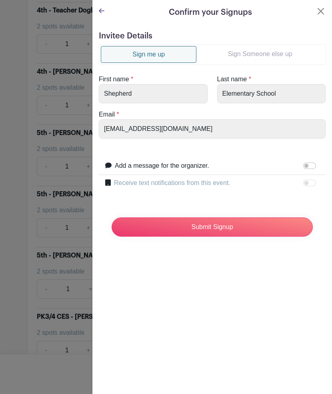
click at [242, 55] on link "Sign Someone else up" at bounding box center [259, 54] width 127 height 16
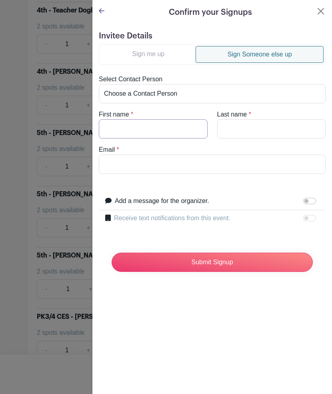
drag, startPoint x: 168, startPoint y: 128, endPoint x: 228, endPoint y: 129, distance: 59.6
click at [168, 128] on input "First name" at bounding box center [153, 128] width 109 height 19
type input "Dana"
type input "Ju"
paste input "dana.bykowski@gmail.com"
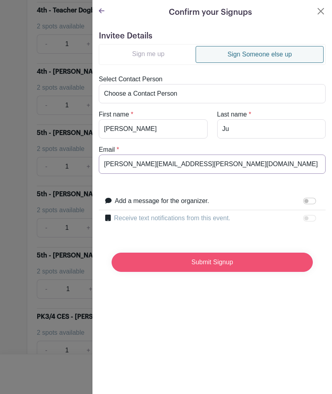
type input "dana.bykowski@gmail.com"
click at [226, 262] on input "Submit Signup" at bounding box center [212, 261] width 201 height 19
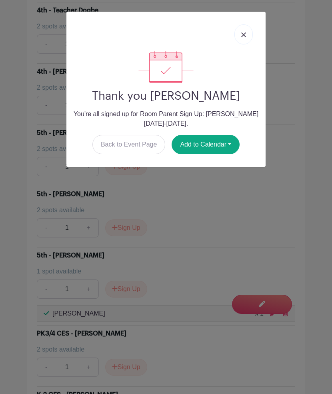
click at [248, 34] on link at bounding box center [243, 34] width 18 height 20
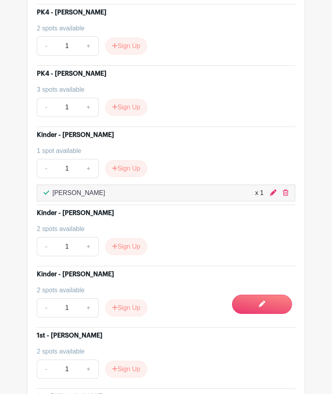
scroll to position [663, 0]
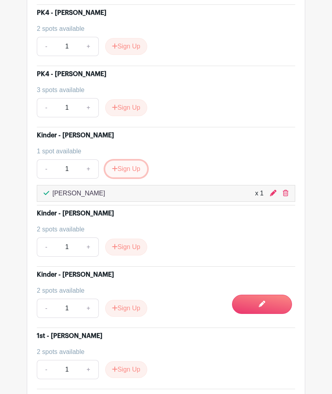
click at [132, 172] on button "Sign Up" at bounding box center [126, 168] width 42 height 17
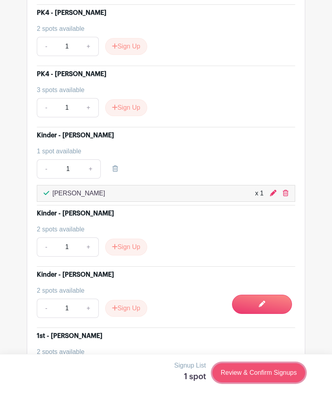
click at [267, 370] on link "Review & Confirm Signups" at bounding box center [258, 372] width 93 height 19
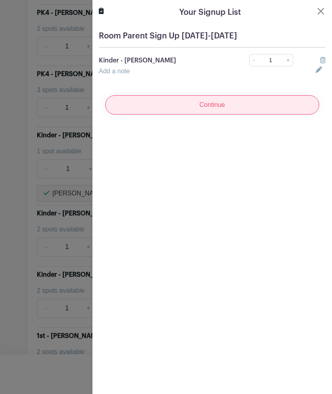
click at [218, 101] on input "Continue" at bounding box center [212, 104] width 214 height 19
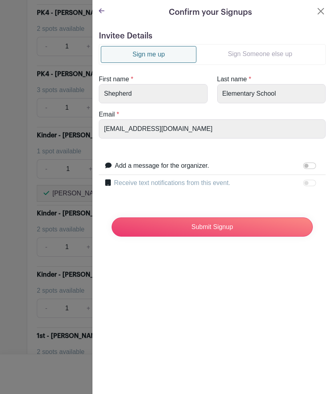
click at [260, 54] on link "Sign Someone else up" at bounding box center [259, 54] width 127 height 16
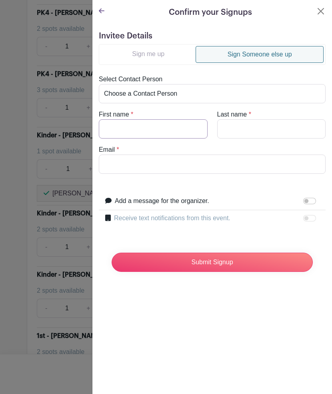
click at [178, 128] on input "First name" at bounding box center [153, 128] width 109 height 19
type input "TJ"
type input "Peeler"
paste input "tjpeeler@gmail.com"
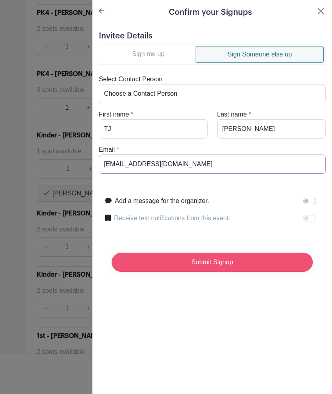
type input "tjpeeler@gmail.com"
click at [199, 266] on input "Submit Signup" at bounding box center [212, 261] width 201 height 19
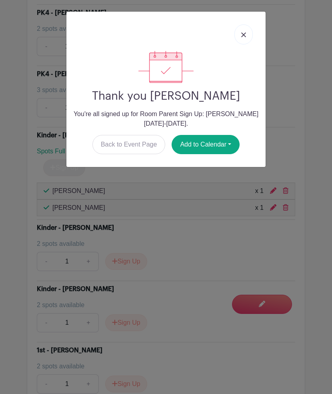
click at [244, 36] on img at bounding box center [243, 34] width 5 height 5
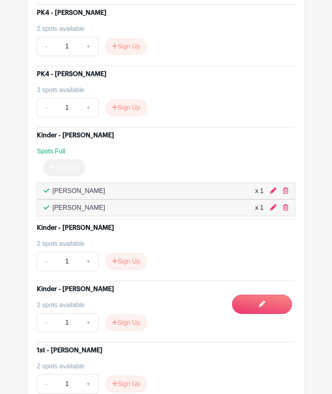
scroll to position [635, 0]
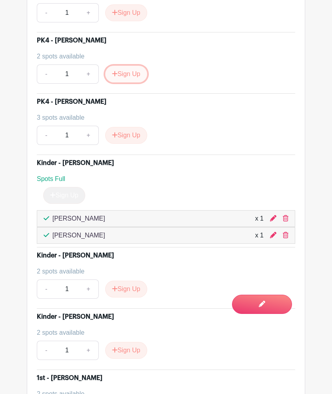
click at [138, 74] on button "Sign Up" at bounding box center [126, 74] width 42 height 17
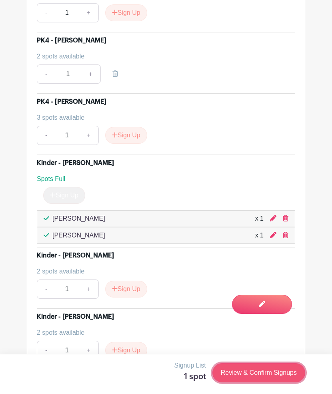
click at [260, 373] on link "Review & Confirm Signups" at bounding box center [258, 372] width 93 height 19
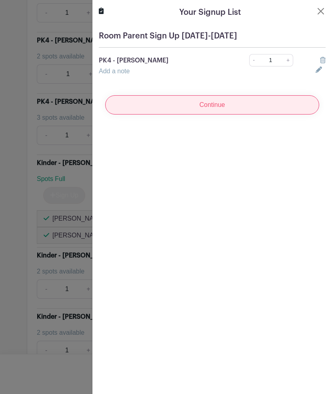
click at [198, 106] on input "Continue" at bounding box center [212, 104] width 214 height 19
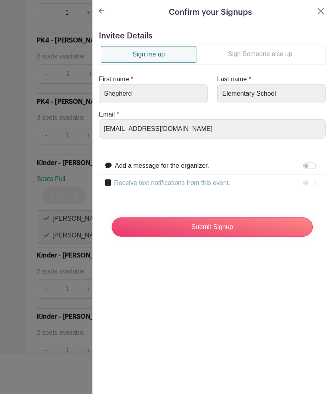
click at [246, 57] on link "Sign Someone else up" at bounding box center [259, 54] width 127 height 16
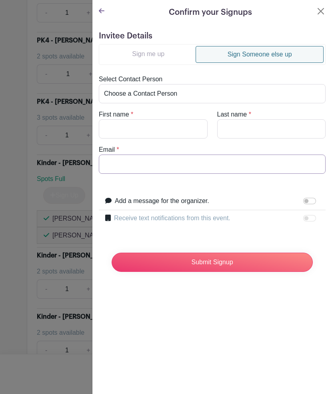
click at [158, 158] on input "Email" at bounding box center [212, 163] width 227 height 19
paste input "[EMAIL_ADDRESS][DOMAIN_NAME]"
type input "[EMAIL_ADDRESS][DOMAIN_NAME]"
click at [146, 126] on input "First name" at bounding box center [153, 128] width 109 height 19
paste input "[PERSON_NAME]"
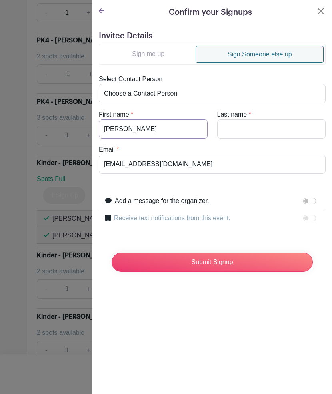
type input "[PERSON_NAME]"
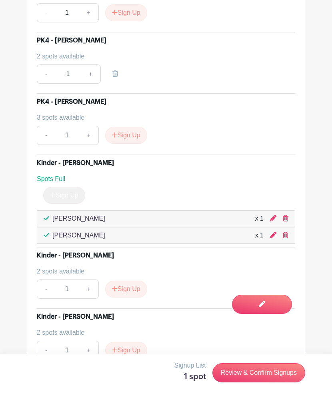
click at [42, 178] on div at bounding box center [166, 197] width 332 height 394
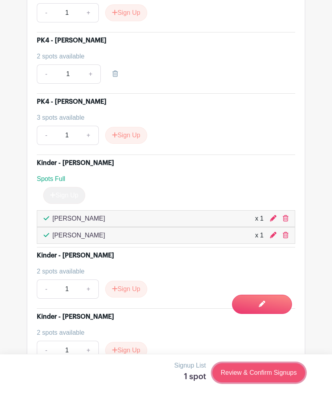
click at [272, 378] on link "Review & Confirm Signups" at bounding box center [258, 372] width 93 height 19
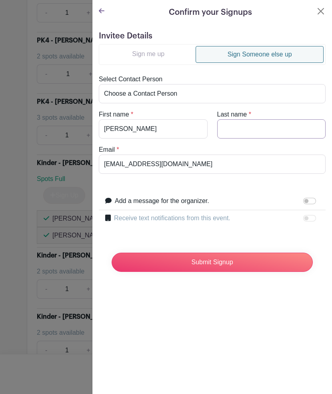
click at [260, 122] on input "Last name" at bounding box center [271, 128] width 109 height 19
paste input "Papademetriou"
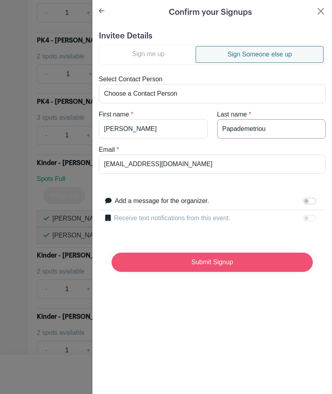
type input "Papademetriou"
click at [210, 268] on input "Submit Signup" at bounding box center [212, 261] width 201 height 19
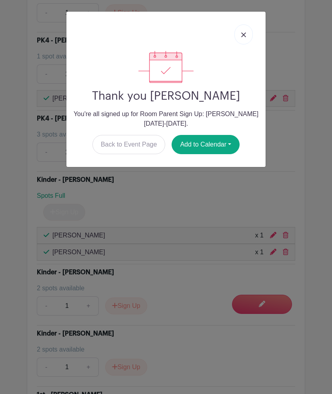
click at [240, 35] on link at bounding box center [243, 34] width 18 height 20
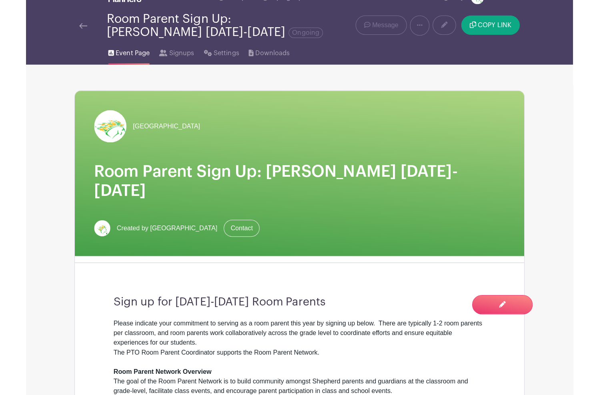
scroll to position [0, 0]
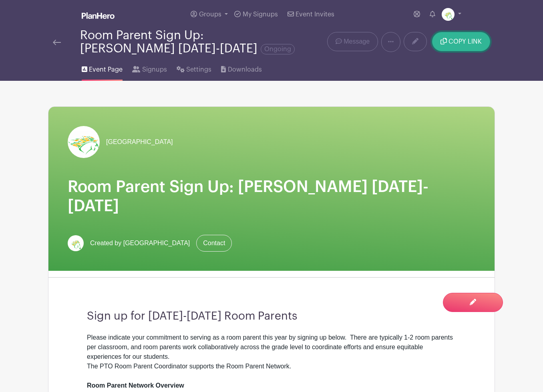
click at [473, 41] on span "COPY LINK" at bounding box center [464, 41] width 33 height 6
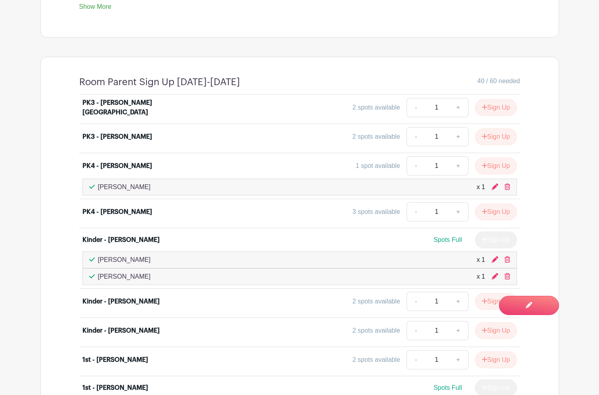
scroll to position [439, 0]
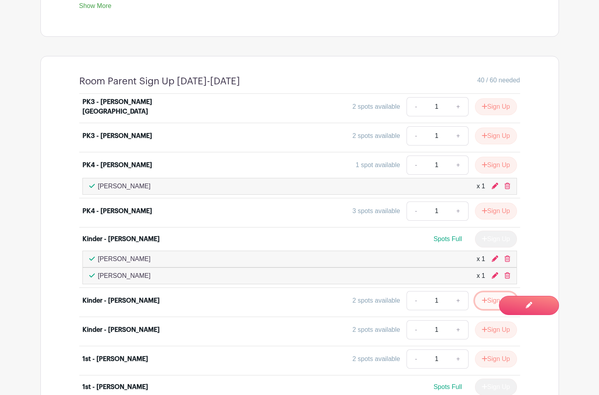
click at [484, 302] on icon "submit" at bounding box center [485, 300] width 6 height 6
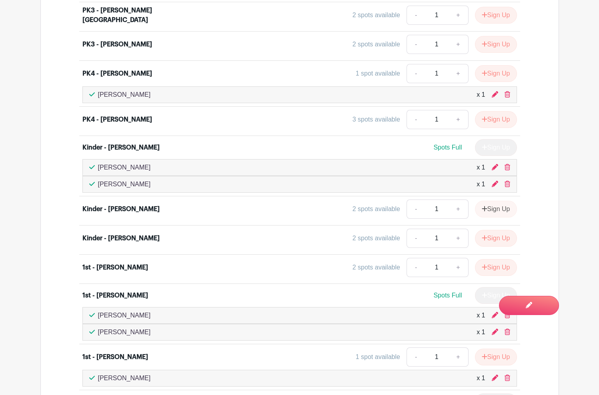
scroll to position [533, 0]
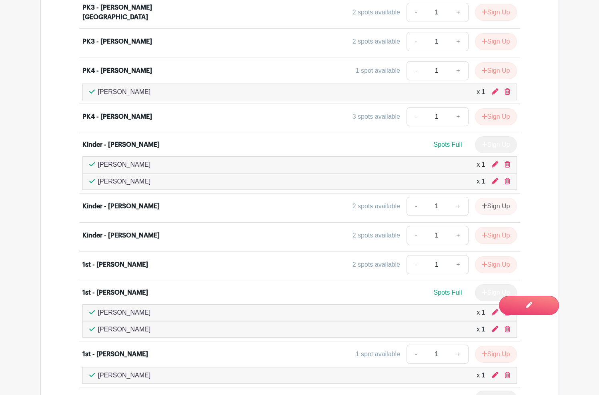
click at [499, 208] on div "Sign Up" at bounding box center [493, 206] width 48 height 17
click at [497, 208] on div "Sign Up" at bounding box center [493, 206] width 48 height 17
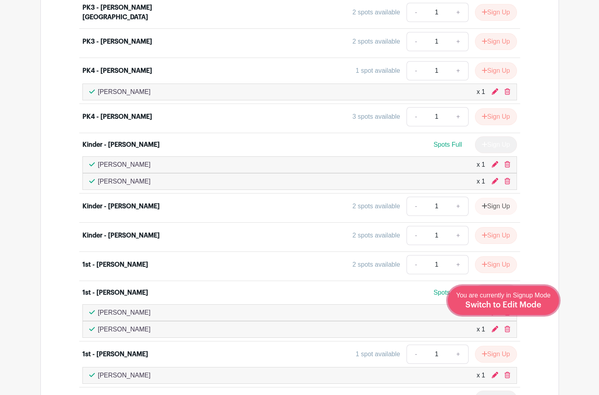
click at [527, 307] on span "Switch to Edit Mode" at bounding box center [503, 305] width 76 height 8
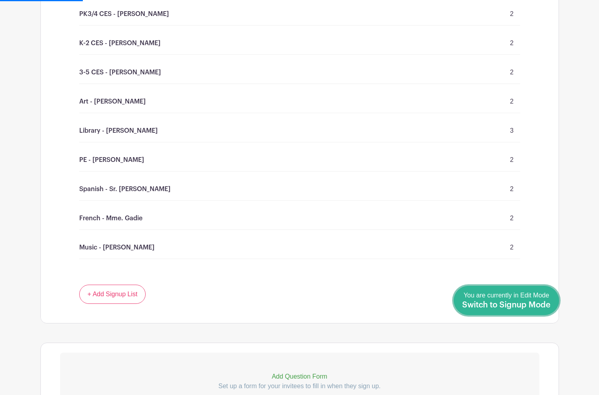
click at [549, 308] on span "Switch to Signup Mode" at bounding box center [506, 305] width 88 height 8
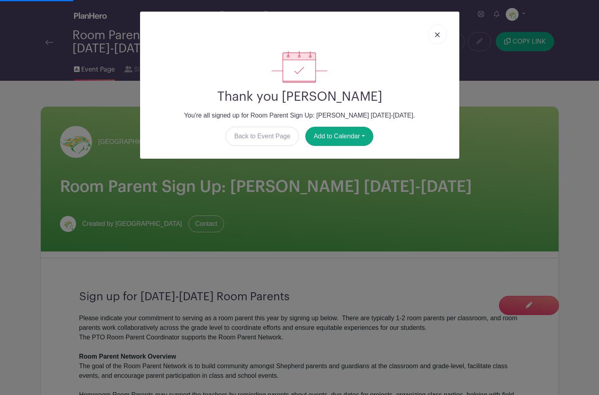
click at [435, 32] on img at bounding box center [437, 34] width 5 height 5
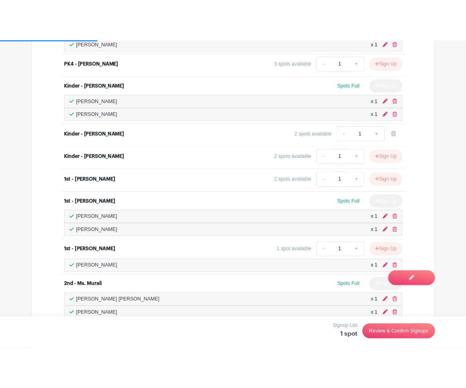
scroll to position [580, 0]
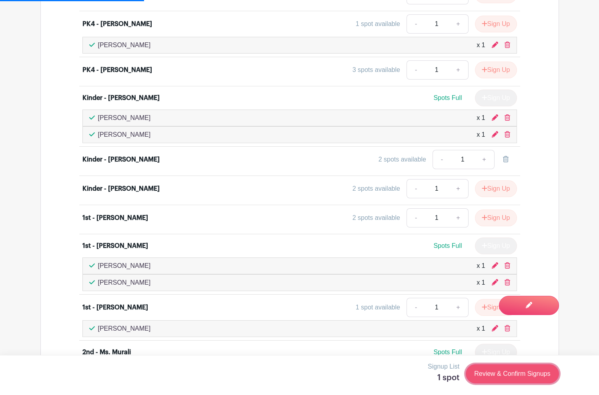
click at [518, 377] on link "Review & Confirm Signups" at bounding box center [512, 373] width 93 height 19
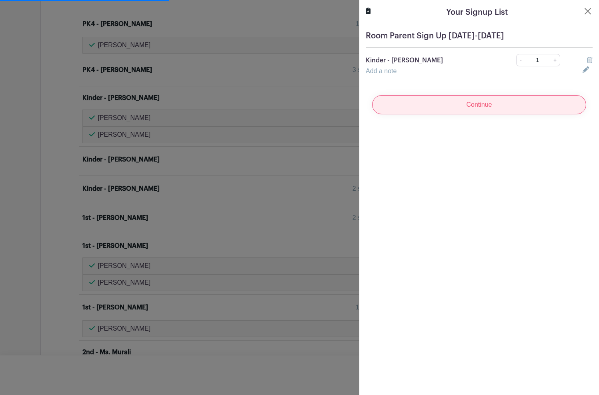
click at [468, 108] on input "Continue" at bounding box center [479, 104] width 214 height 19
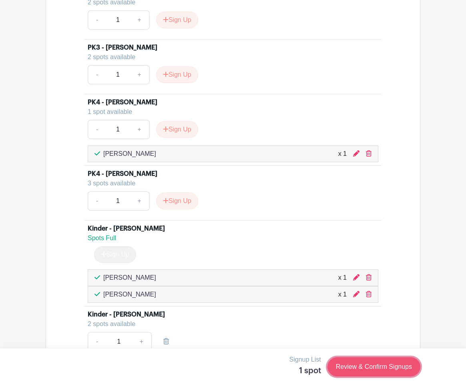
click at [383, 366] on link "Review & Confirm Signups" at bounding box center [373, 367] width 93 height 19
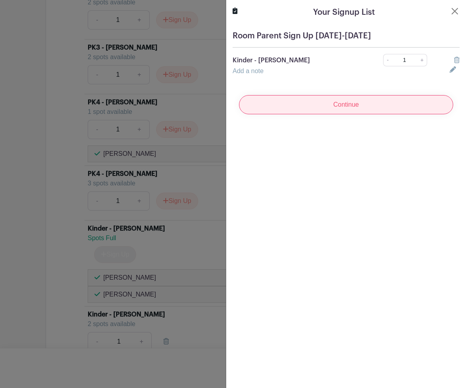
click at [338, 106] on input "Continue" at bounding box center [346, 104] width 214 height 19
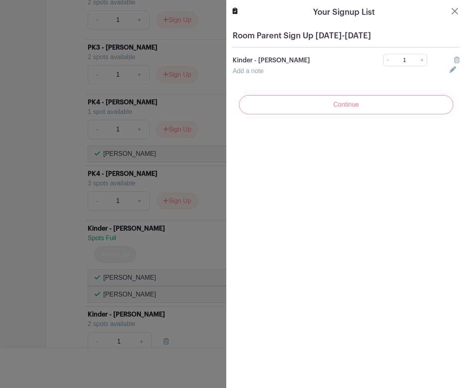
click at [346, 106] on div "Continue" at bounding box center [345, 105] width 227 height 32
click at [344, 105] on div "Continue" at bounding box center [345, 105] width 227 height 32
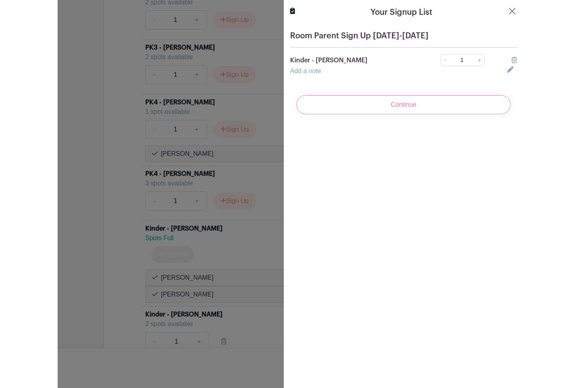
scroll to position [581, 0]
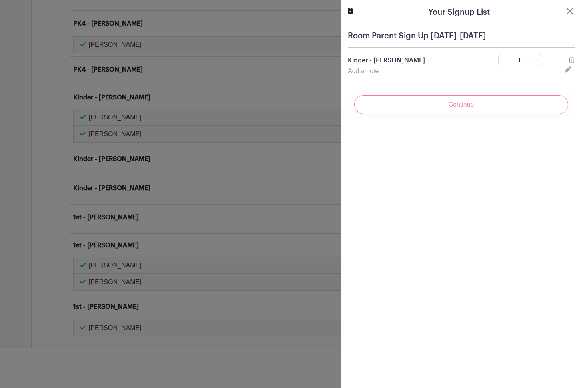
drag, startPoint x: 449, startPoint y: 103, endPoint x: 453, endPoint y: 100, distance: 4.3
click at [449, 103] on div "Continue" at bounding box center [461, 105] width 227 height 32
click at [569, 13] on button "Close" at bounding box center [570, 11] width 10 height 10
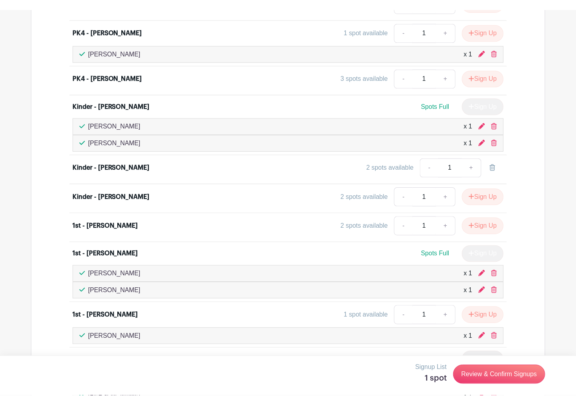
scroll to position [578, 0]
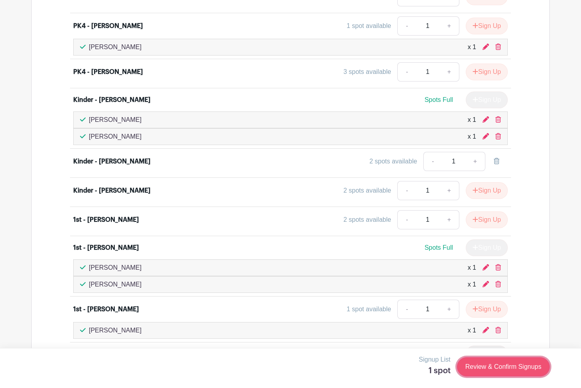
click at [477, 365] on link "Review & Confirm Signups" at bounding box center [503, 367] width 93 height 19
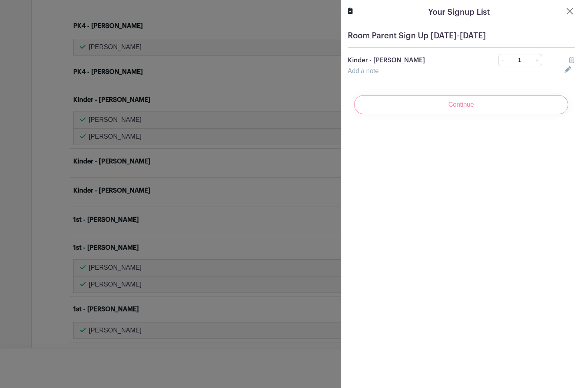
click at [460, 106] on div "Continue" at bounding box center [461, 105] width 227 height 32
click at [570, 12] on button "Close" at bounding box center [570, 11] width 10 height 10
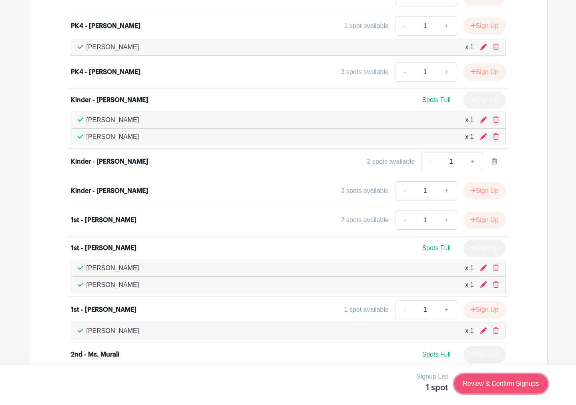
click at [515, 386] on link "Review & Confirm Signups" at bounding box center [500, 383] width 93 height 19
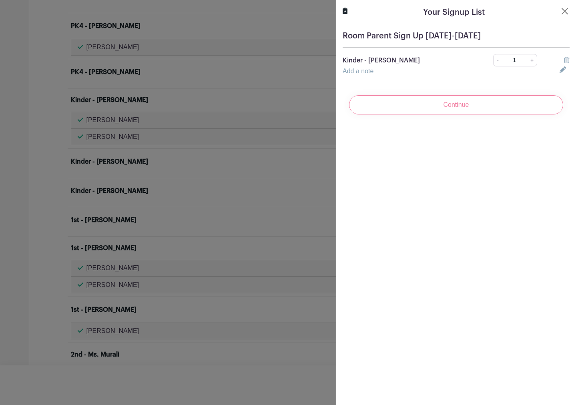
click at [447, 109] on div "Continue" at bounding box center [455, 105] width 227 height 32
click at [451, 104] on div "Continue" at bounding box center [455, 105] width 227 height 32
click at [563, 13] on button "Close" at bounding box center [565, 11] width 10 height 10
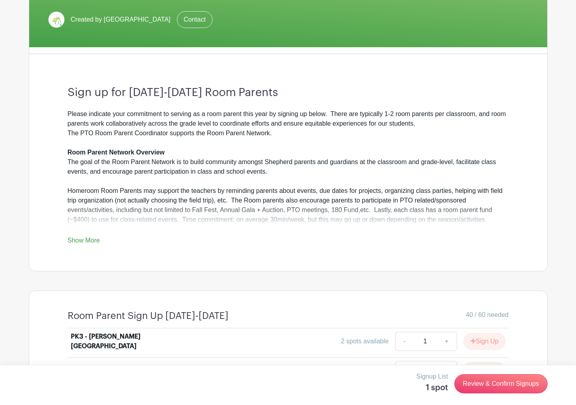
scroll to position [0, 0]
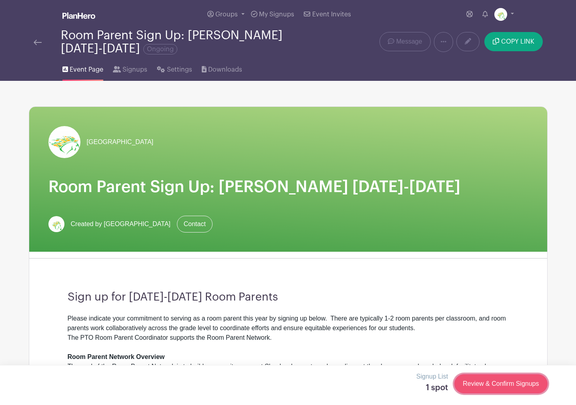
click at [521, 383] on link "Review & Confirm Signups" at bounding box center [500, 383] width 93 height 19
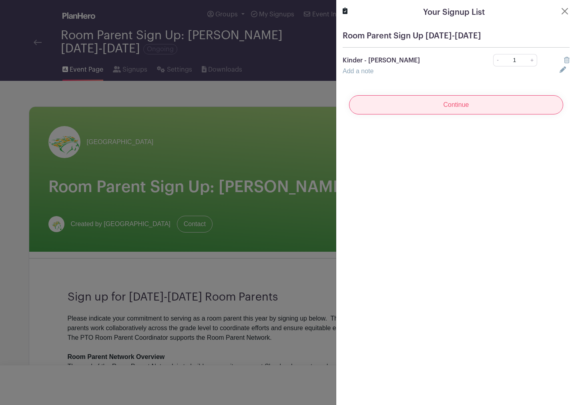
click at [460, 106] on input "Continue" at bounding box center [456, 104] width 214 height 19
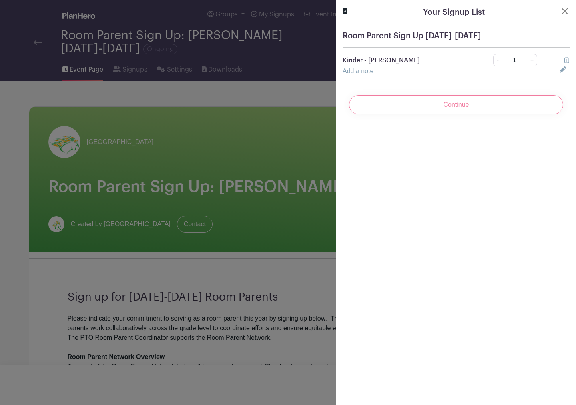
click at [460, 105] on div "Continue" at bounding box center [455, 105] width 227 height 32
click at [568, 9] on button "Close" at bounding box center [565, 11] width 10 height 10
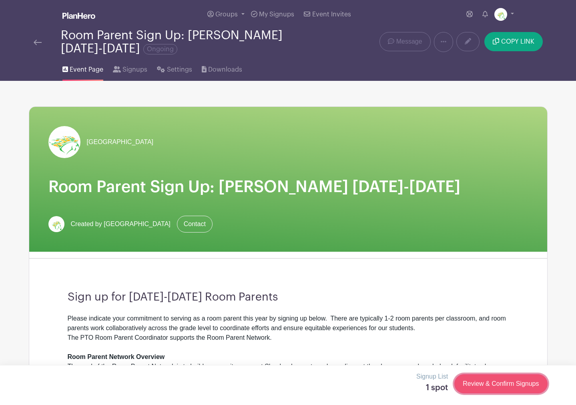
click at [510, 385] on link "Review & Confirm Signups" at bounding box center [500, 383] width 93 height 19
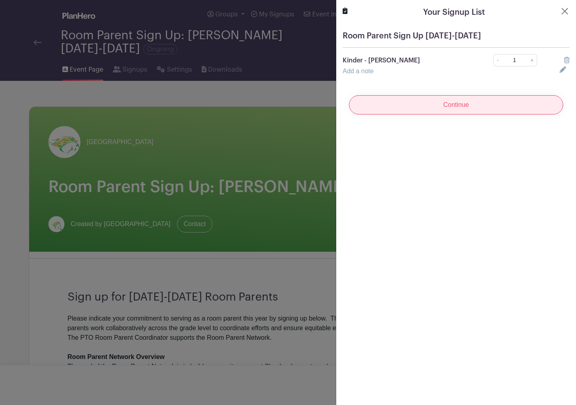
click at [455, 104] on input "Continue" at bounding box center [456, 104] width 214 height 19
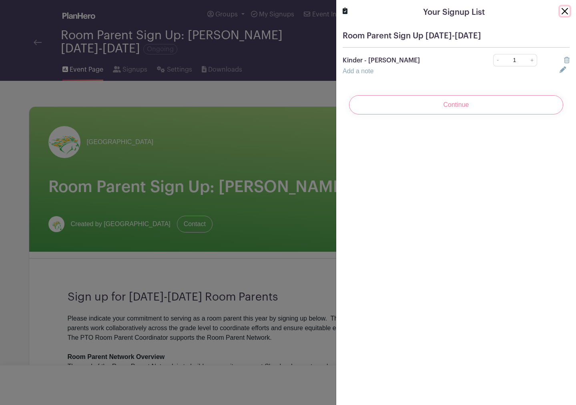
click at [565, 12] on button "Close" at bounding box center [565, 11] width 10 height 10
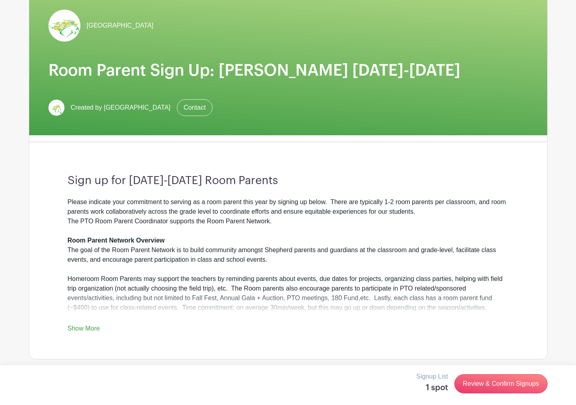
scroll to position [172, 0]
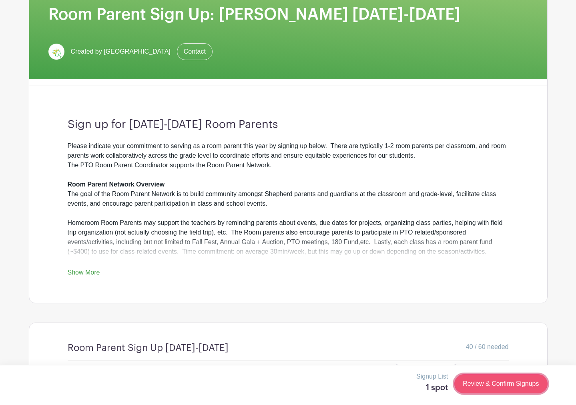
click at [486, 380] on link "Review & Confirm Signups" at bounding box center [500, 383] width 93 height 19
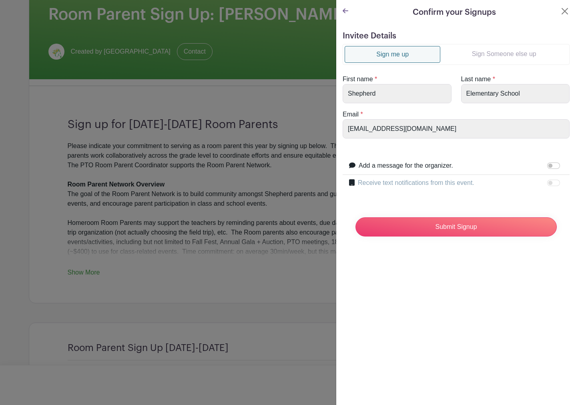
click at [501, 54] on link "Sign Someone else up" at bounding box center [503, 54] width 127 height 16
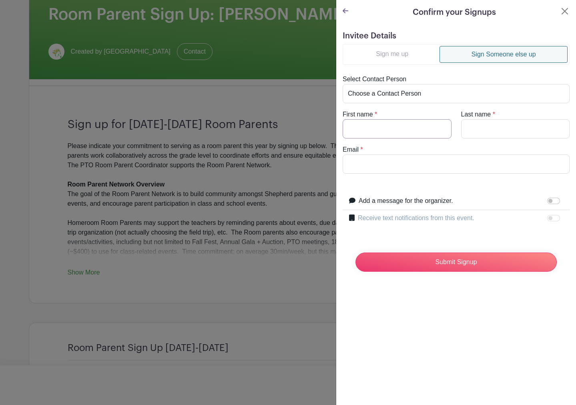
click at [387, 132] on input "First name" at bounding box center [396, 128] width 109 height 19
paste input "Tesmerelna"
type input "Tesmerelna"
click at [532, 130] on input "Last name" at bounding box center [515, 128] width 109 height 19
paste input "Atsbeha"
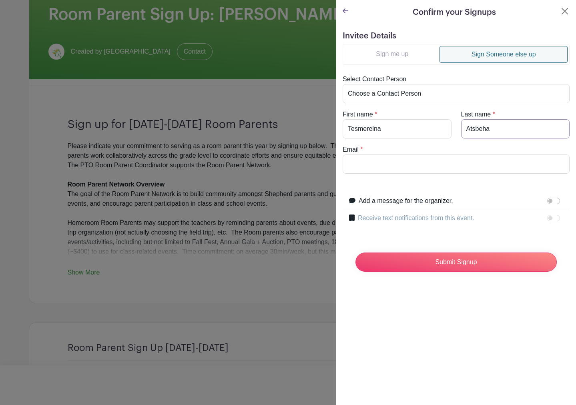
type input "Atsbeha"
click at [398, 162] on input "Email" at bounding box center [455, 163] width 227 height 19
paste input "[EMAIL_ADDRESS][DOMAIN_NAME]"
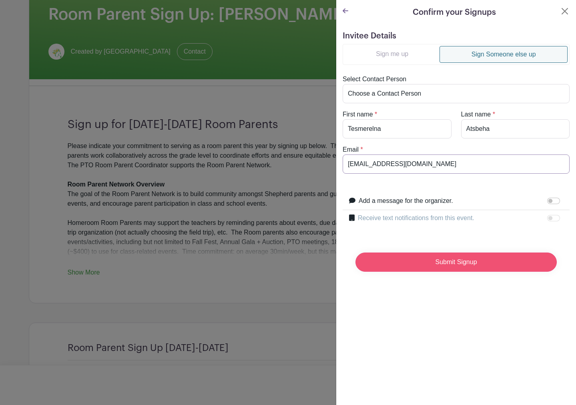
type input "[EMAIL_ADDRESS][DOMAIN_NAME]"
click at [454, 263] on input "Submit Signup" at bounding box center [455, 261] width 201 height 19
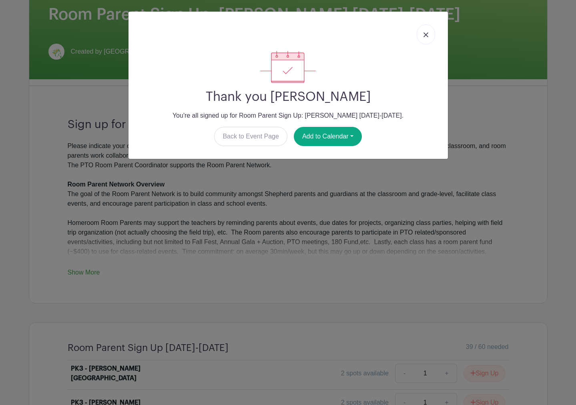
click at [426, 35] on img at bounding box center [425, 34] width 5 height 5
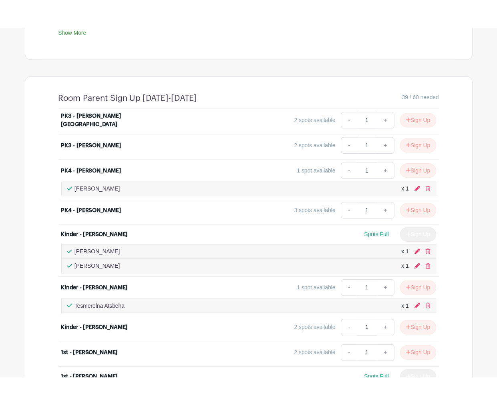
scroll to position [440, 0]
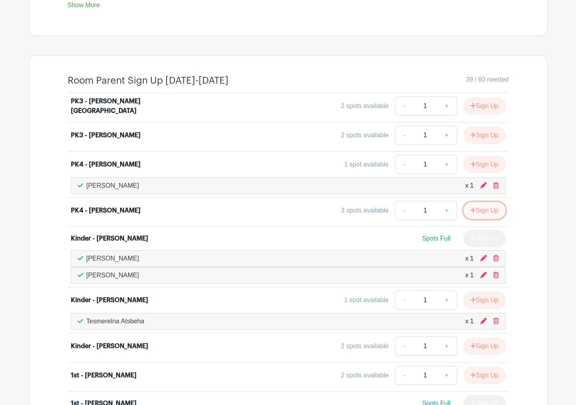
click at [492, 213] on button "Sign Up" at bounding box center [484, 210] width 42 height 17
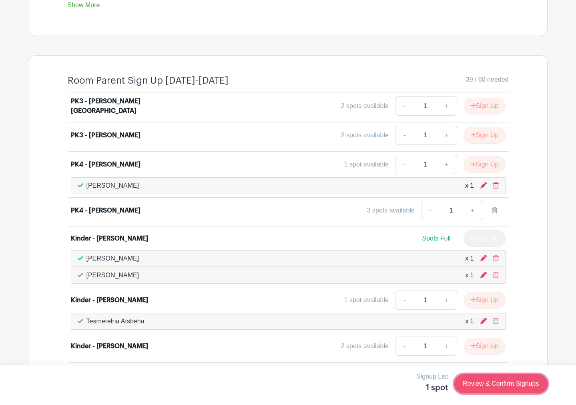
click at [494, 381] on link "Review & Confirm Signups" at bounding box center [500, 383] width 93 height 19
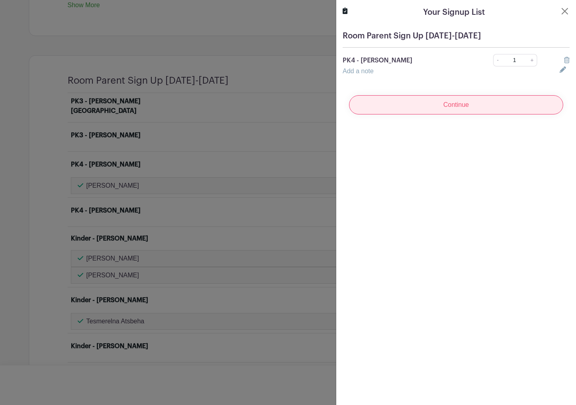
click at [440, 107] on input "Continue" at bounding box center [456, 104] width 214 height 19
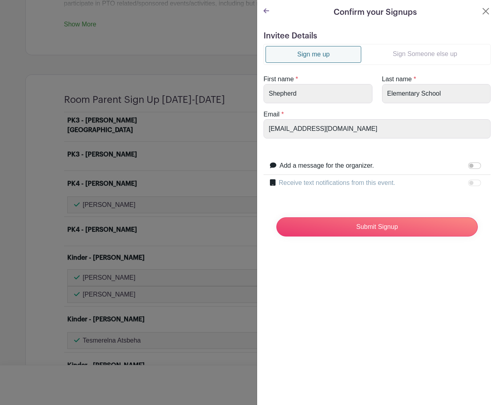
click at [408, 57] on link "Sign Someone else up" at bounding box center [424, 54] width 127 height 16
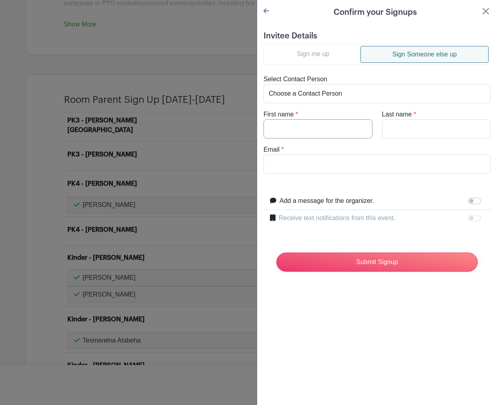
click at [299, 132] on input "First name" at bounding box center [317, 128] width 109 height 19
type input "[PERSON_NAME]"
paste input "[PERSON_NAME][EMAIL_ADDRESS][PERSON_NAME][DOMAIN_NAME]"
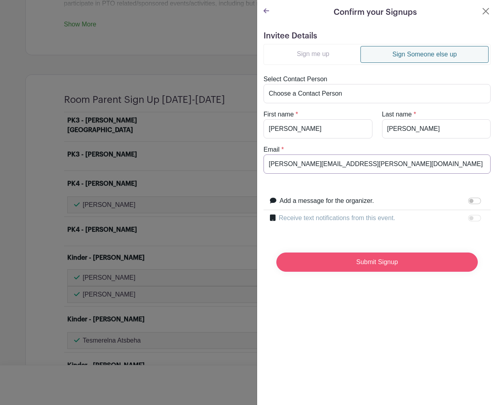
type input "[PERSON_NAME][EMAIL_ADDRESS][PERSON_NAME][DOMAIN_NAME]"
click at [383, 267] on input "Submit Signup" at bounding box center [376, 261] width 201 height 19
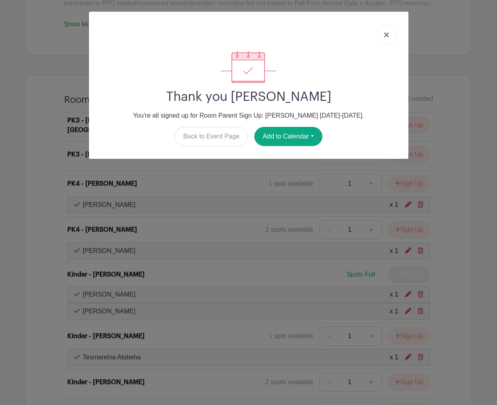
click at [387, 36] on img at bounding box center [386, 34] width 5 height 5
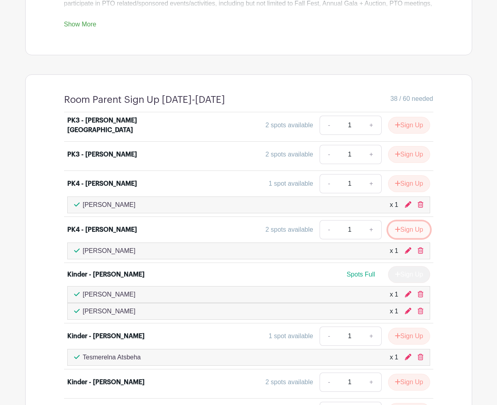
click at [408, 221] on button "Sign Up" at bounding box center [409, 229] width 42 height 17
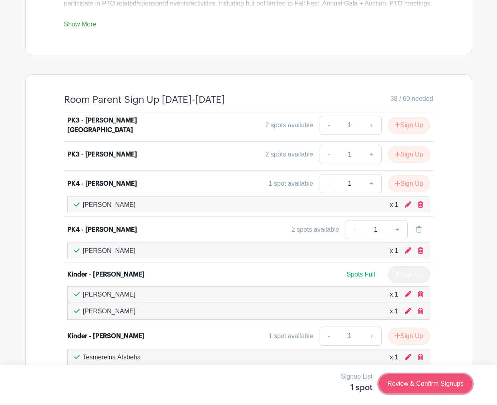
click at [418, 386] on link "Review & Confirm Signups" at bounding box center [424, 383] width 93 height 19
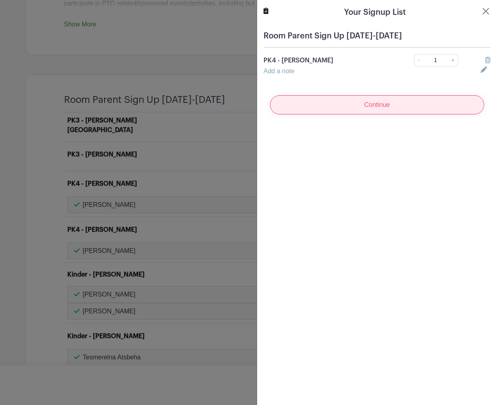
click at [353, 108] on input "Continue" at bounding box center [377, 104] width 214 height 19
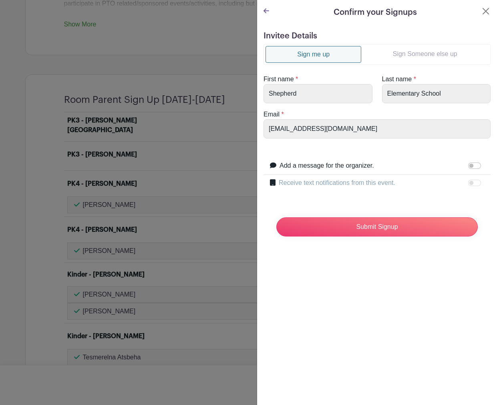
click at [425, 52] on link "Sign Someone else up" at bounding box center [424, 54] width 127 height 16
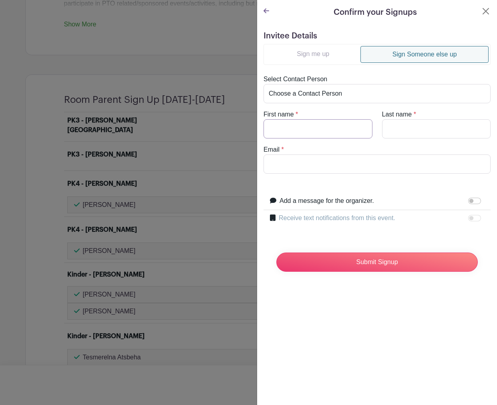
click at [318, 130] on input "First name" at bounding box center [317, 128] width 109 height 19
click at [278, 166] on input "Email" at bounding box center [376, 163] width 227 height 19
paste input "[EMAIL_ADDRESS][DOMAIN_NAME]"
type input "[EMAIL_ADDRESS][DOMAIN_NAME]"
click at [296, 132] on input "First name" at bounding box center [317, 128] width 109 height 19
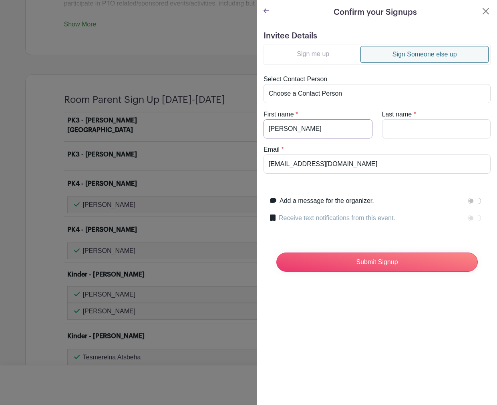
type input "[PERSON_NAME]"
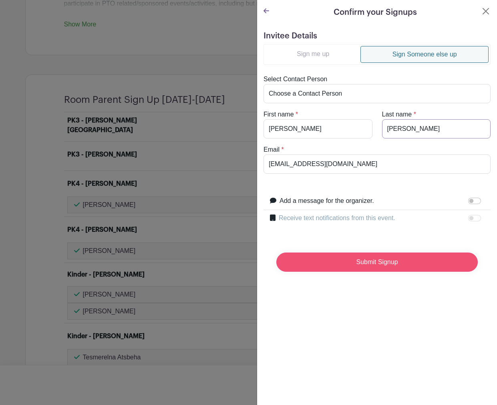
type input "[PERSON_NAME]"
click at [363, 268] on input "Submit Signup" at bounding box center [376, 261] width 201 height 19
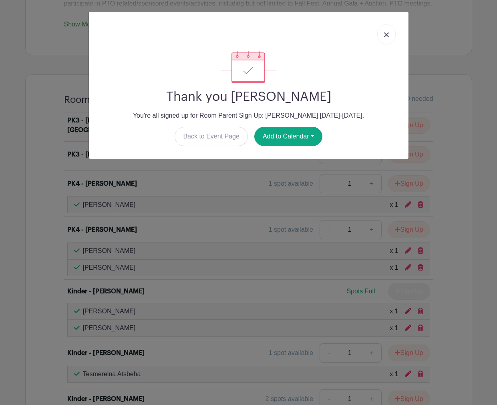
click at [385, 35] on img at bounding box center [386, 34] width 5 height 5
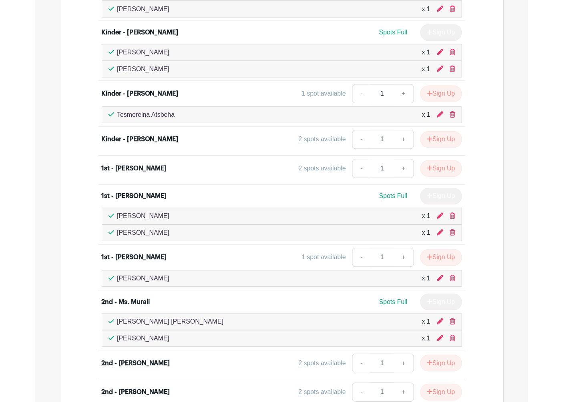
scroll to position [700, 0]
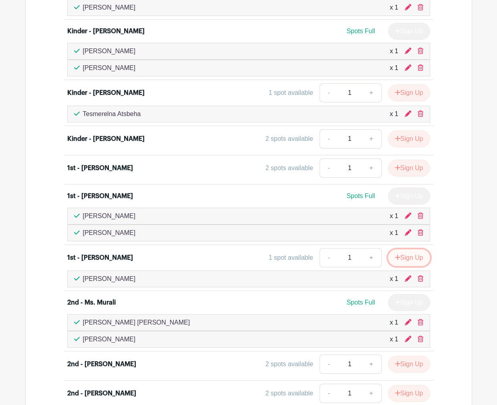
click at [408, 249] on button "Sign Up" at bounding box center [409, 257] width 42 height 17
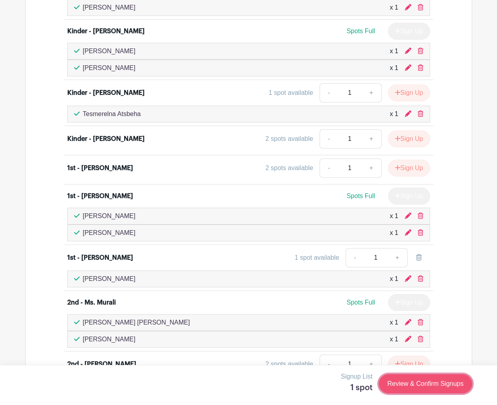
click at [435, 382] on link "Review & Confirm Signups" at bounding box center [424, 383] width 93 height 19
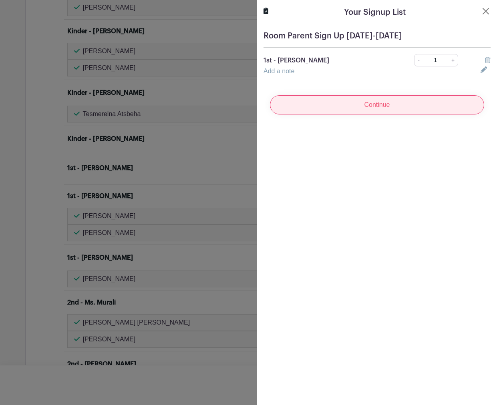
click at [346, 106] on input "Continue" at bounding box center [377, 104] width 214 height 19
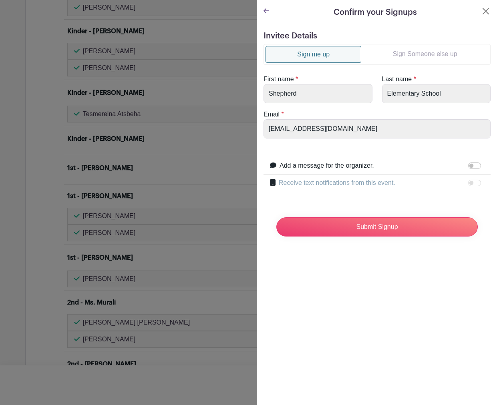
click at [418, 51] on link "Sign Someone else up" at bounding box center [424, 54] width 127 height 16
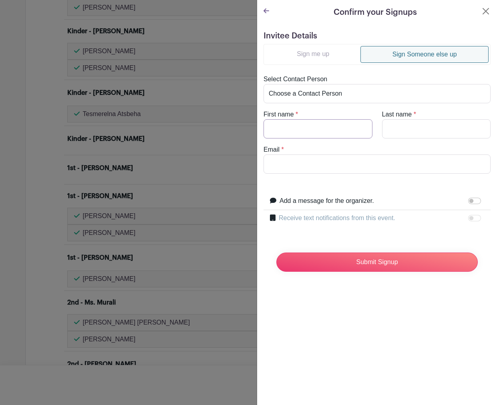
click at [311, 131] on input "First name" at bounding box center [317, 128] width 109 height 19
type input "[PERSON_NAME]"
click at [450, 123] on input "Last name" at bounding box center [436, 128] width 109 height 19
type input "Papademetriou"
click at [348, 165] on input "Email" at bounding box center [376, 163] width 227 height 19
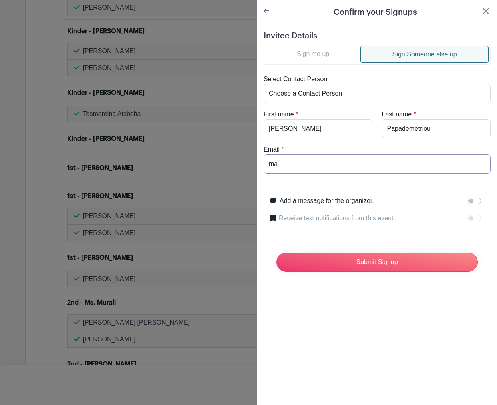
type input "m"
type input "p"
paste input "[EMAIL_ADDRESS][DOMAIN_NAME]"
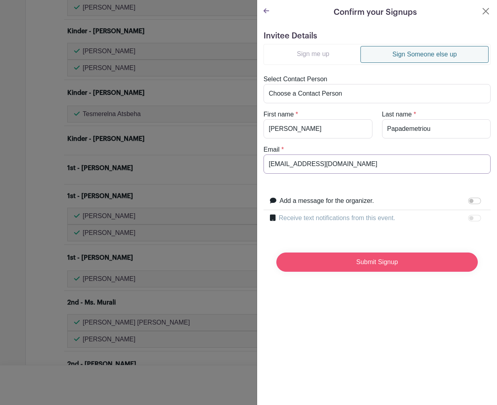
type input "[EMAIL_ADDRESS][DOMAIN_NAME]"
click at [351, 263] on input "Submit Signup" at bounding box center [376, 261] width 201 height 19
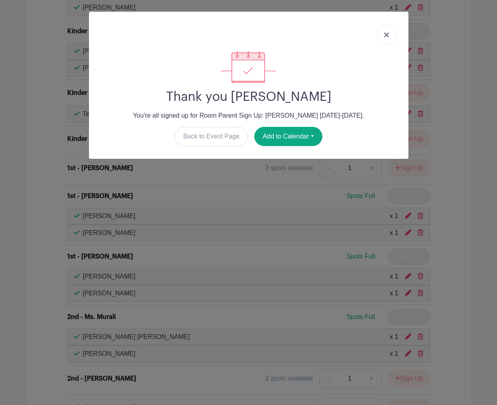
click at [385, 34] on img at bounding box center [386, 34] width 5 height 5
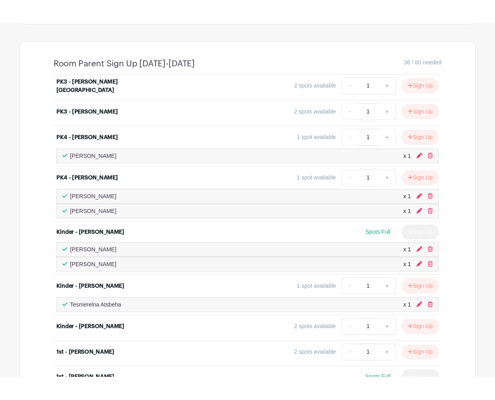
scroll to position [483, 0]
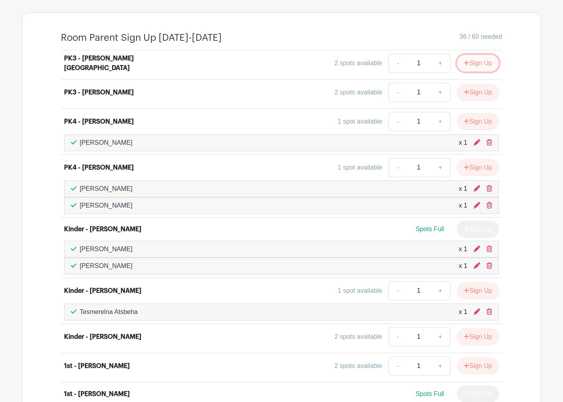
click at [467, 67] on button "Sign Up" at bounding box center [478, 63] width 42 height 17
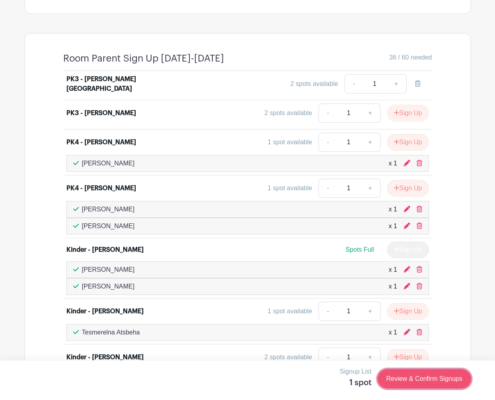
scroll to position [484, 0]
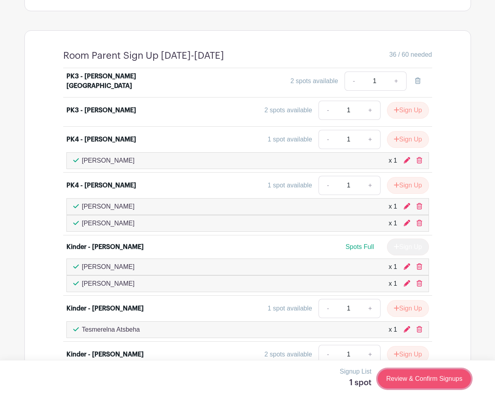
click at [418, 379] on link "Review & Confirm Signups" at bounding box center [424, 379] width 93 height 19
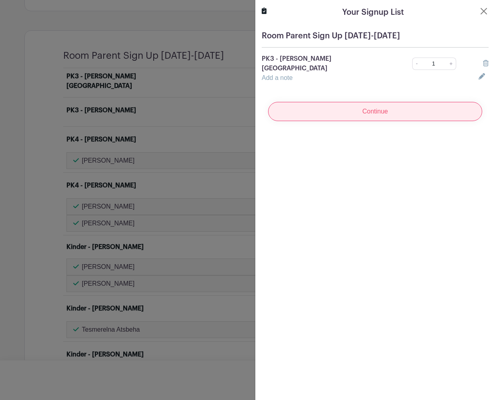
click at [374, 104] on input "Continue" at bounding box center [375, 111] width 214 height 19
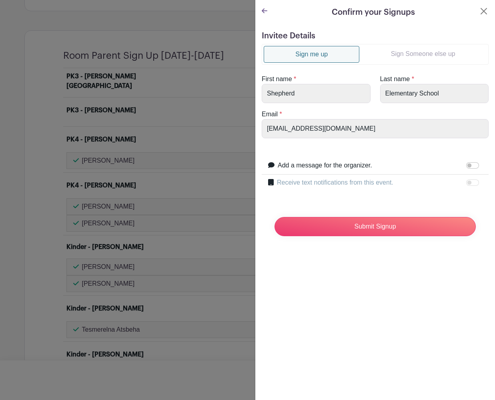
click at [423, 52] on link "Sign Someone else up" at bounding box center [422, 54] width 127 height 16
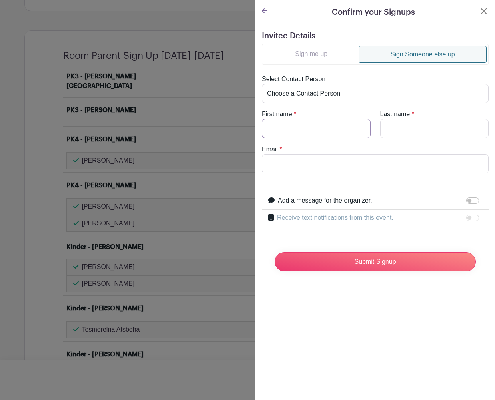
drag, startPoint x: 333, startPoint y: 128, endPoint x: 413, endPoint y: 135, distance: 80.3
click at [333, 128] on input "First name" at bounding box center [316, 128] width 109 height 19
type input "[PERSON_NAME]"
paste input "[EMAIL_ADDRESS][DOMAIN_NAME]"
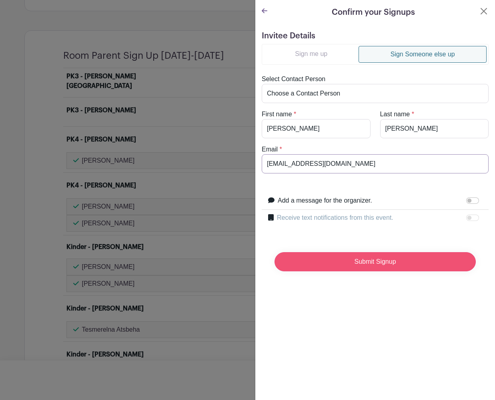
type input "[EMAIL_ADDRESS][DOMAIN_NAME]"
click at [377, 263] on input "Submit Signup" at bounding box center [374, 261] width 201 height 19
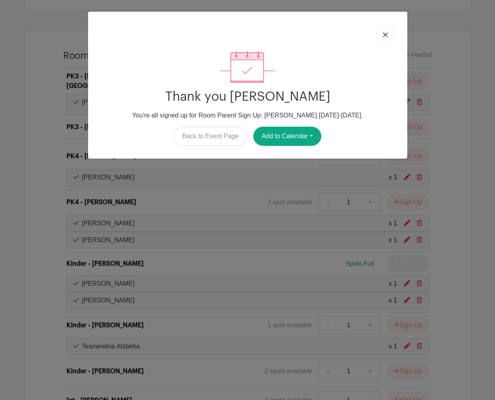
click at [389, 34] on link at bounding box center [385, 34] width 18 height 20
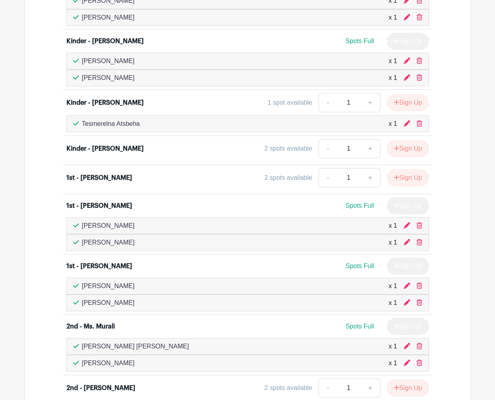
scroll to position [706, 0]
click at [186, 169] on div "2 spots available - 1 + Sign Up" at bounding box center [293, 178] width 272 height 19
click at [404, 170] on button "Sign Up" at bounding box center [408, 178] width 42 height 17
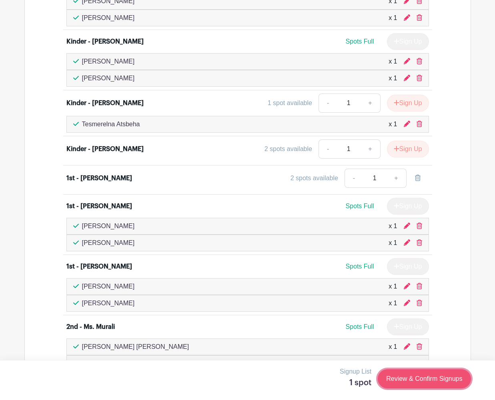
click at [431, 381] on link "Review & Confirm Signups" at bounding box center [424, 379] width 93 height 19
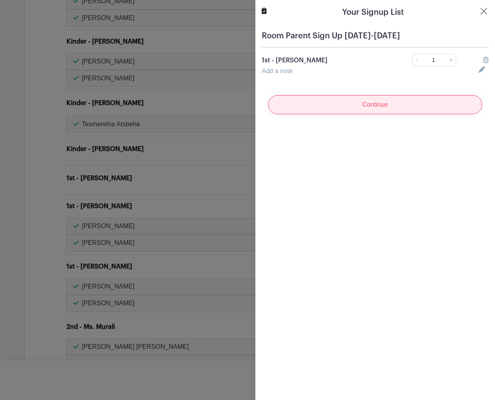
click at [374, 101] on input "Continue" at bounding box center [375, 104] width 214 height 19
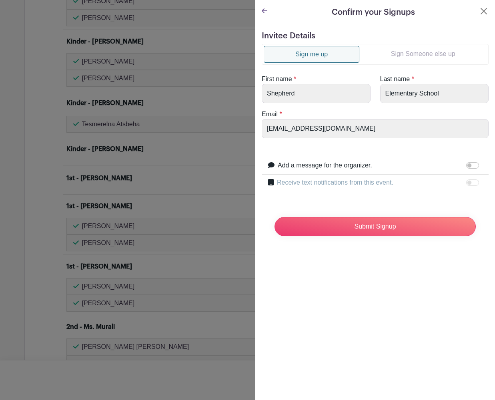
click at [412, 52] on link "Sign Someone else up" at bounding box center [422, 54] width 127 height 16
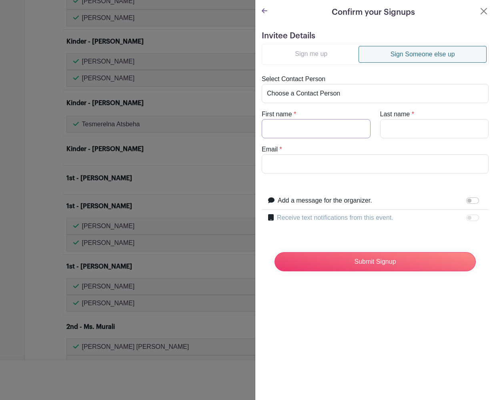
click at [322, 131] on input "First name" at bounding box center [316, 128] width 109 height 19
type input "[PERSON_NAME]"
click at [279, 161] on input "Email" at bounding box center [375, 163] width 227 height 19
paste input "[EMAIL_ADDRESS][DOMAIN_NAME]"
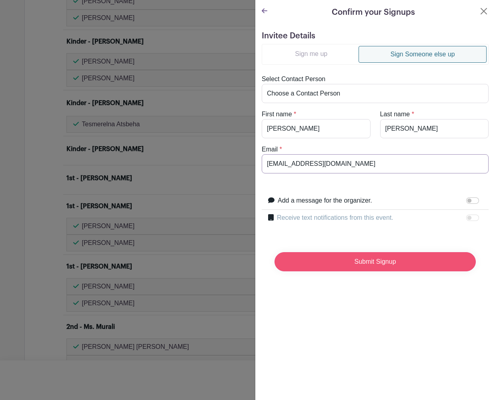
type input "[EMAIL_ADDRESS][DOMAIN_NAME]"
click at [373, 270] on input "Submit Signup" at bounding box center [374, 261] width 201 height 19
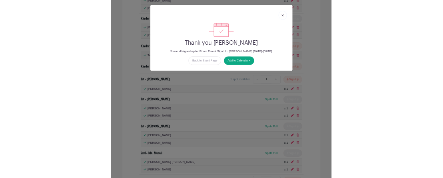
scroll to position [705, 0]
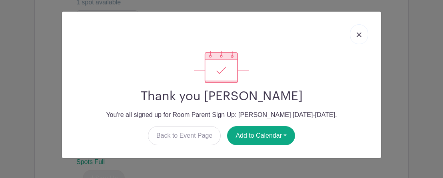
click at [362, 33] on link at bounding box center [359, 34] width 18 height 20
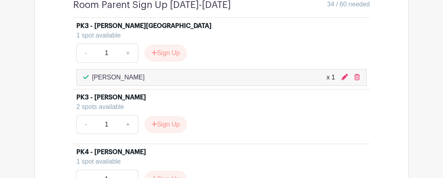
scroll to position [543, 0]
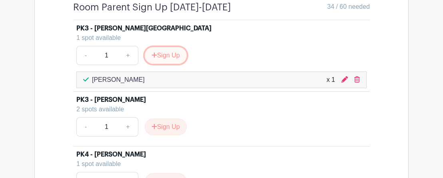
click at [178, 58] on button "Sign Up" at bounding box center [166, 55] width 42 height 17
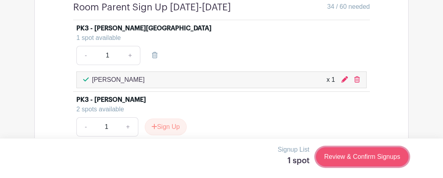
click at [369, 157] on link "Review & Confirm Signups" at bounding box center [362, 157] width 93 height 19
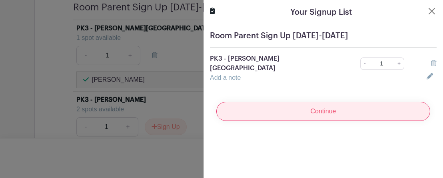
click at [334, 103] on input "Continue" at bounding box center [323, 111] width 214 height 19
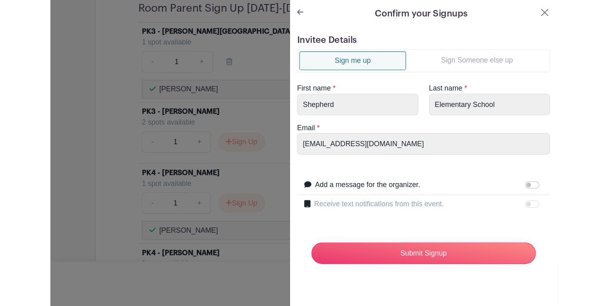
scroll to position [0, 0]
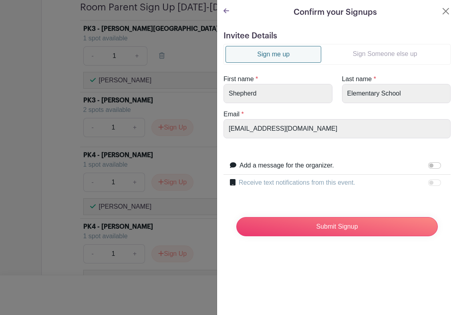
click at [381, 53] on link "Sign Someone else up" at bounding box center [384, 54] width 127 height 16
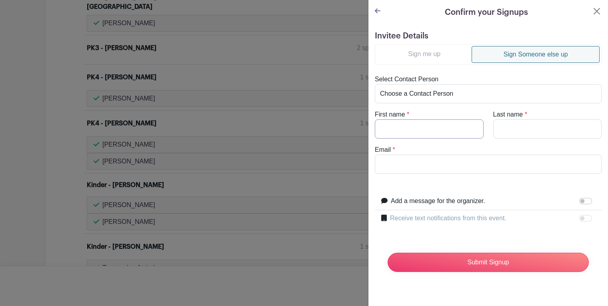
click at [454, 135] on input "First name" at bounding box center [429, 128] width 109 height 19
type input "[PERSON_NAME]"
type input "Rawlings"
click at [405, 164] on input "Email" at bounding box center [488, 163] width 227 height 19
paste input "[EMAIL_ADDRESS][DOMAIN_NAME]"
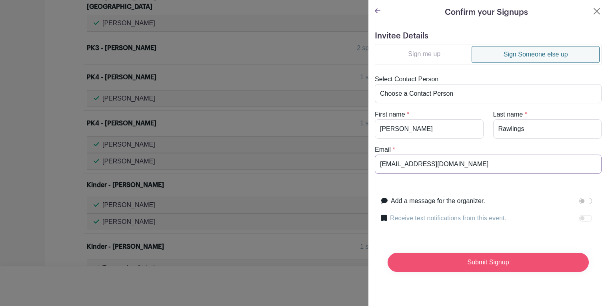
type input "[EMAIL_ADDRESS][DOMAIN_NAME]"
click at [474, 264] on input "Submit Signup" at bounding box center [488, 261] width 201 height 19
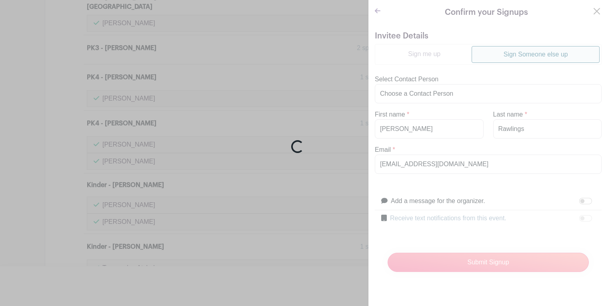
scroll to position [543, 0]
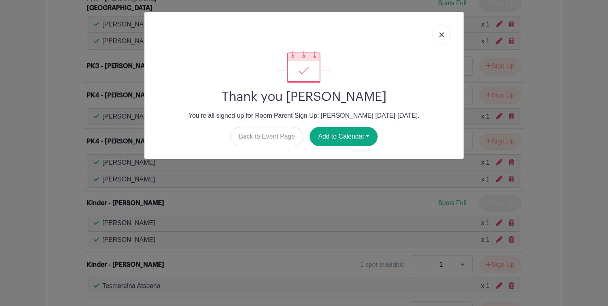
click at [443, 33] on img at bounding box center [441, 34] width 5 height 5
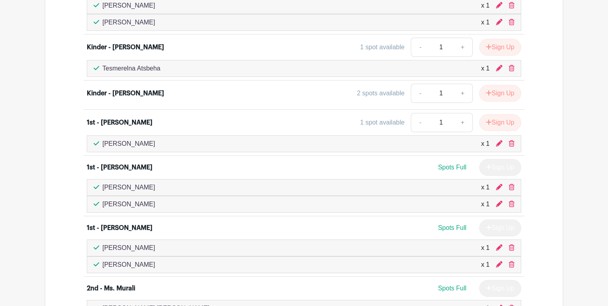
scroll to position [760, 0]
click at [501, 124] on button "Sign Up" at bounding box center [500, 122] width 42 height 17
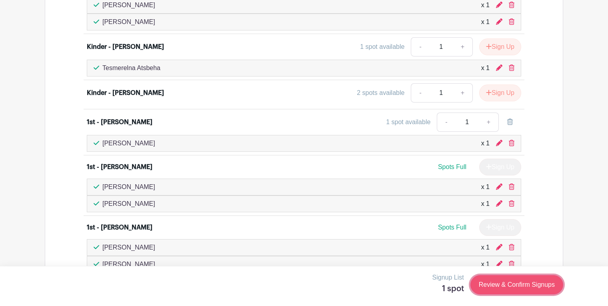
click at [510, 282] on link "Review & Confirm Signups" at bounding box center [517, 284] width 93 height 19
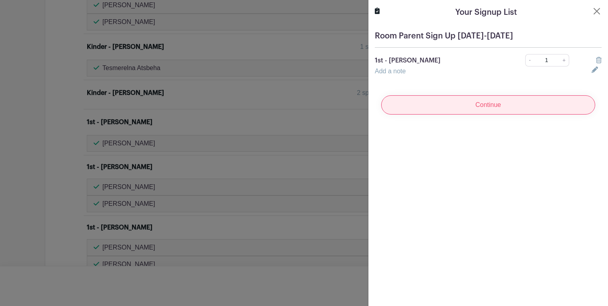
click at [441, 106] on input "Continue" at bounding box center [488, 104] width 214 height 19
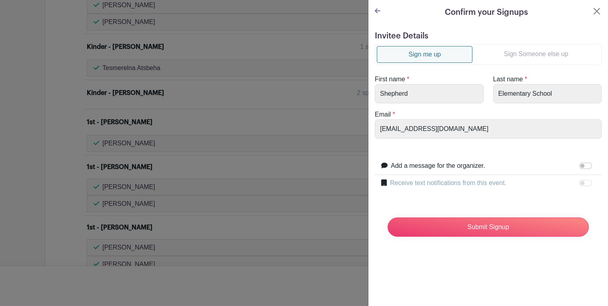
click at [517, 54] on link "Sign Someone else up" at bounding box center [536, 54] width 127 height 16
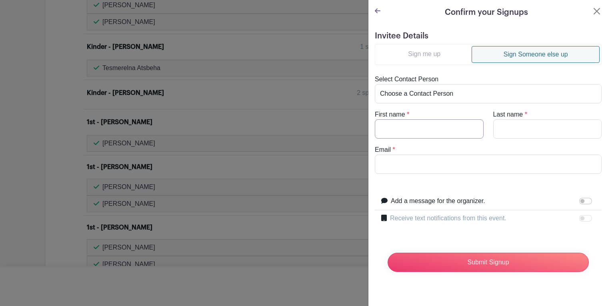
click at [444, 130] on input "First name" at bounding box center [429, 128] width 109 height 19
type input "[PERSON_NAME]"
type input "Rawlings"
paste input "[EMAIL_ADDRESS][DOMAIN_NAME]"
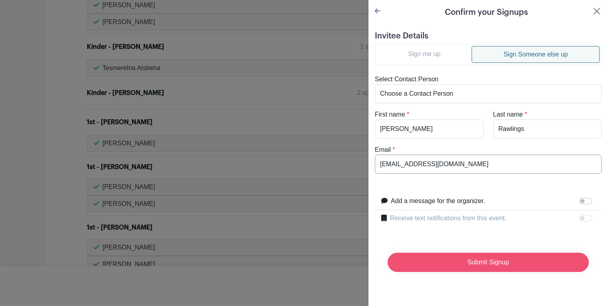
type input "[EMAIL_ADDRESS][DOMAIN_NAME]"
click at [513, 262] on input "Submit Signup" at bounding box center [488, 261] width 201 height 19
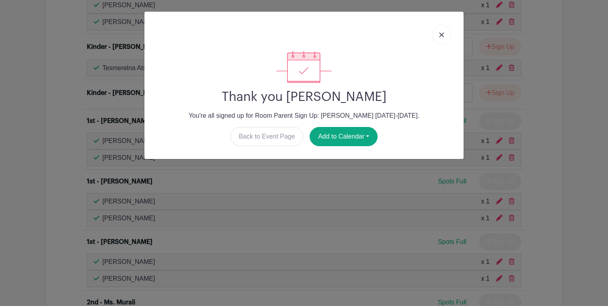
click at [440, 36] on img at bounding box center [441, 34] width 5 height 5
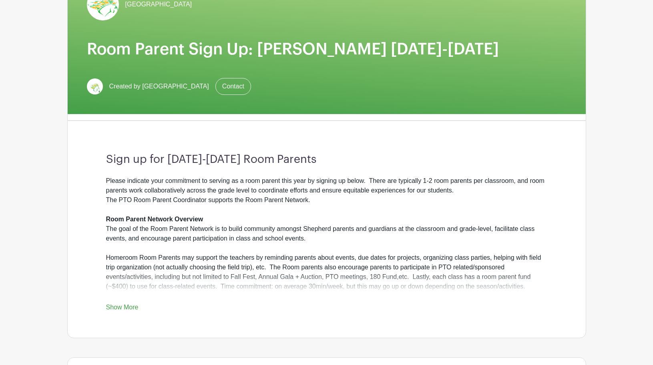
scroll to position [0, 0]
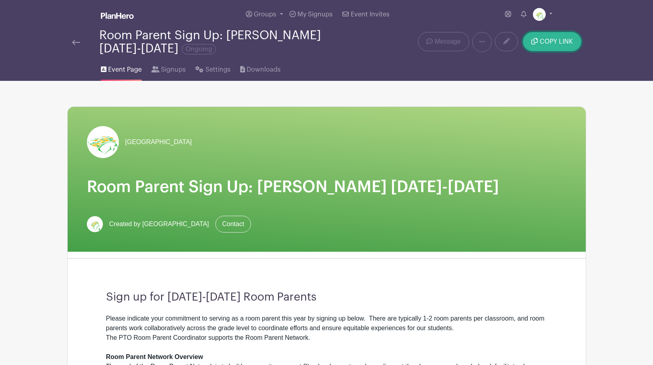
click at [570, 39] on span "COPY LINK" at bounding box center [555, 41] width 33 height 6
click at [558, 46] on button "COPY LINK" at bounding box center [552, 41] width 58 height 19
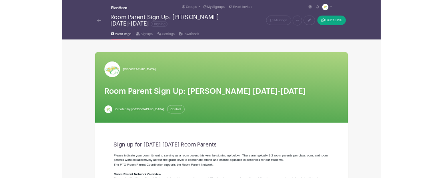
scroll to position [18, 0]
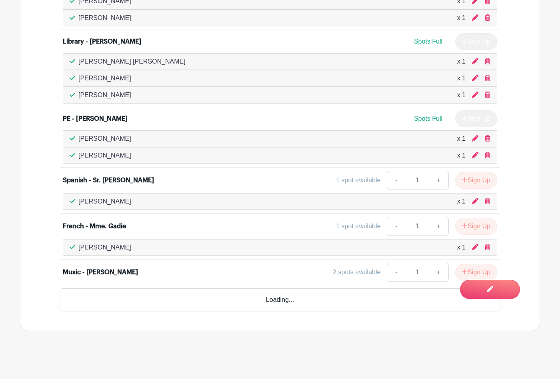
scroll to position [1517, 0]
